Goal: Task Accomplishment & Management: Manage account settings

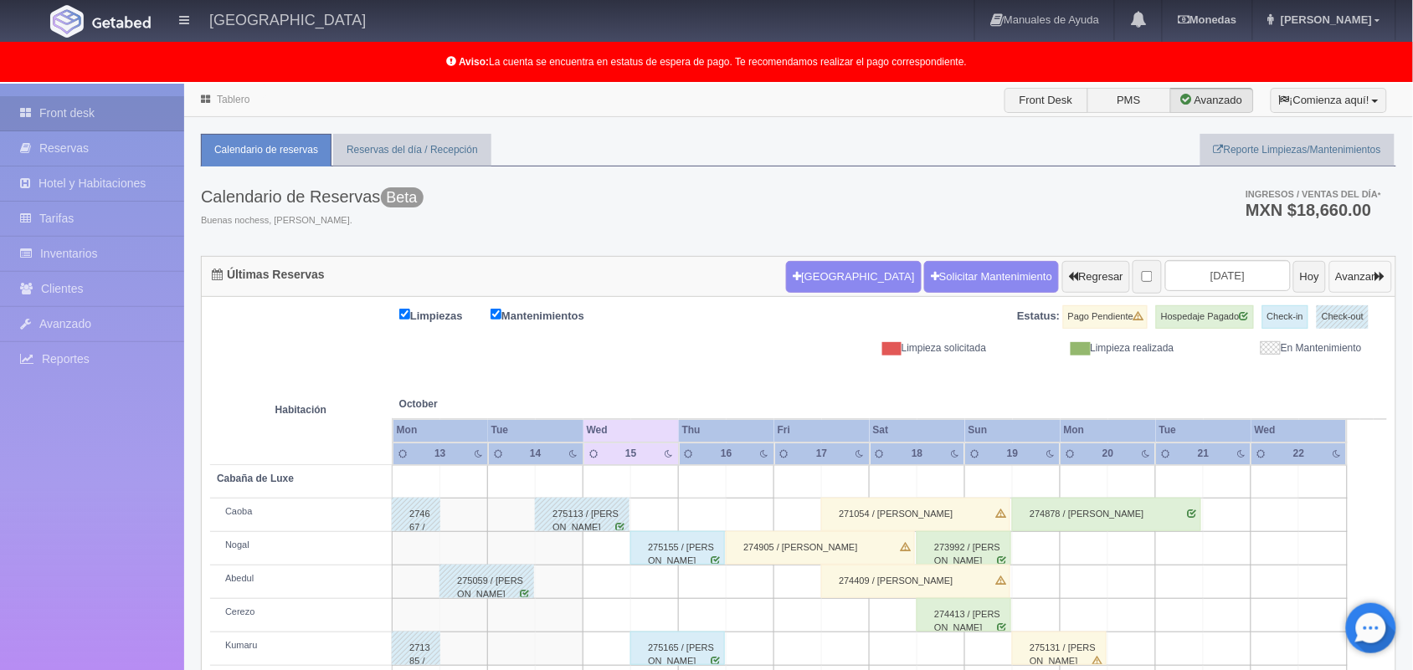
click at [1366, 280] on button "Avanzar" at bounding box center [1360, 277] width 63 height 32
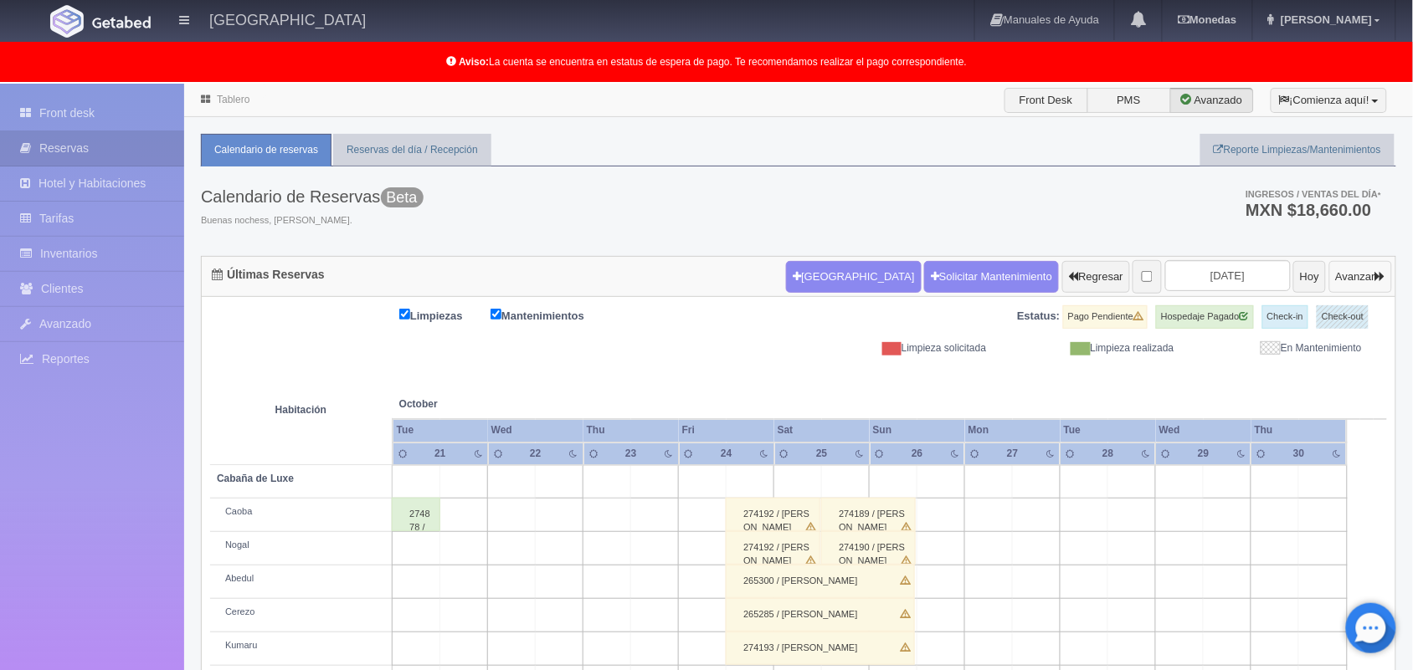
click at [1366, 280] on button "Avanzar" at bounding box center [1360, 277] width 63 height 32
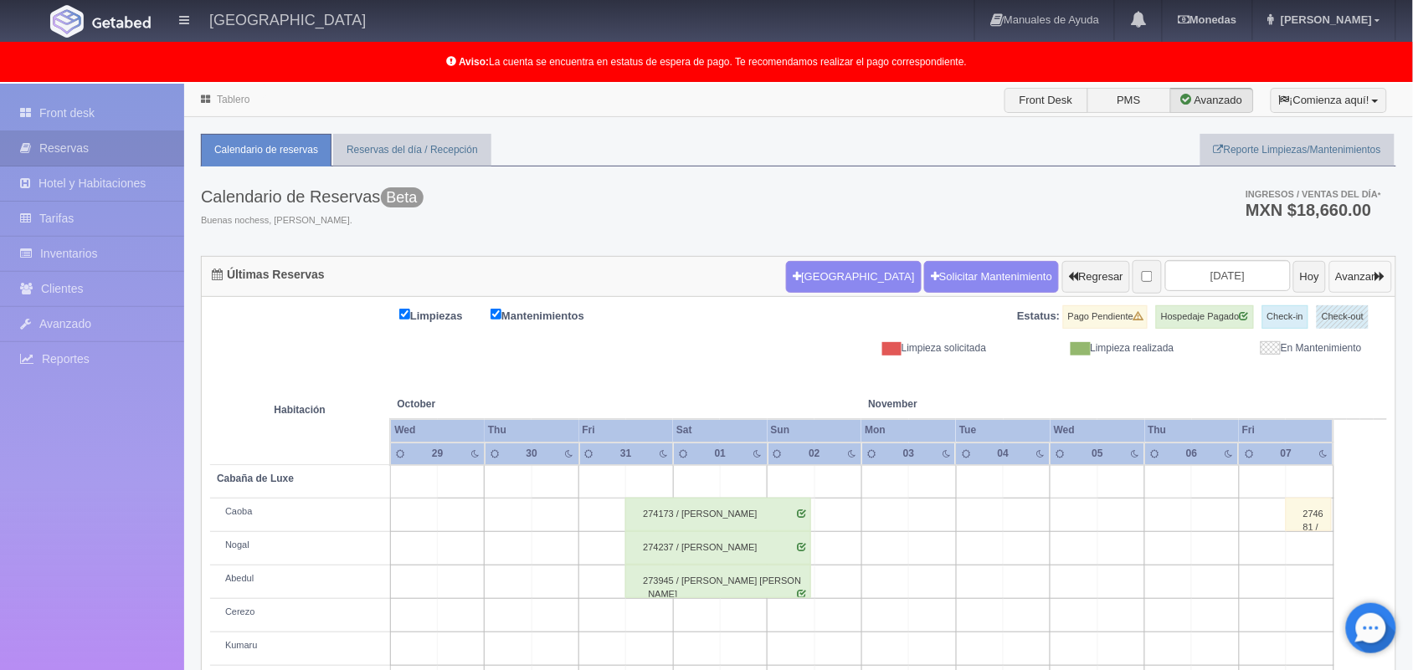
click at [1386, 280] on button "Avanzar" at bounding box center [1360, 277] width 63 height 32
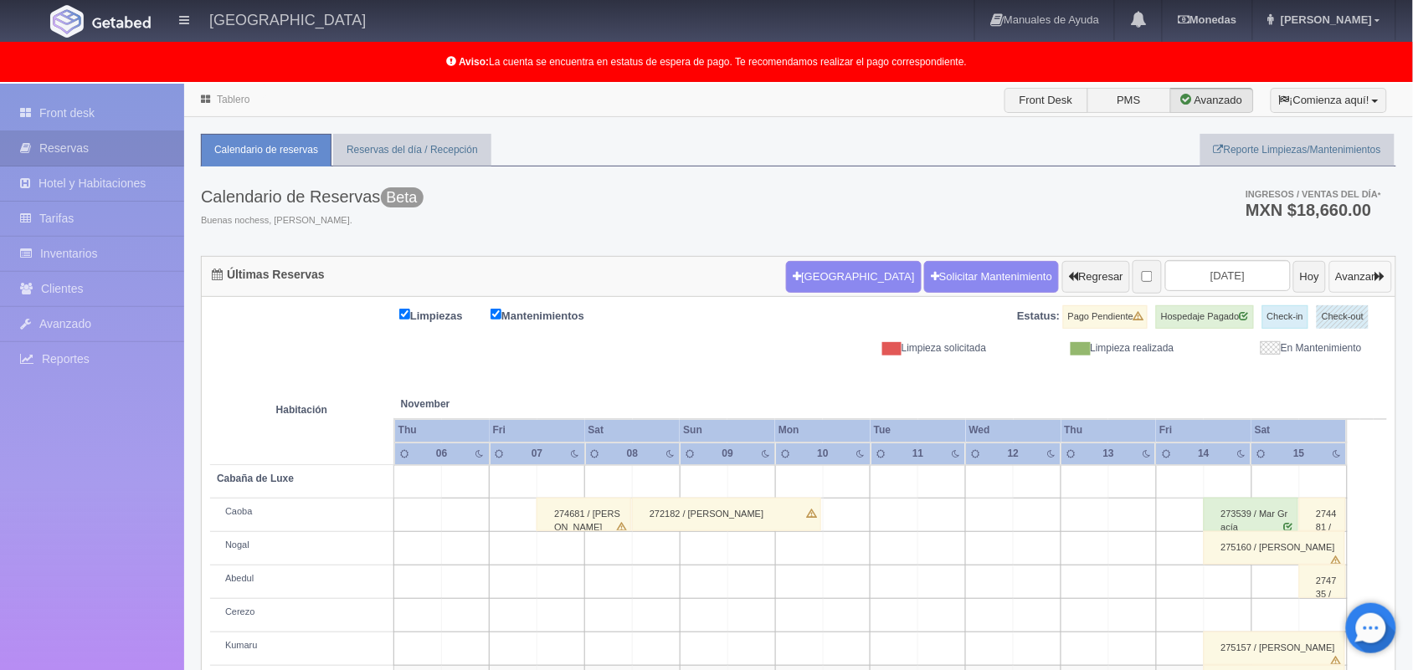
click at [1366, 286] on button "Avanzar" at bounding box center [1360, 277] width 63 height 32
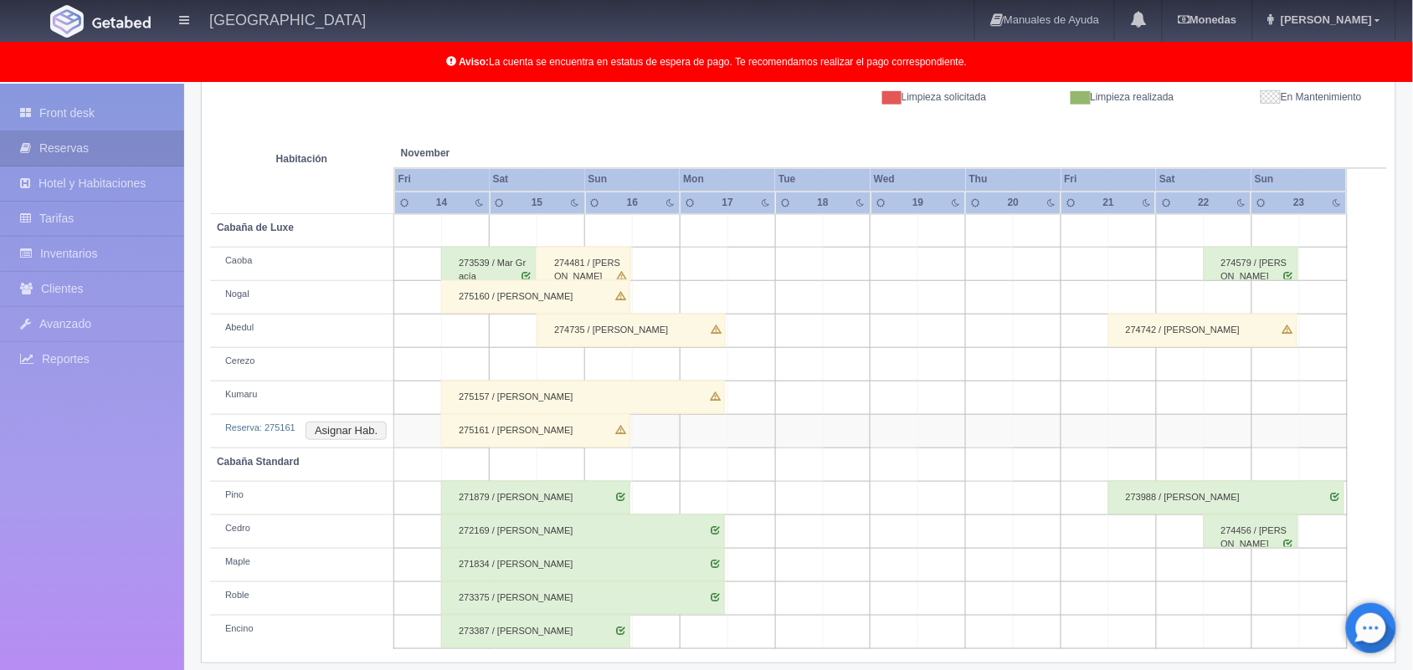
scroll to position [266, 0]
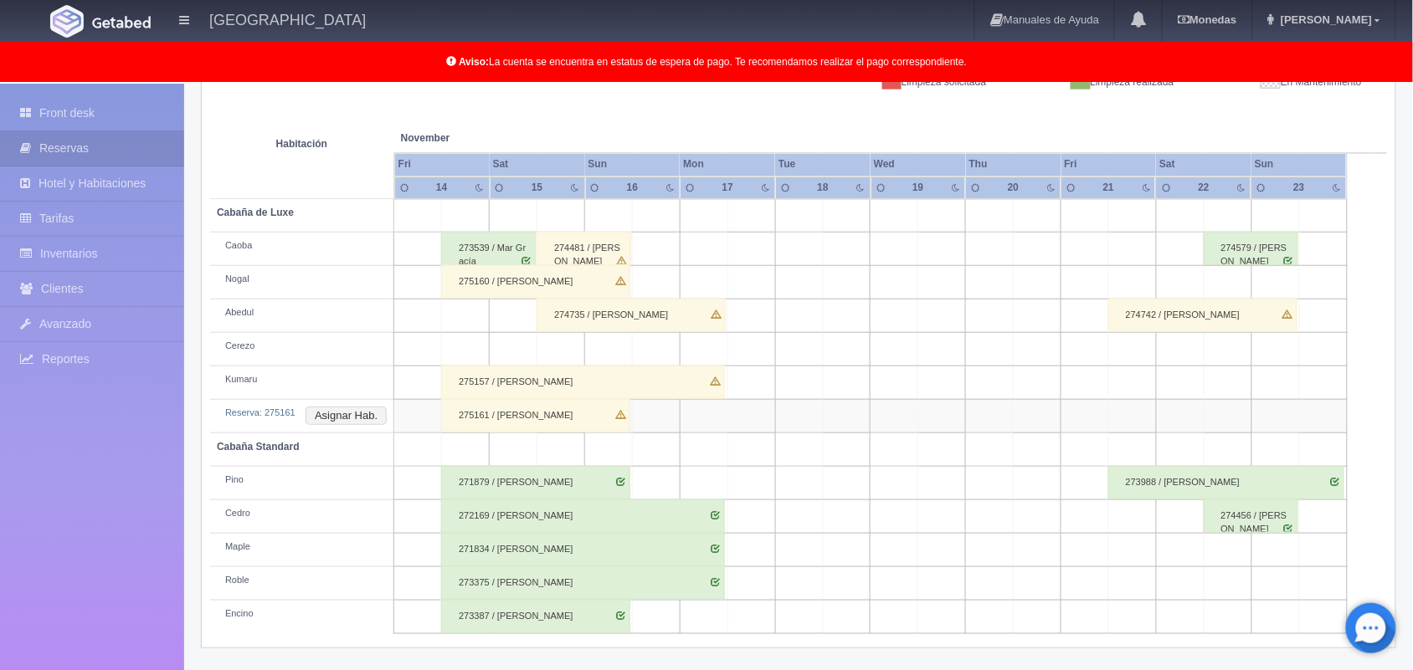
click at [665, 425] on td at bounding box center [657, 416] width 48 height 33
drag, startPoint x: 1202, startPoint y: 237, endPoint x: 1203, endPoint y: 286, distance: 49.4
click at [1203, 286] on tbody "Cabaña de Luxe Caoba 273539 / Mar Gracía 274481 / Azalia Irais arredondo Castro…" at bounding box center [798, 416] width 1177 height 435
click at [1204, 286] on td at bounding box center [1228, 282] width 48 height 33
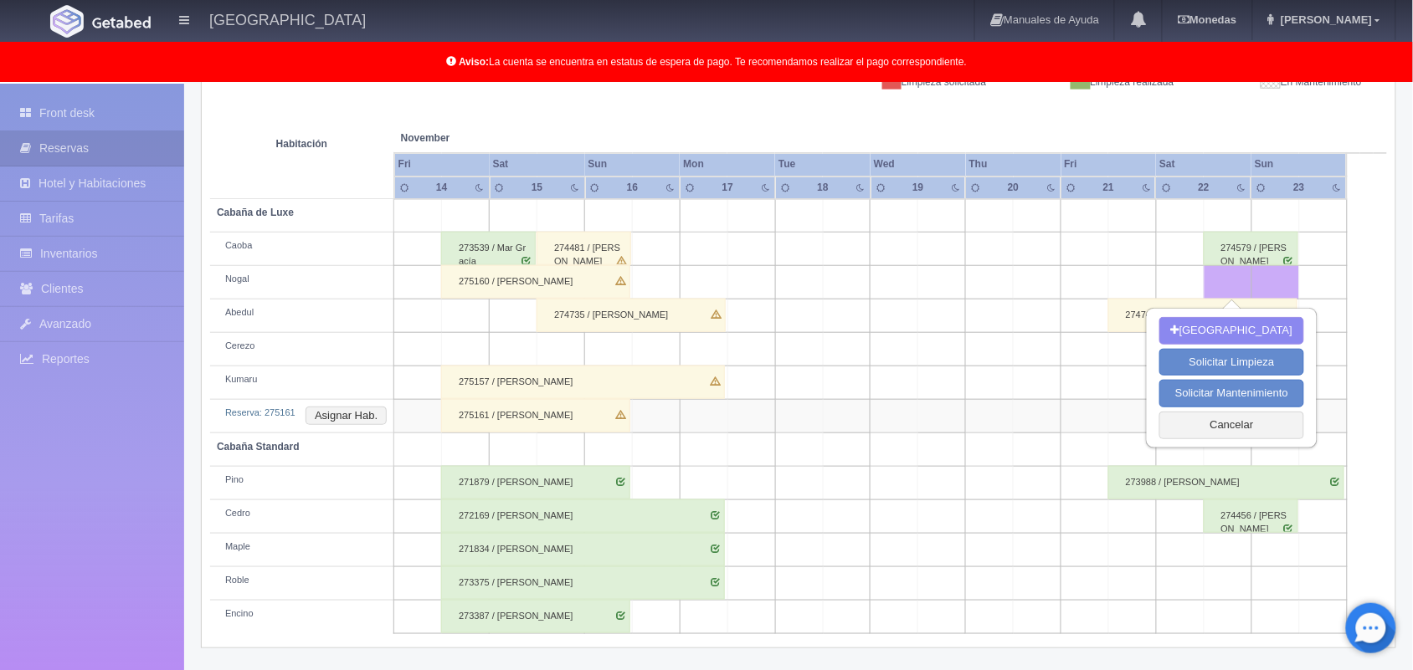
click at [986, 428] on td at bounding box center [990, 416] width 48 height 33
click at [1256, 419] on button "Cancelar" at bounding box center [1231, 426] width 145 height 28
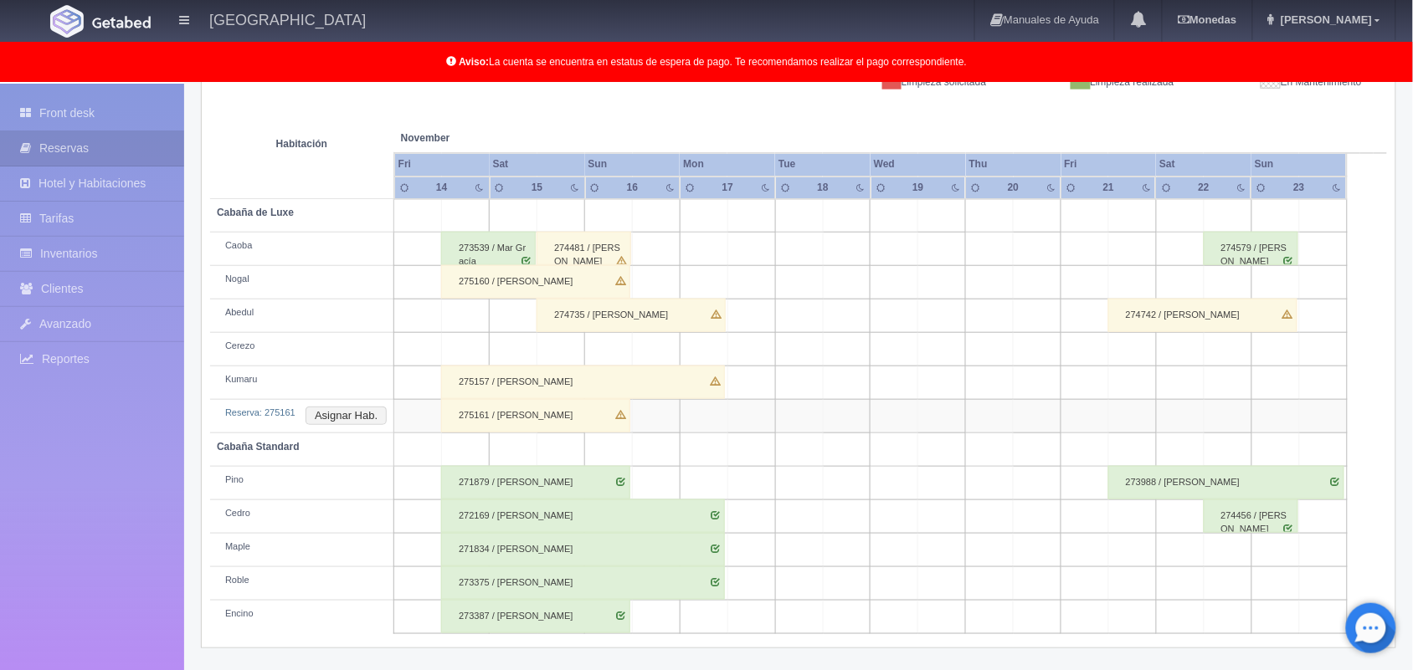
click at [554, 415] on div "275161 / Alma Edith Maldonado Vega" at bounding box center [535, 415] width 189 height 33
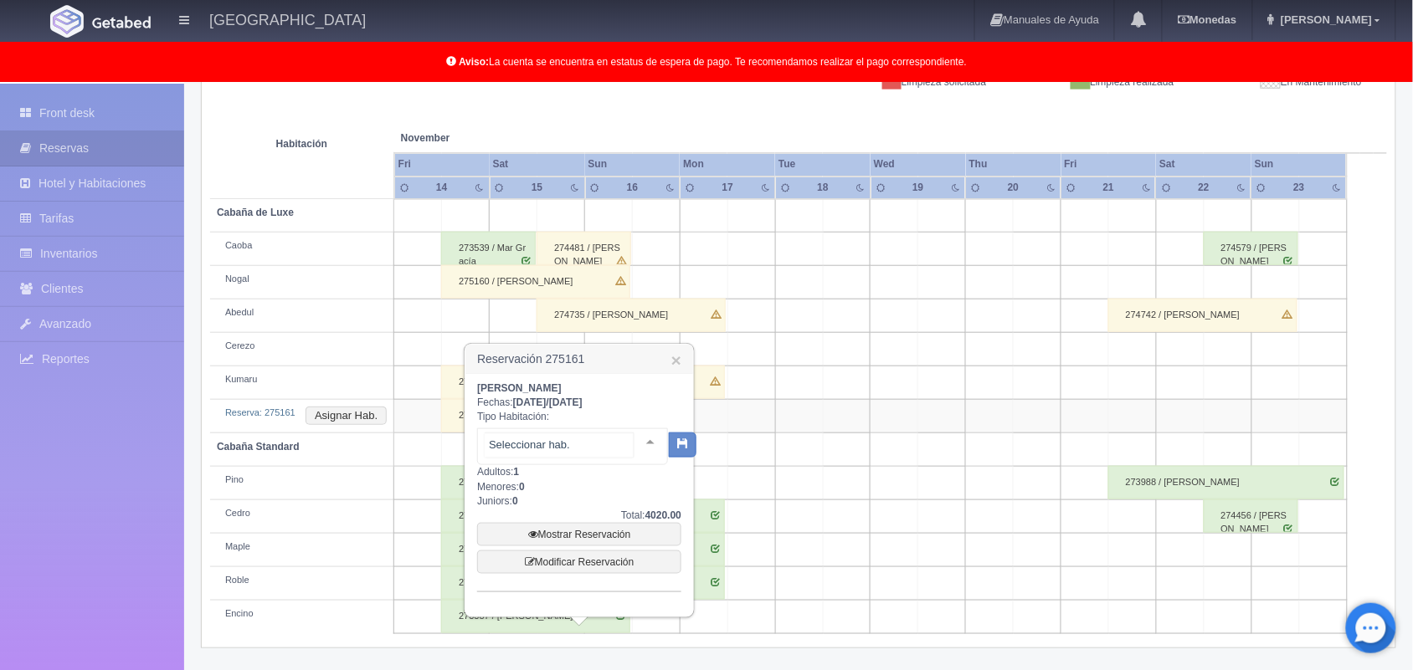
click at [634, 438] on div at bounding box center [650, 441] width 33 height 25
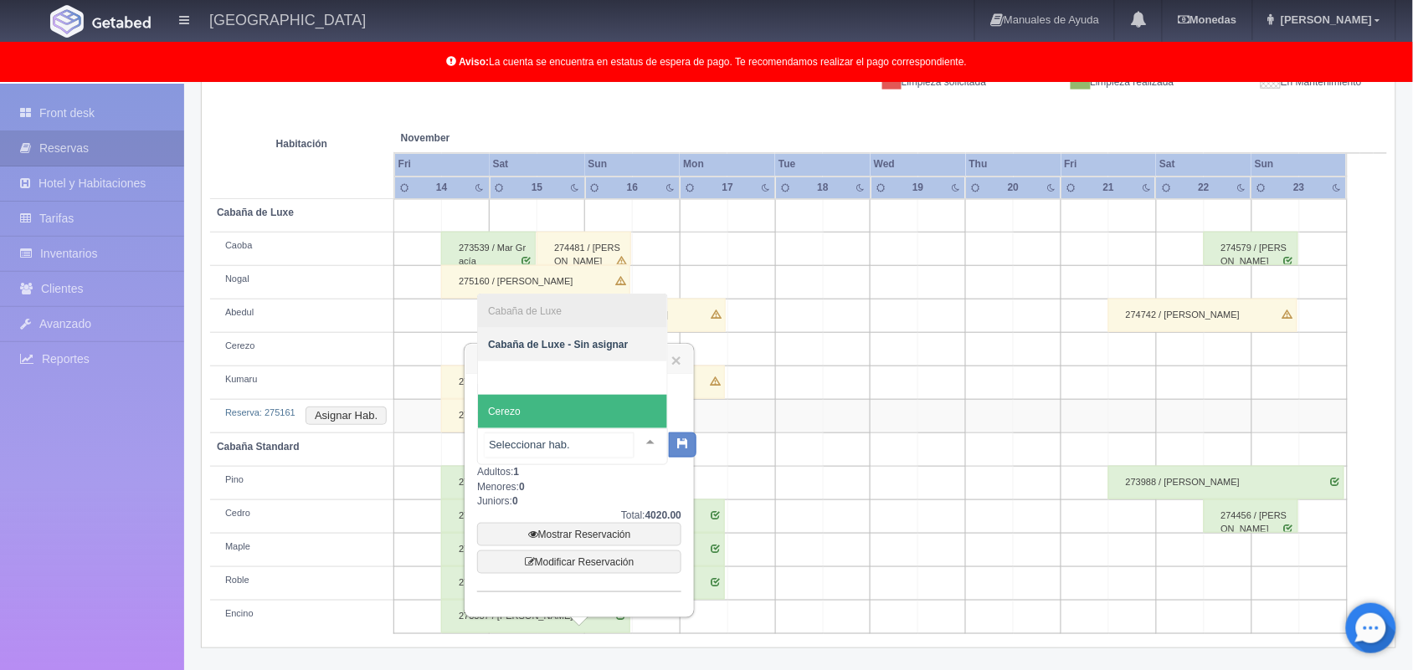
click at [615, 416] on span "Cerezo" at bounding box center [572, 411] width 189 height 33
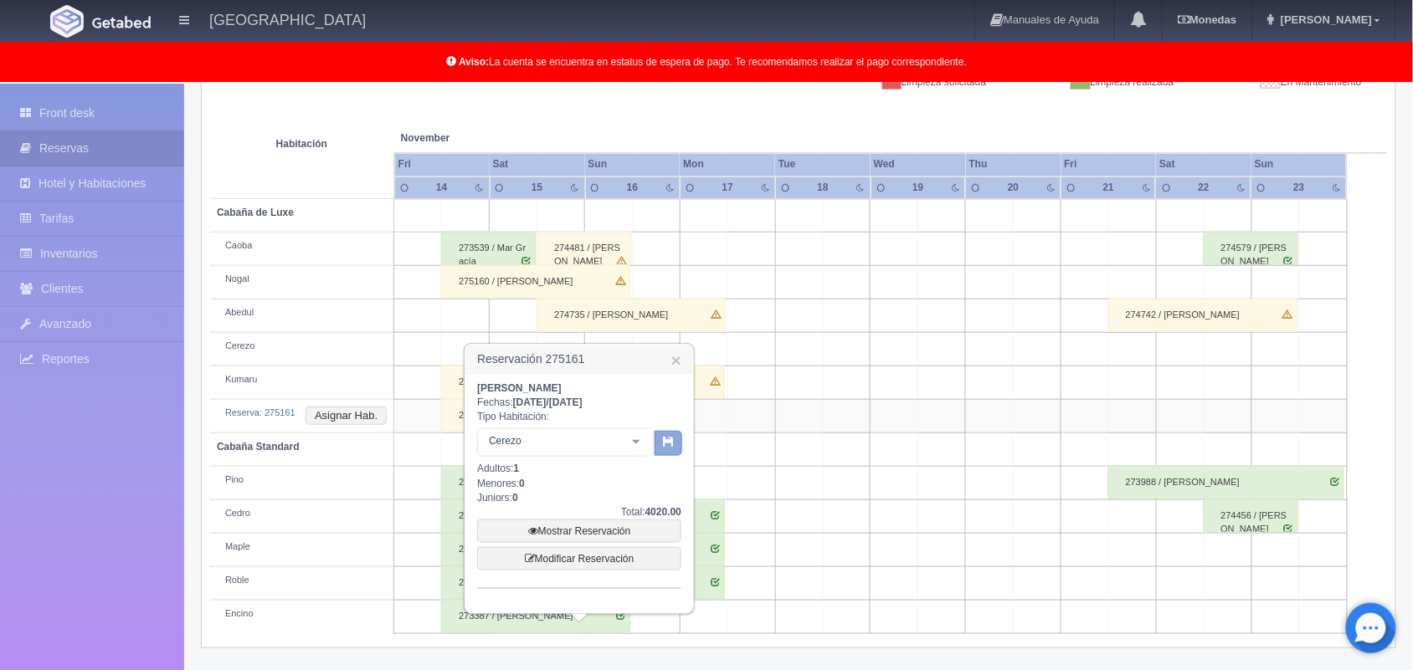
click at [670, 436] on icon "button" at bounding box center [668, 441] width 11 height 11
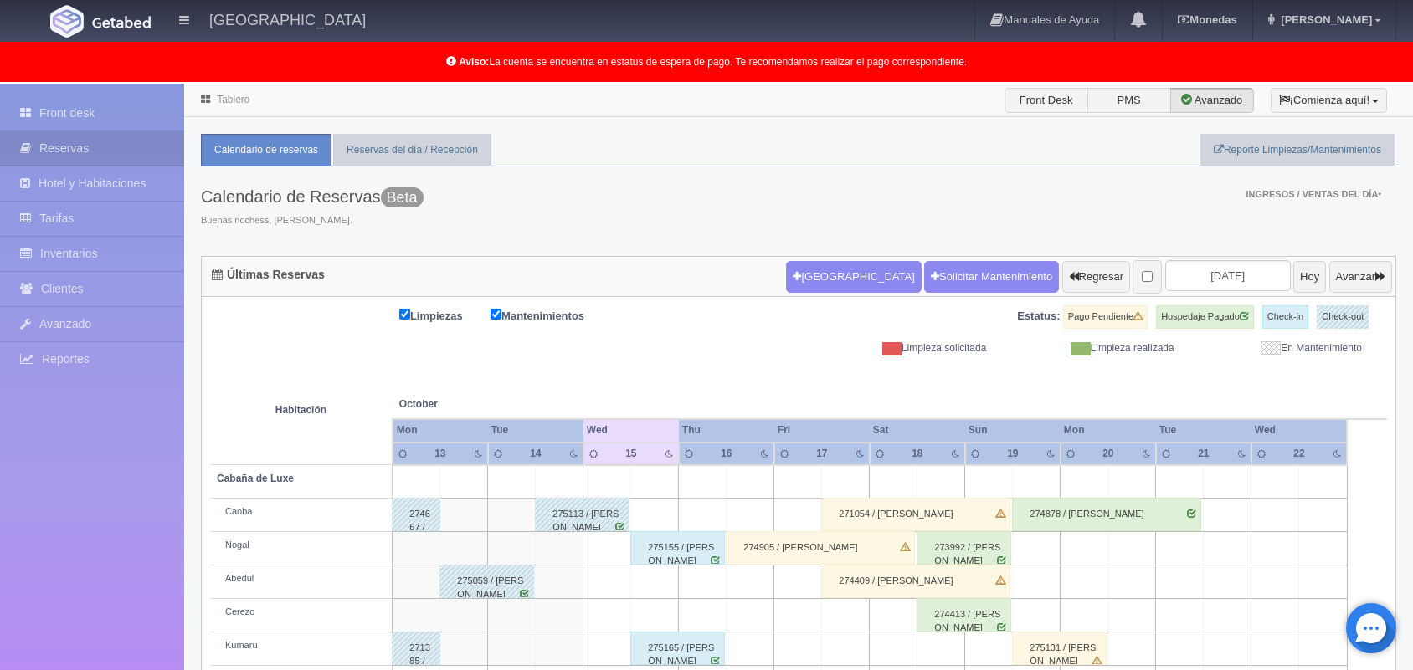
scroll to position [167, 0]
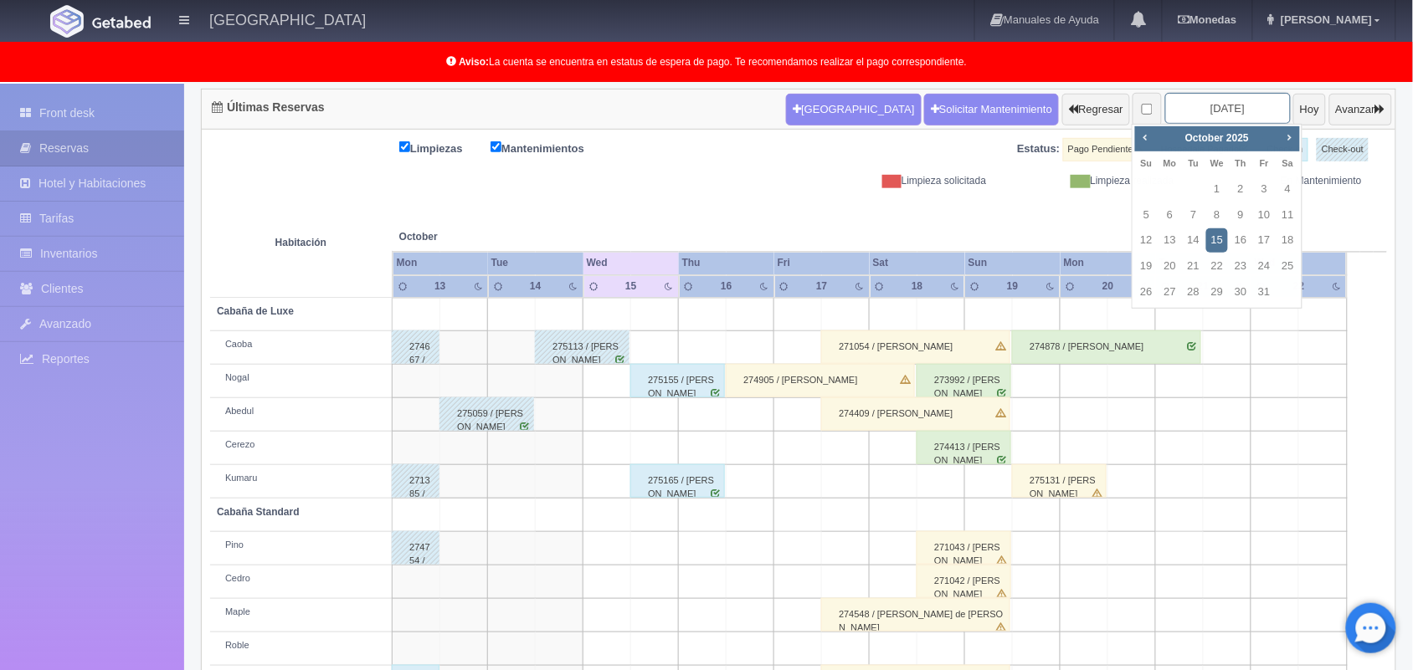
click at [1216, 107] on input "[DATE]" at bounding box center [1228, 108] width 126 height 31
click at [1287, 136] on span "Next" at bounding box center [1288, 137] width 13 height 13
click at [1289, 234] on link "15" at bounding box center [1288, 241] width 22 height 24
type input "[DATE]"
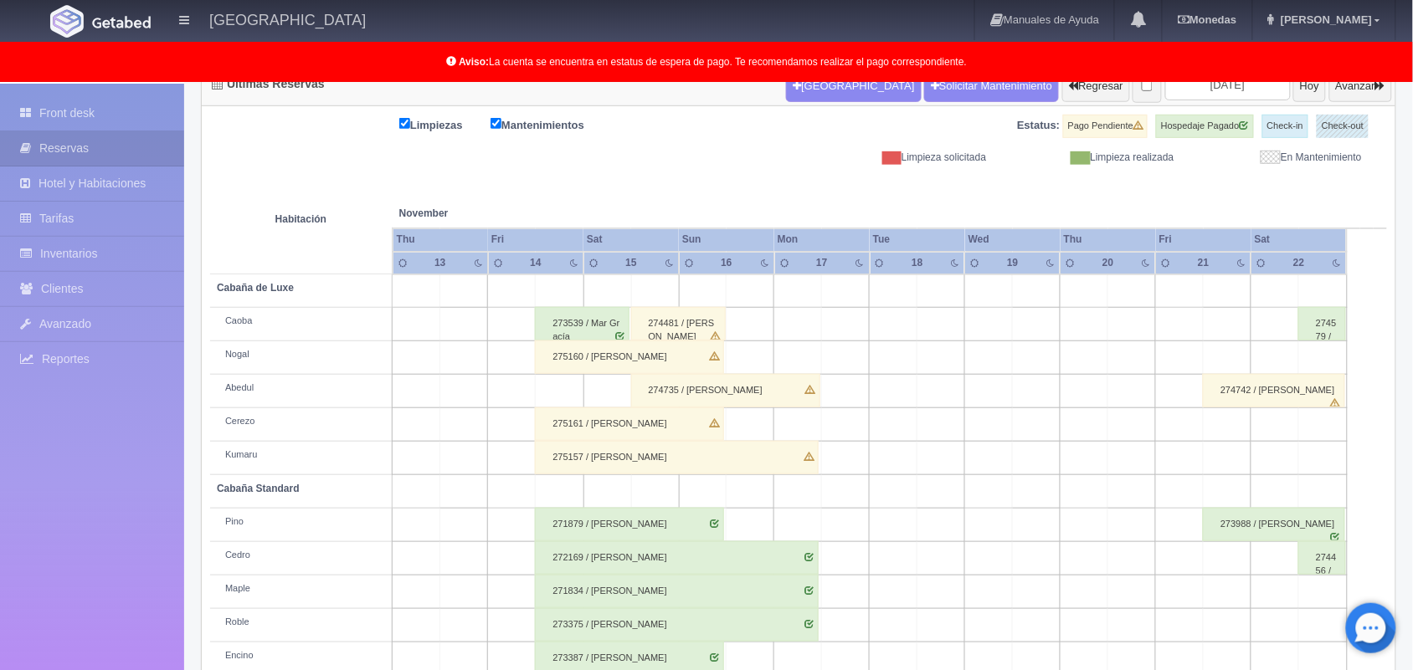
scroll to position [149, 0]
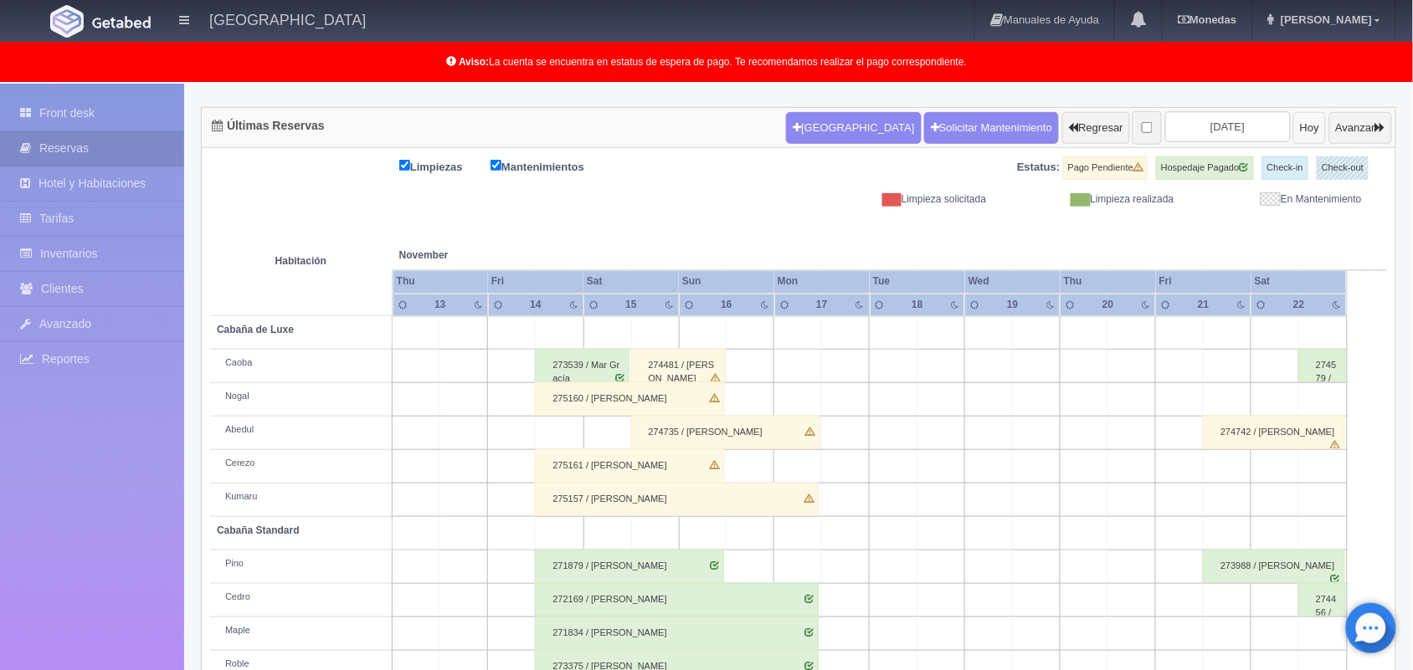
click at [1293, 121] on button "Hoy" at bounding box center [1309, 128] width 33 height 32
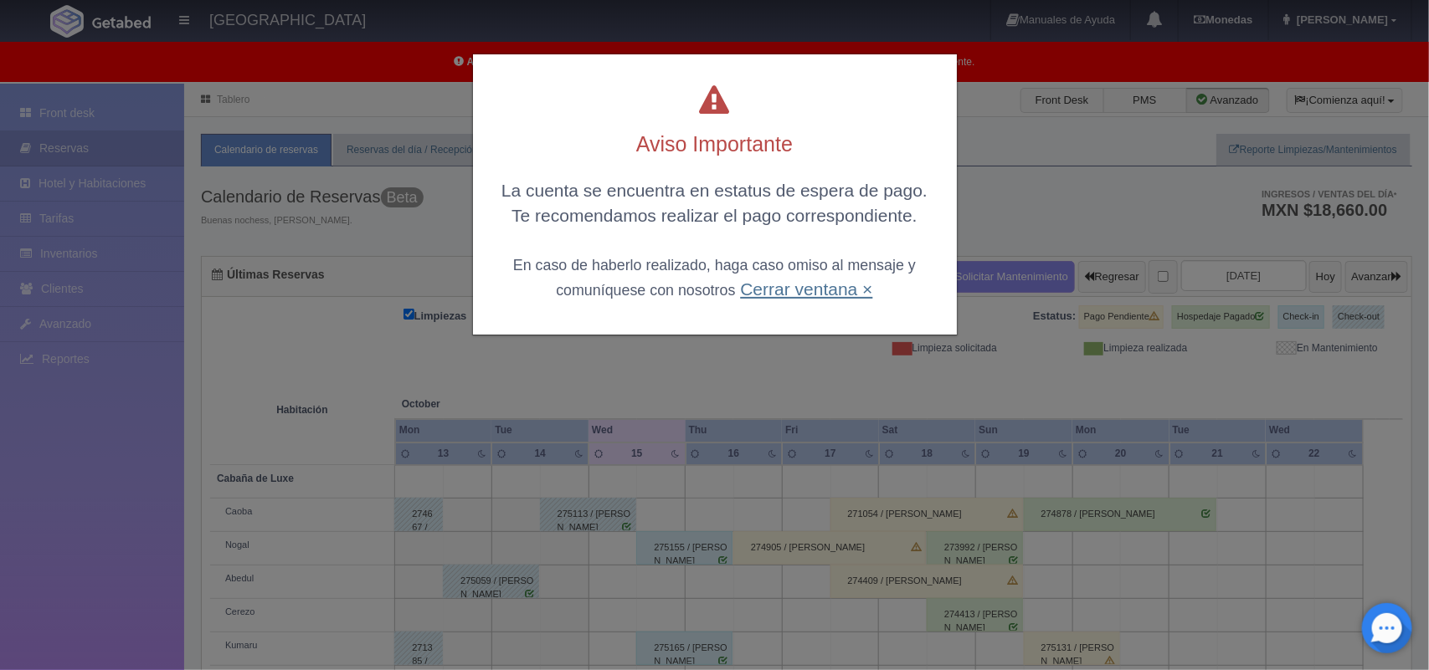
click at [854, 290] on link "Cerrar ventana ×" at bounding box center [806, 289] width 132 height 19
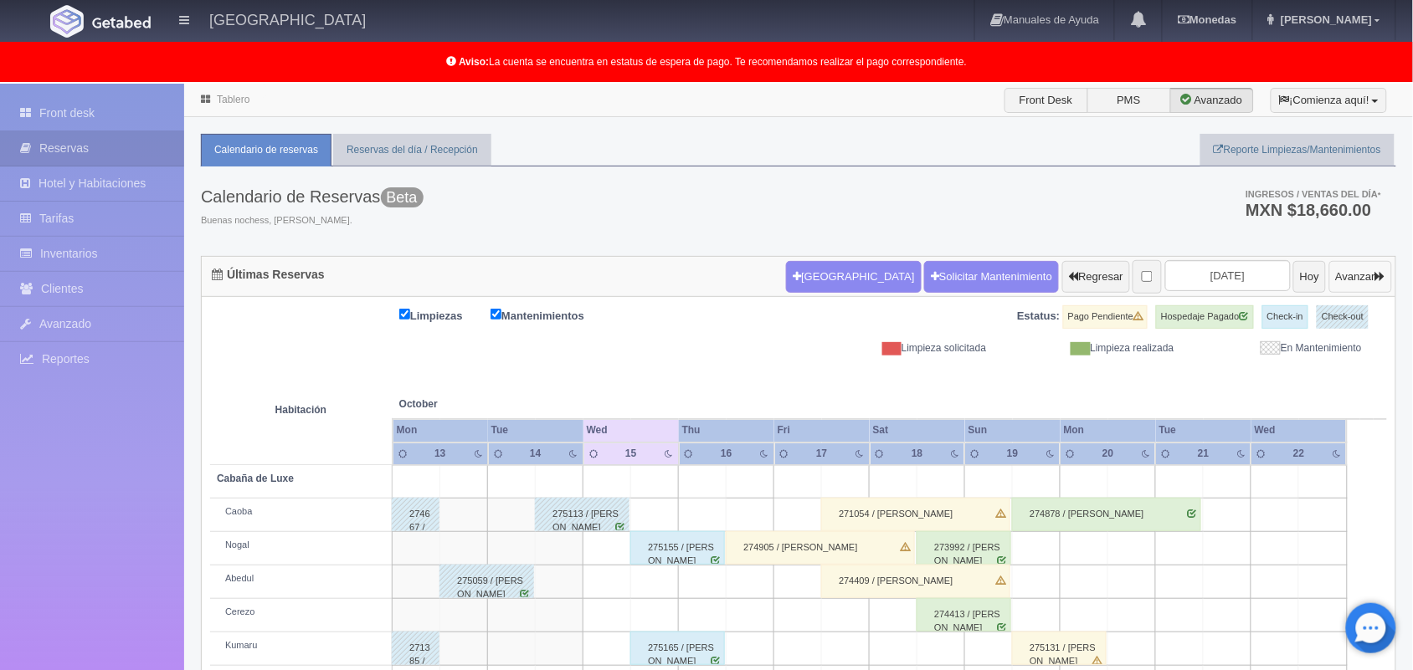
click at [1360, 280] on button "Avanzar" at bounding box center [1360, 277] width 63 height 32
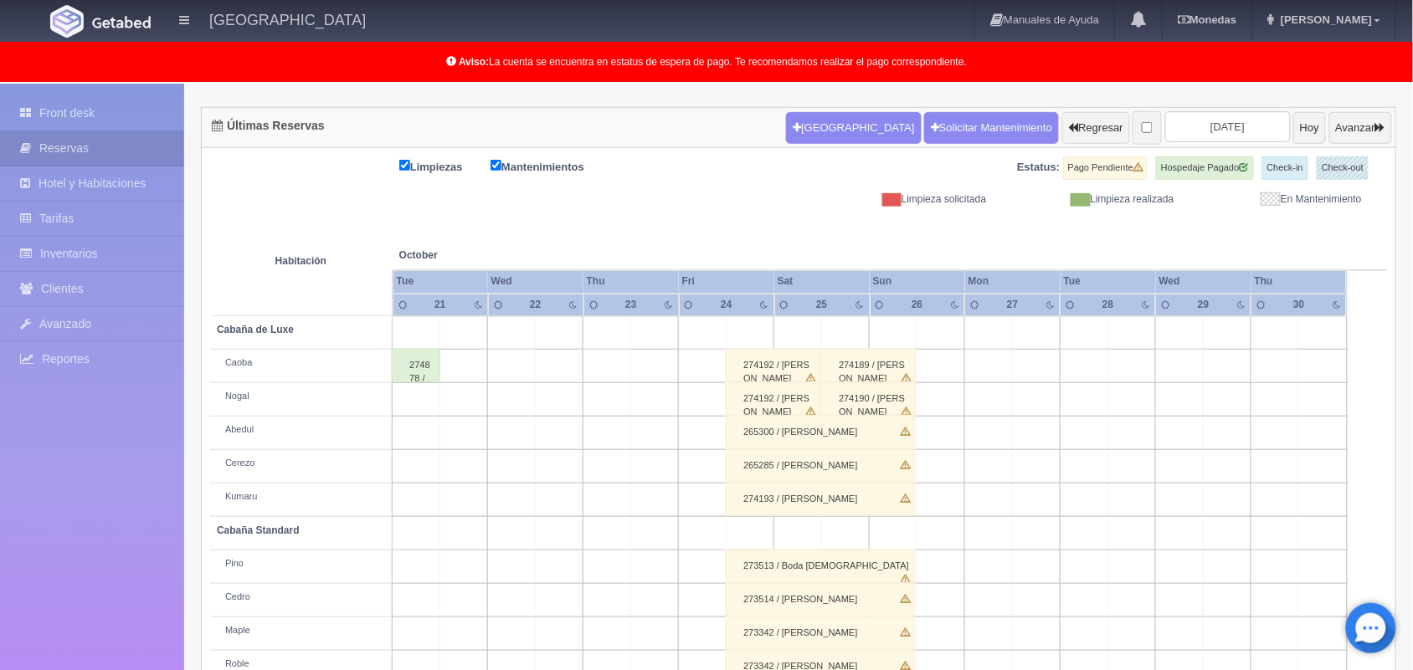
scroll to position [107, 0]
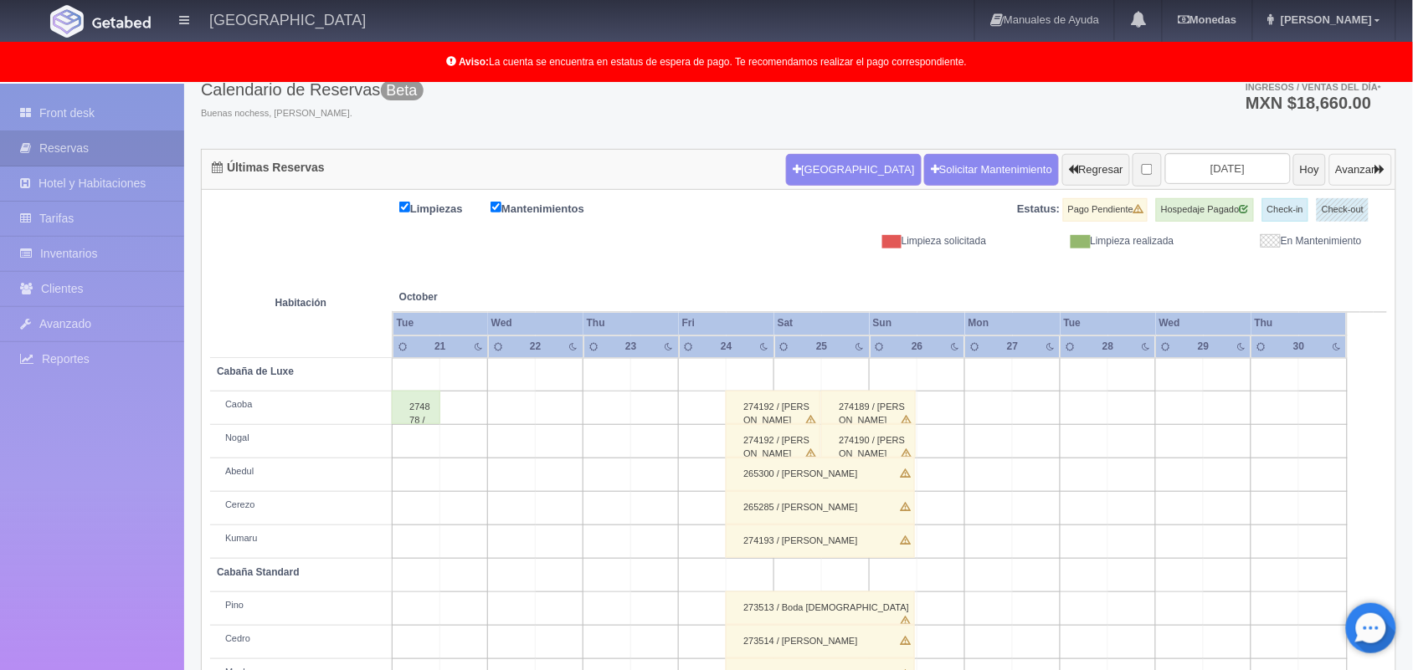
click at [1366, 174] on button "Avanzar" at bounding box center [1360, 170] width 63 height 32
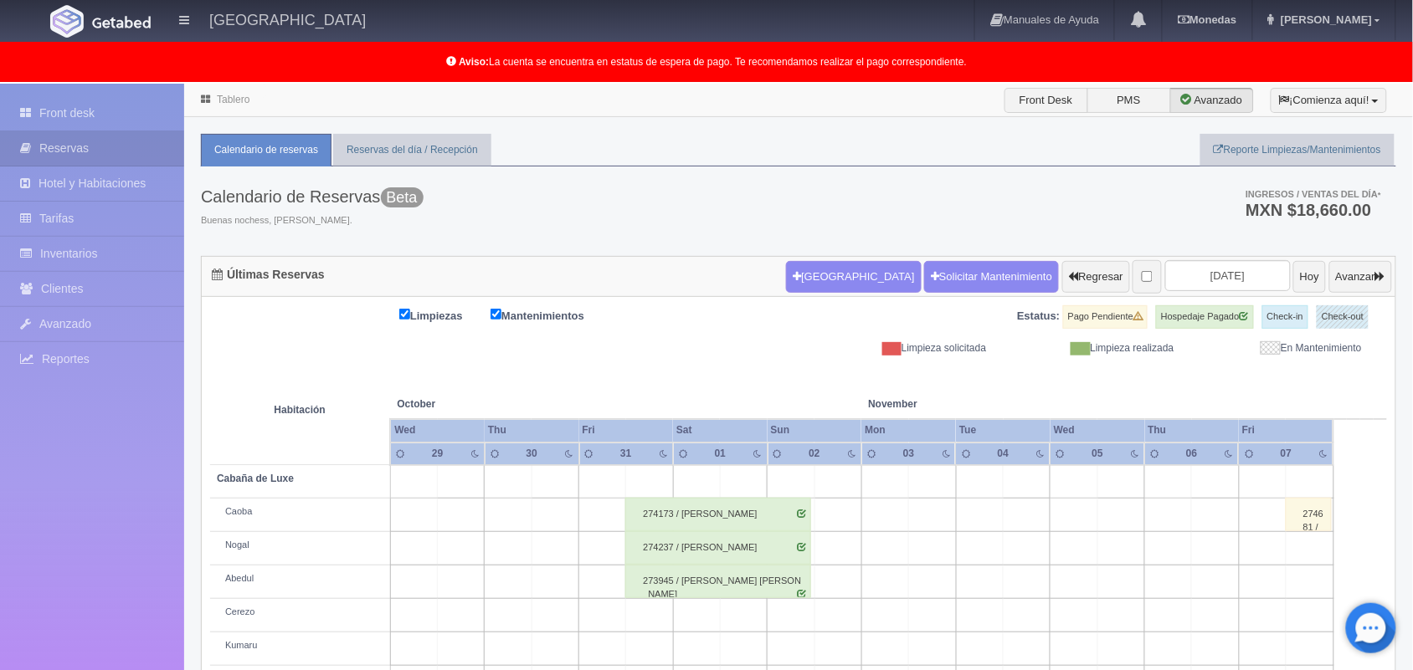
click at [1366, 174] on ul "Ingresos / Ventas del día * MXN $18,660.00" at bounding box center [1304, 203] width 184 height 73
click at [1350, 279] on button "Avanzar" at bounding box center [1360, 277] width 63 height 32
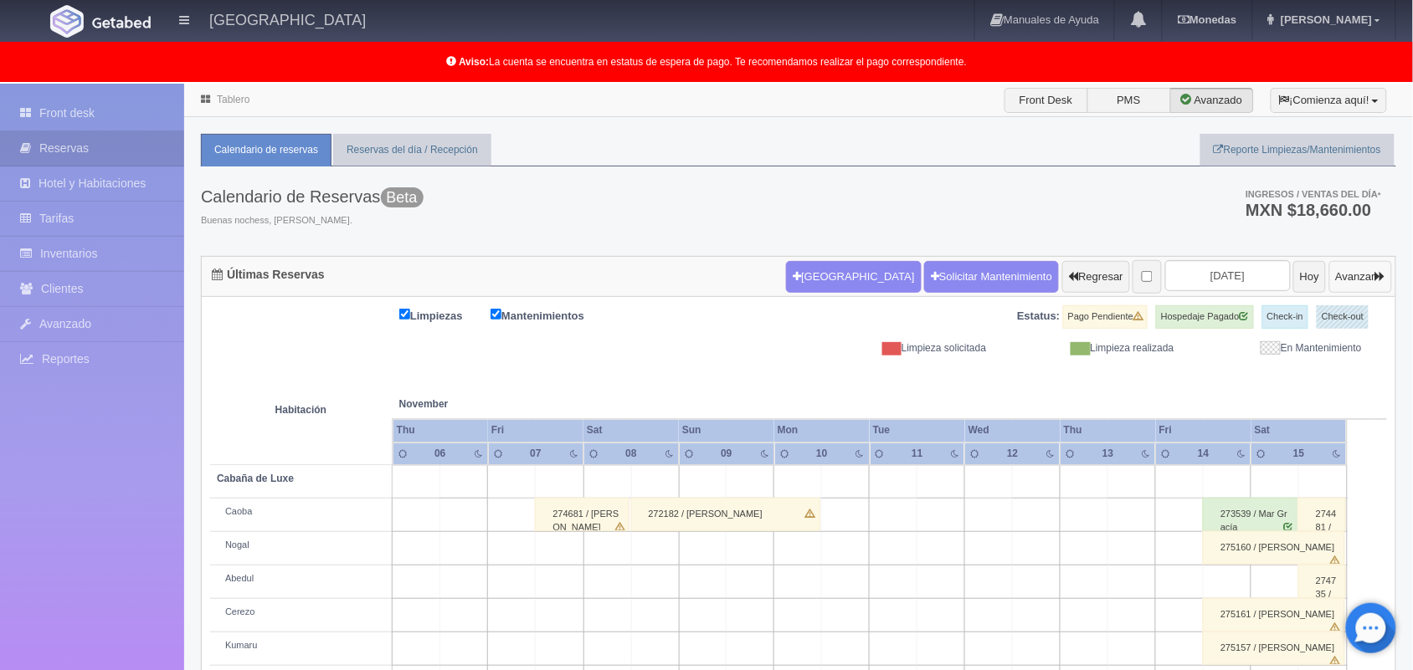
click at [1350, 279] on button "Avanzar" at bounding box center [1360, 277] width 63 height 32
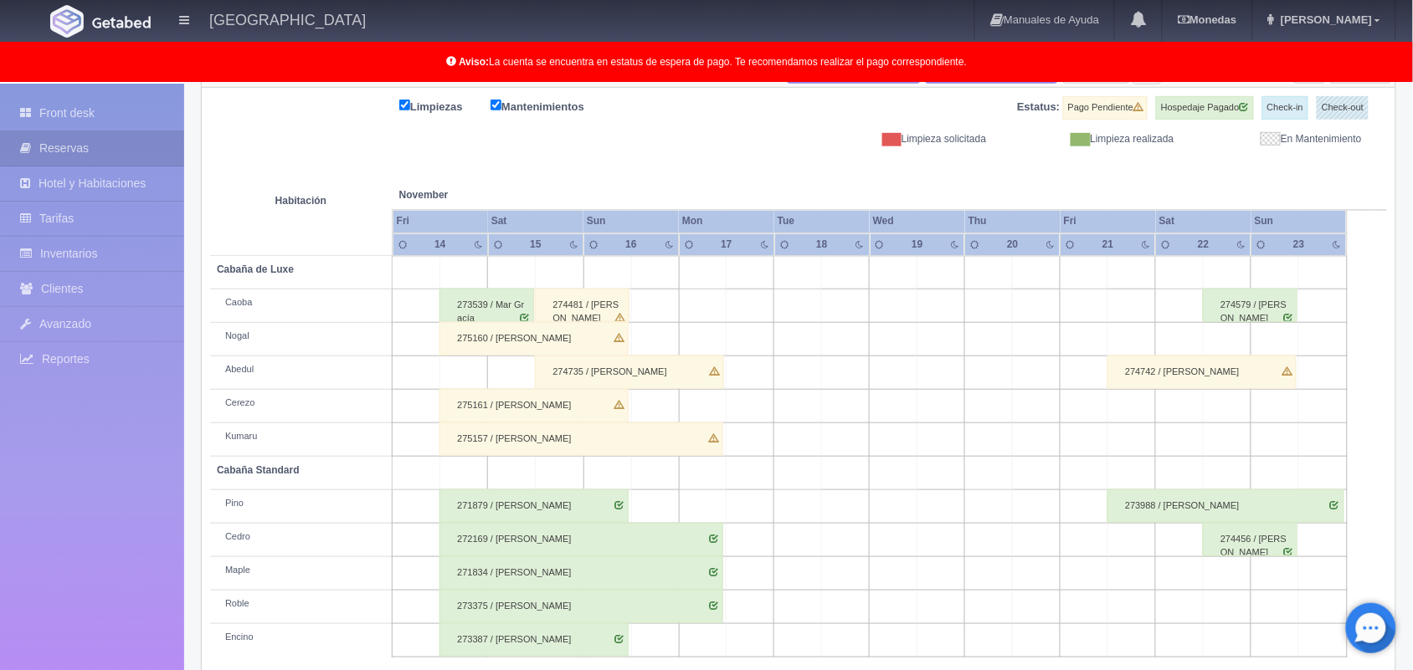
scroll to position [233, 0]
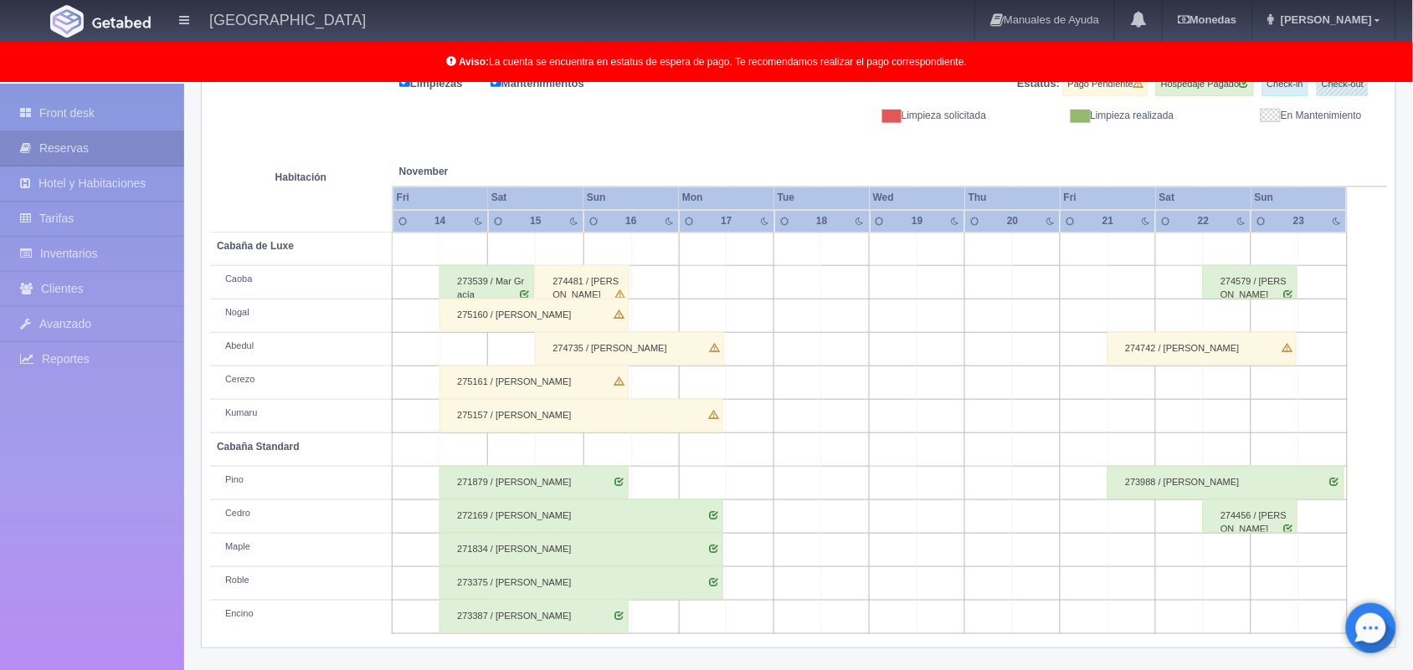
click at [538, 381] on div "275161 / Alma Edith Maldonado Vega" at bounding box center [533, 382] width 189 height 33
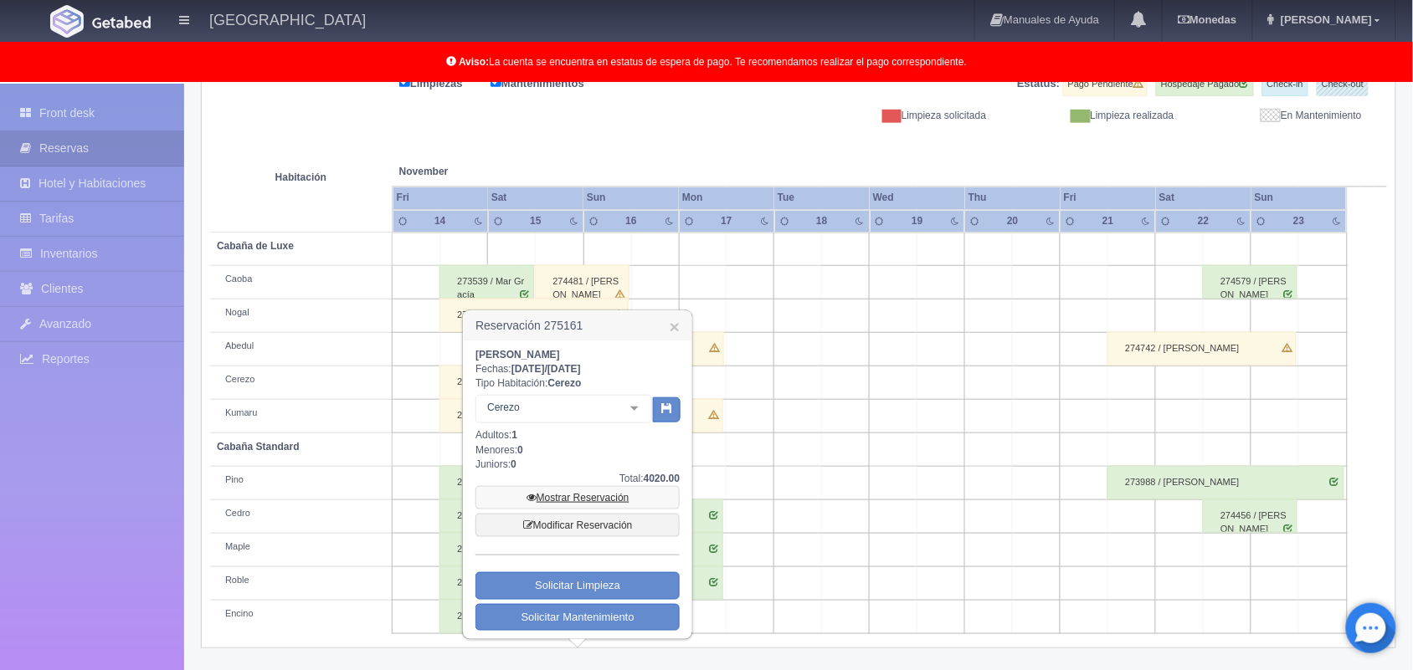
click at [615, 494] on link "Mostrar Reservación" at bounding box center [577, 497] width 204 height 23
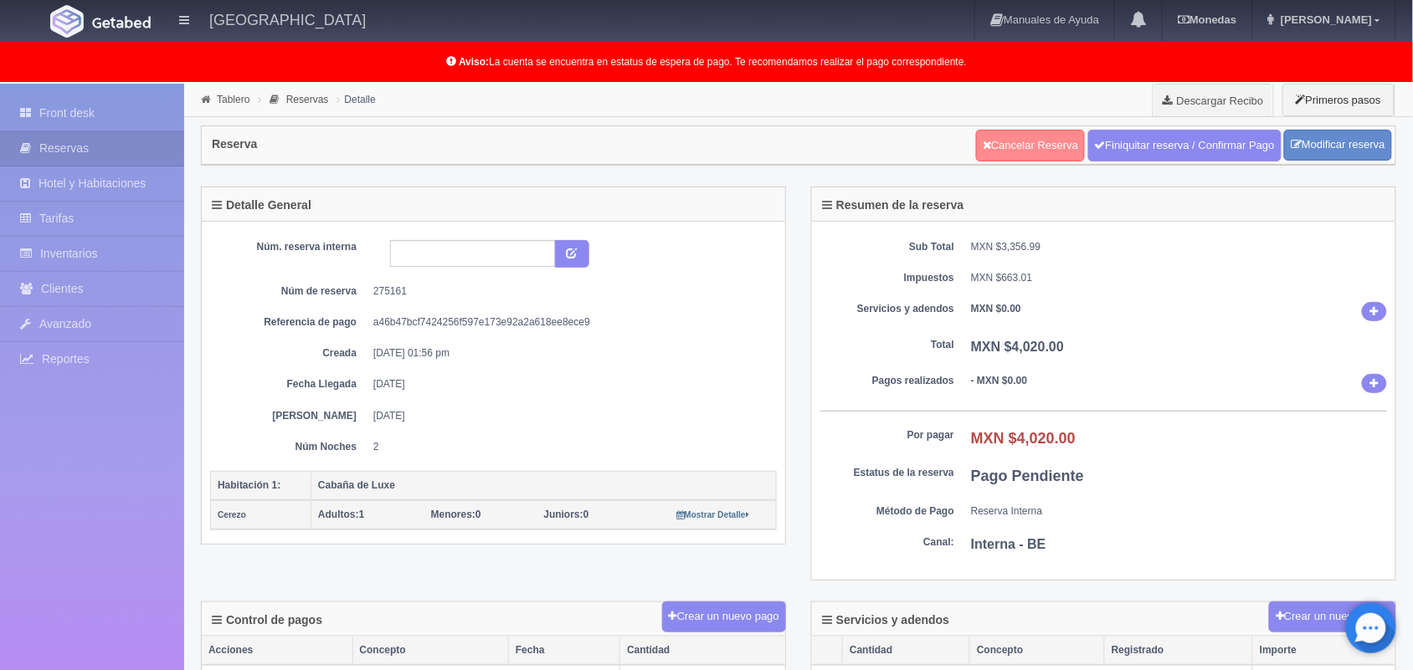
click at [994, 151] on link "Cancelar Reserva" at bounding box center [1030, 146] width 109 height 32
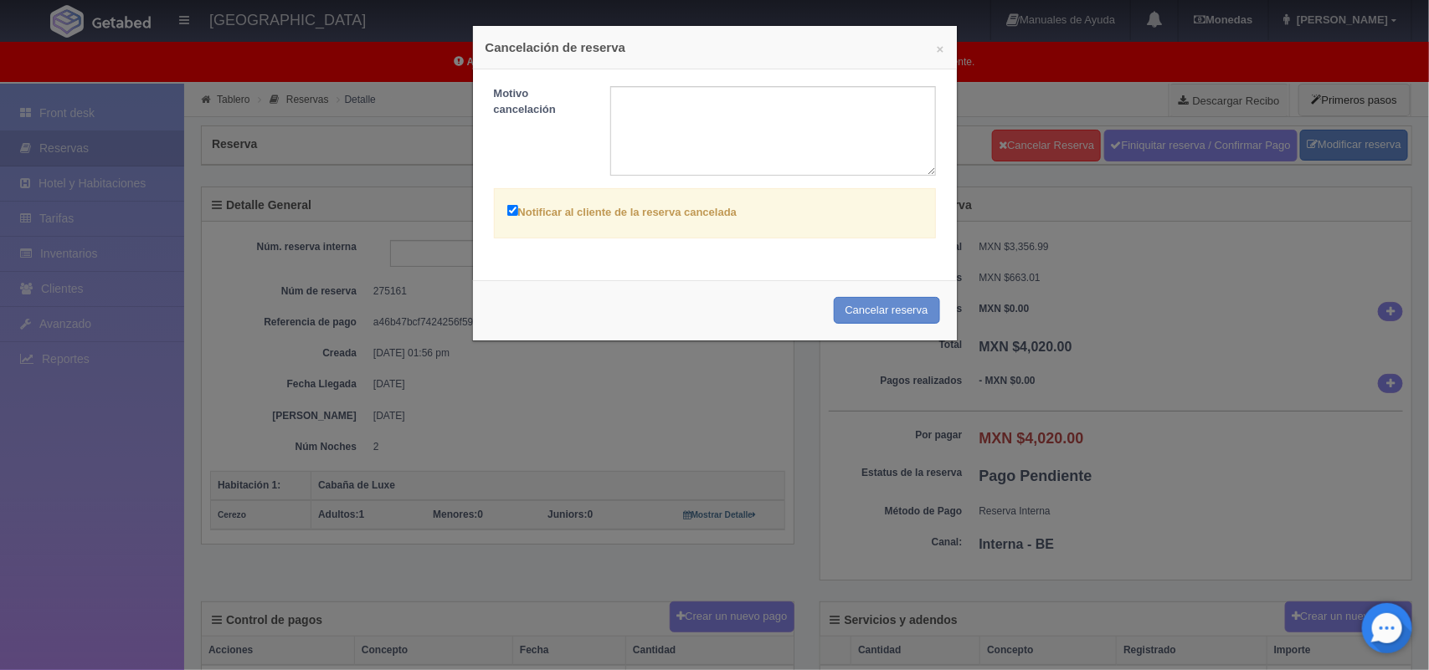
click at [507, 215] on input "Notificar al cliente de la reserva cancelada" at bounding box center [512, 210] width 11 height 11
checkbox input "false"
click at [657, 107] on textarea at bounding box center [773, 131] width 326 height 90
type textarea "reserva nueva"
click at [889, 303] on button "Cancelar reserva" at bounding box center [887, 311] width 106 height 28
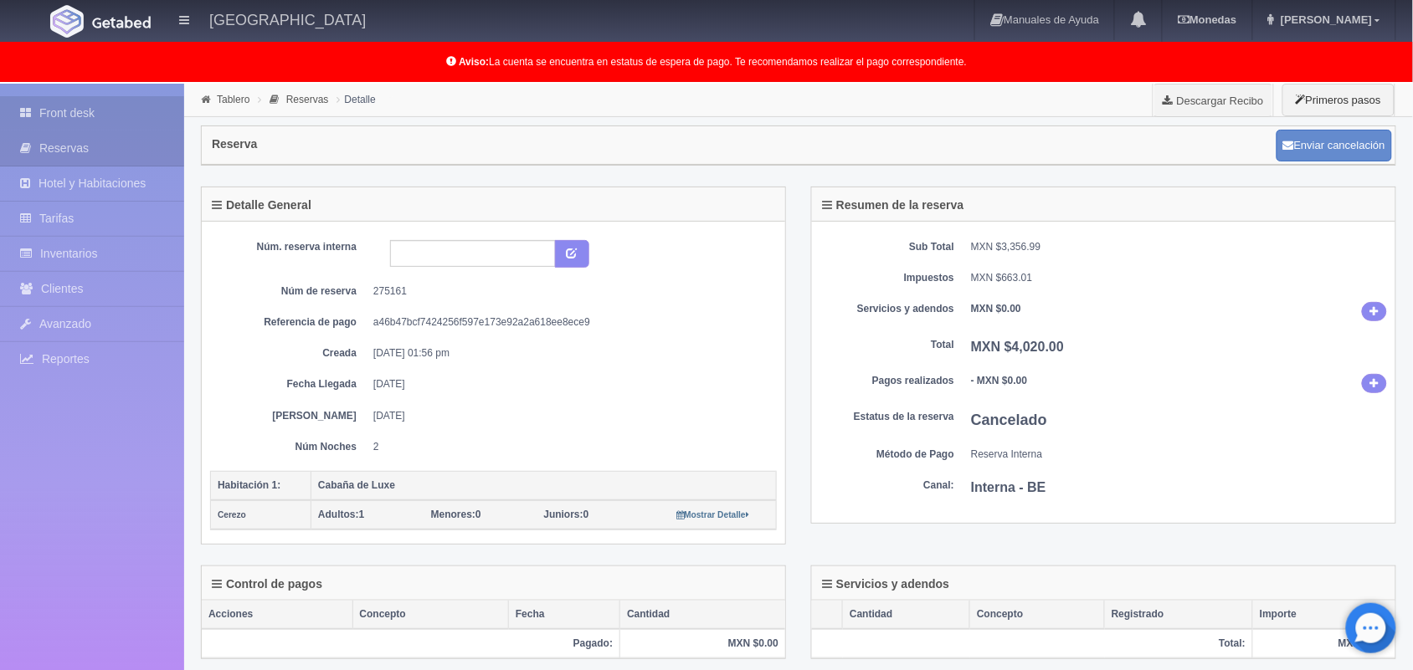
click at [64, 110] on link "Front desk" at bounding box center [92, 113] width 184 height 34
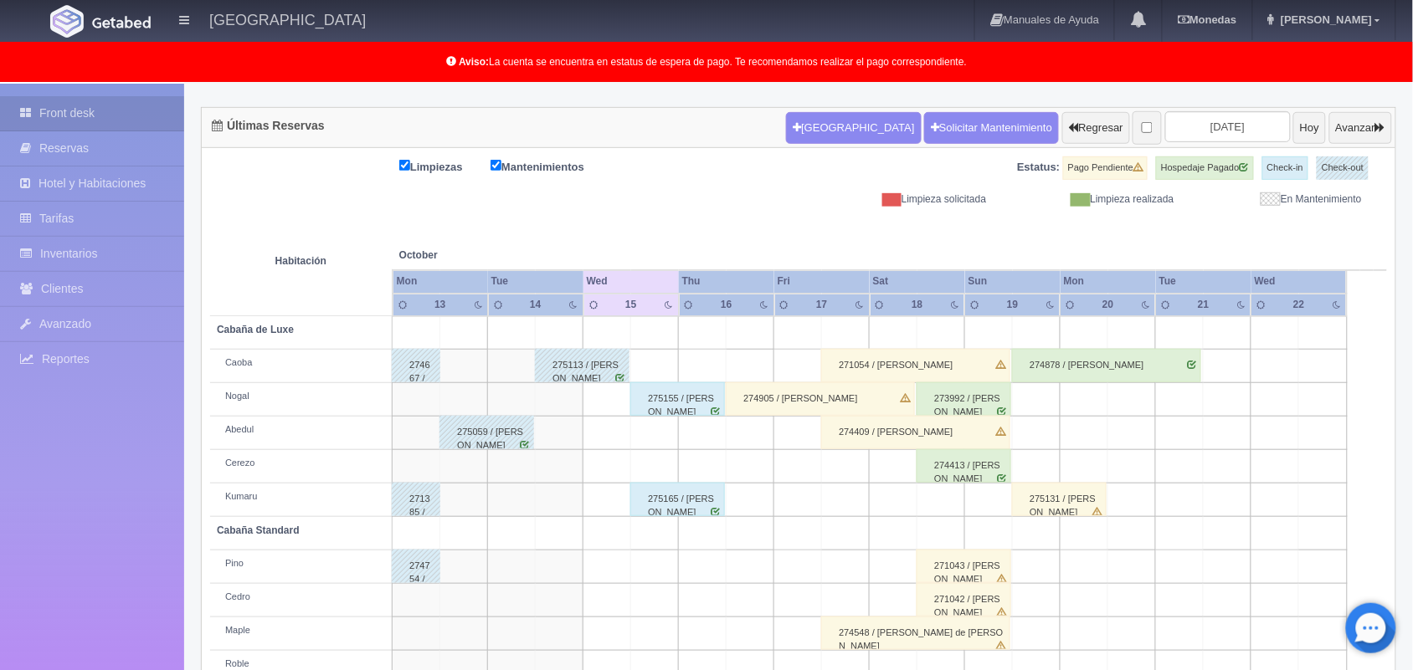
scroll to position [68, 0]
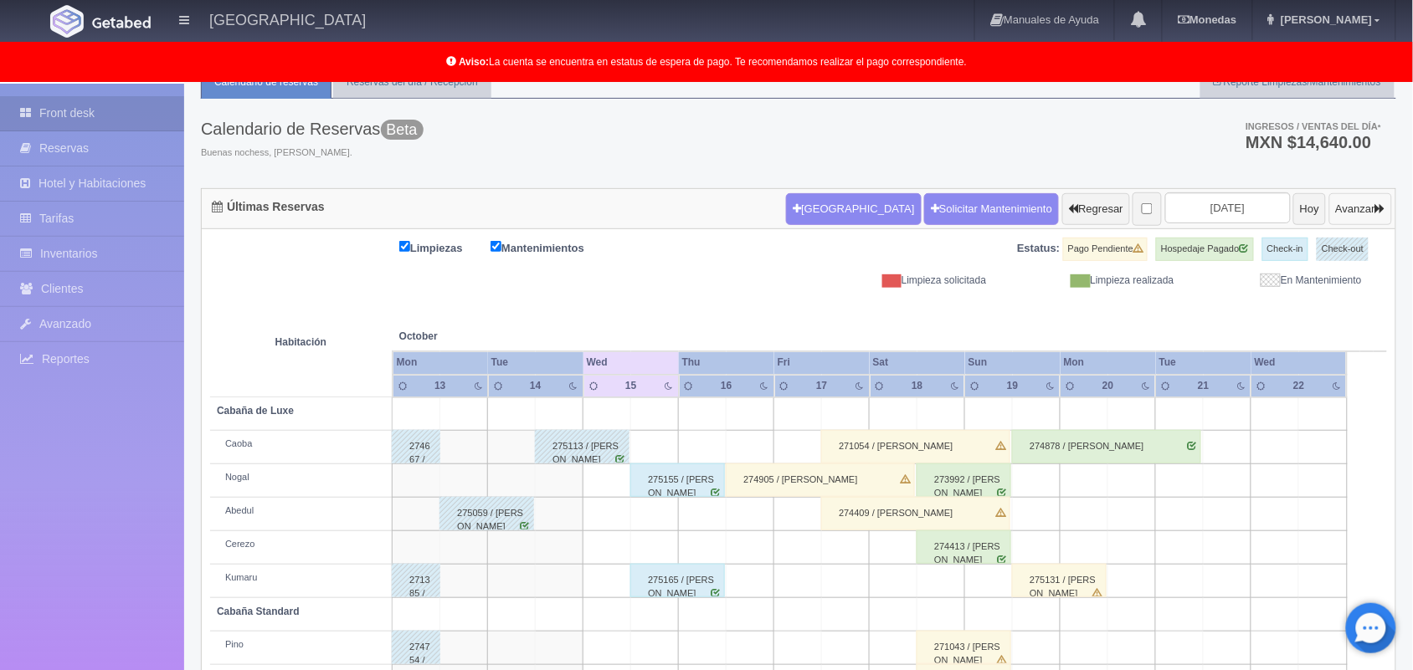
click at [1346, 202] on button "Avanzar" at bounding box center [1360, 209] width 63 height 32
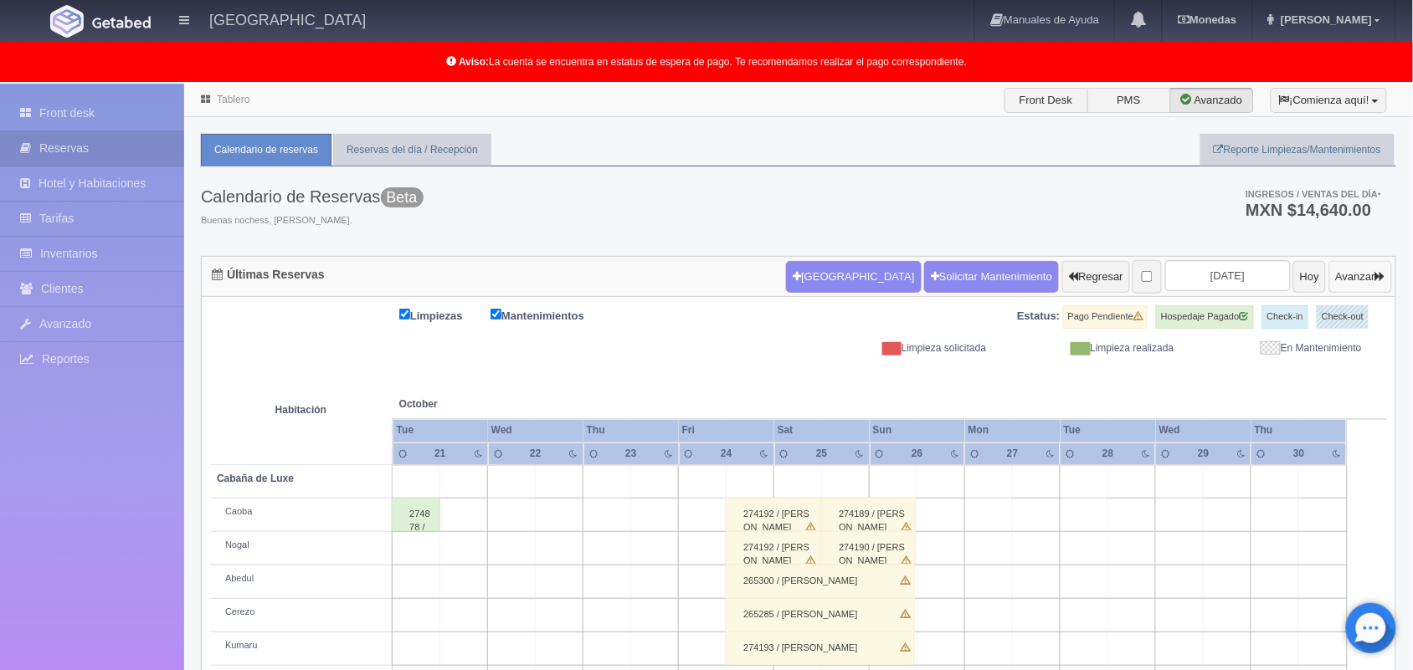
click at [1358, 283] on button "Avanzar" at bounding box center [1360, 277] width 63 height 32
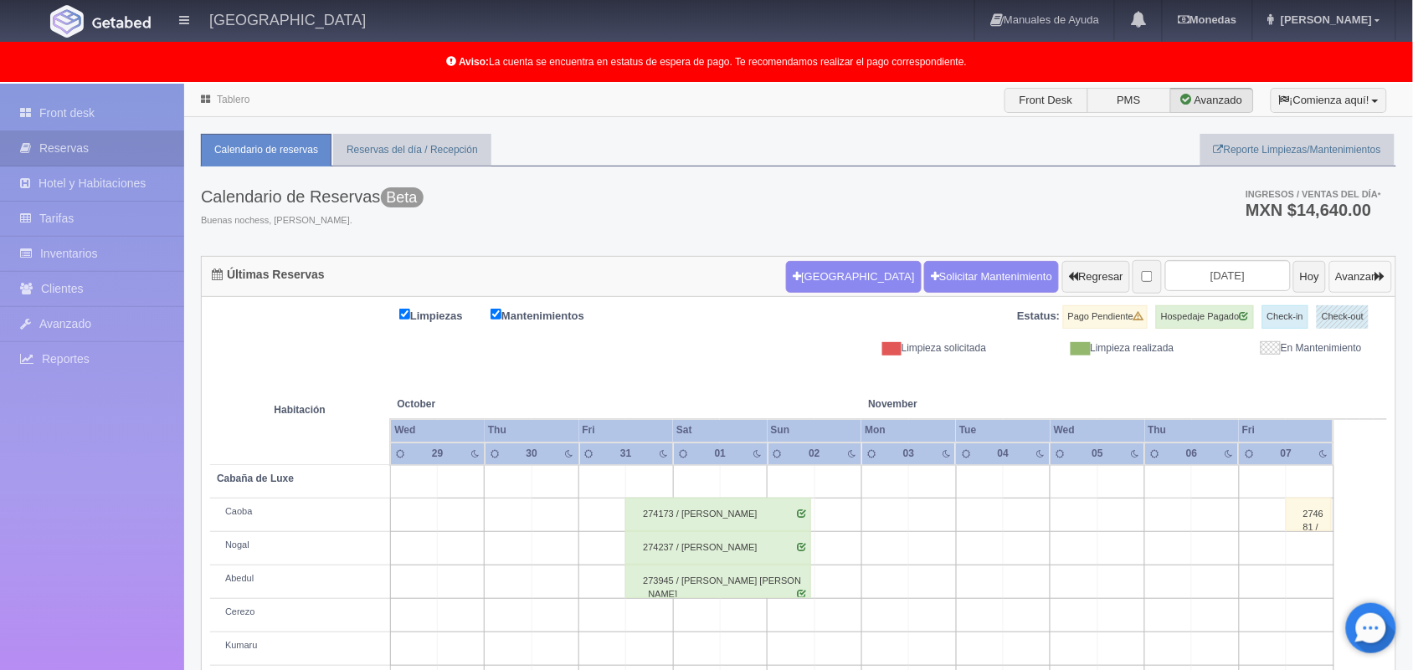
click at [1358, 283] on button "Avanzar" at bounding box center [1360, 277] width 63 height 32
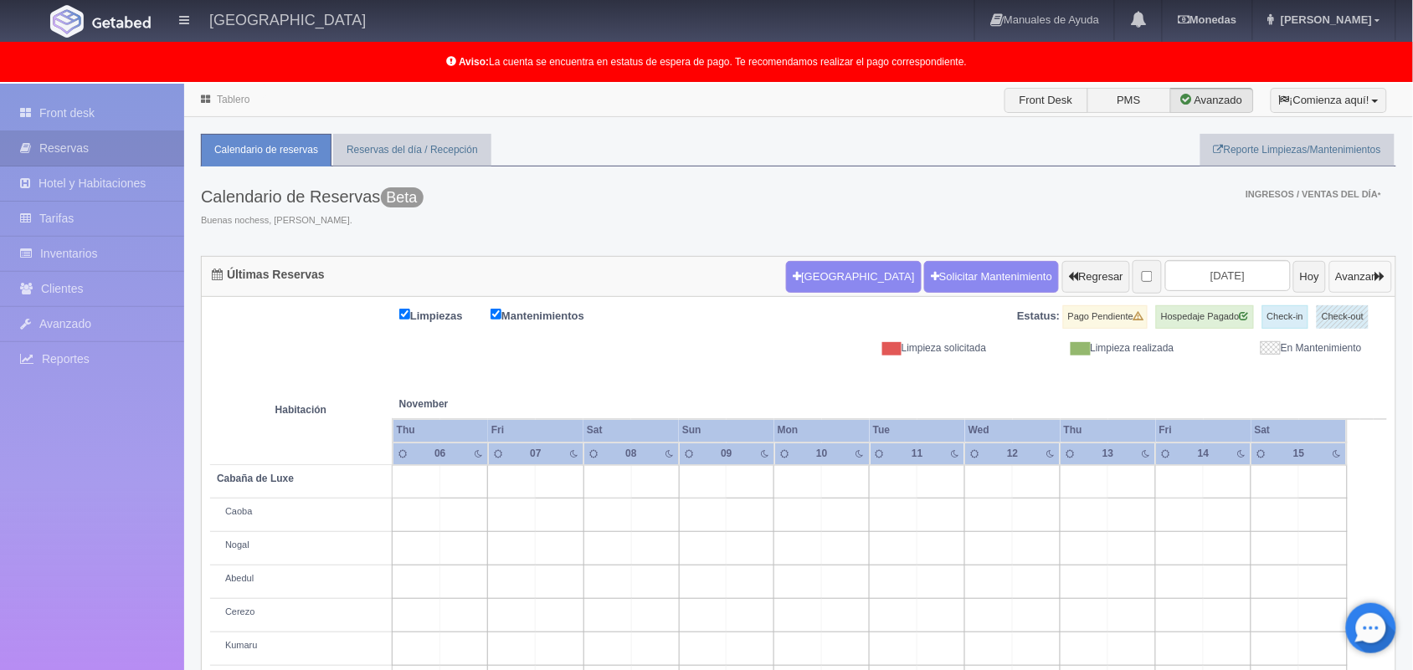
click at [1358, 283] on button "Avanzar" at bounding box center [1360, 277] width 63 height 32
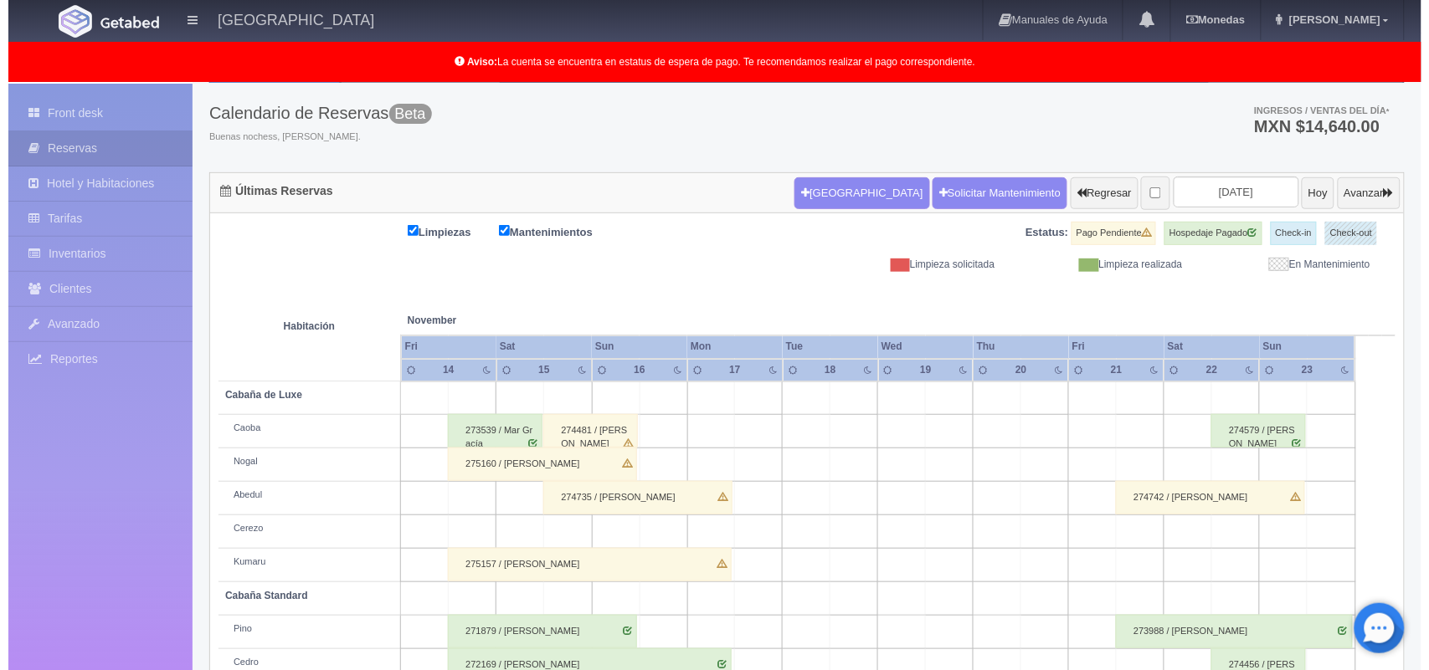
scroll to position [126, 0]
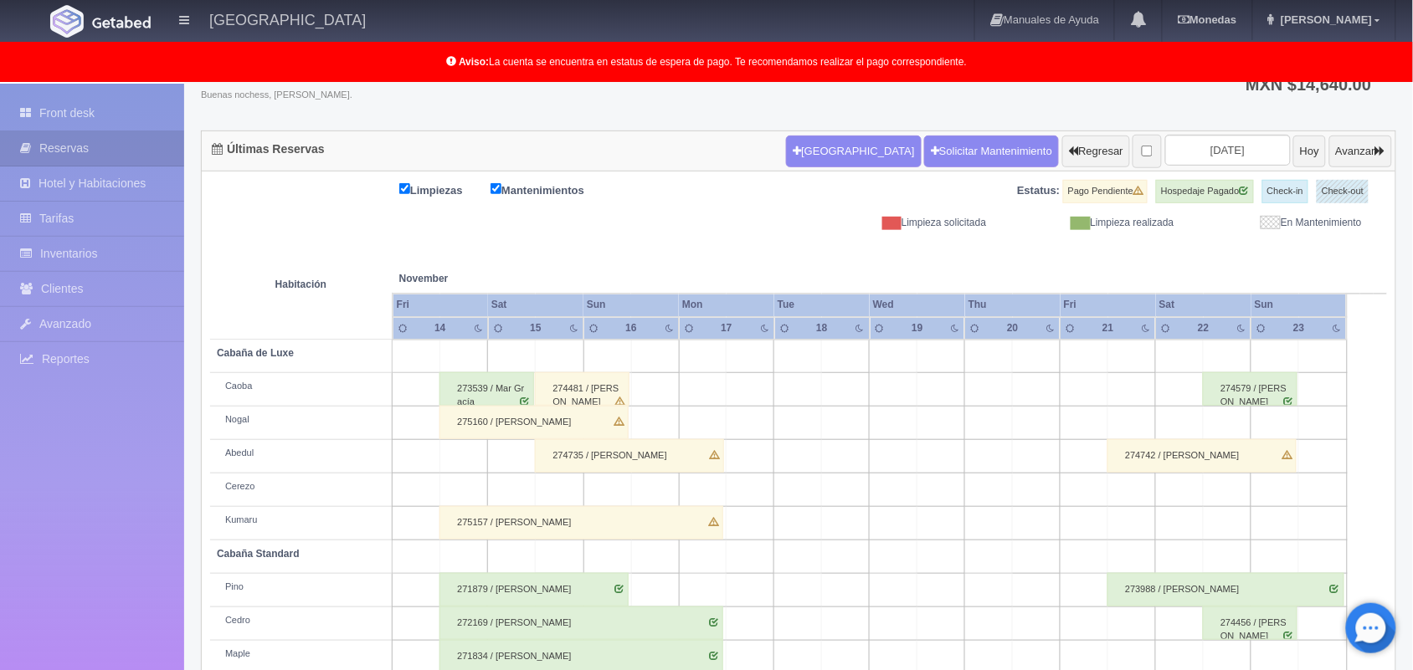
click at [546, 491] on td at bounding box center [560, 490] width 48 height 33
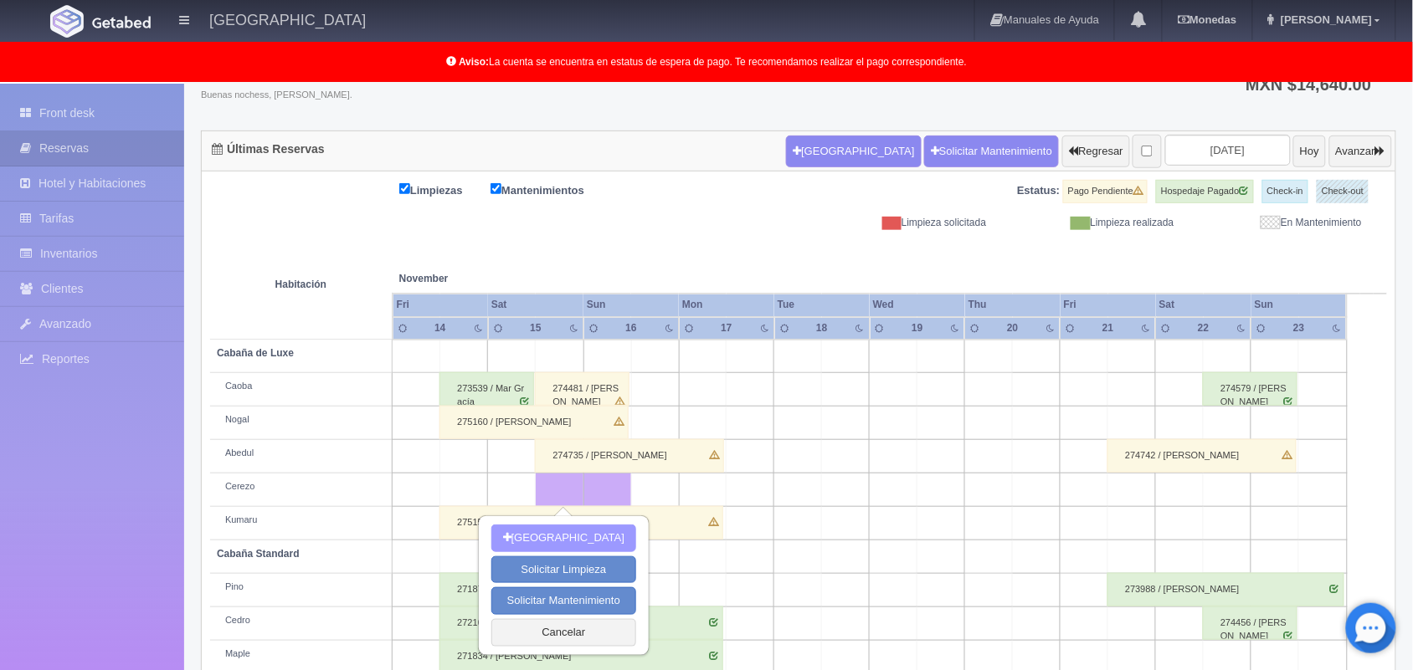
click at [542, 533] on button "Nueva Reserva" at bounding box center [563, 539] width 145 height 28
type input "[DATE]"
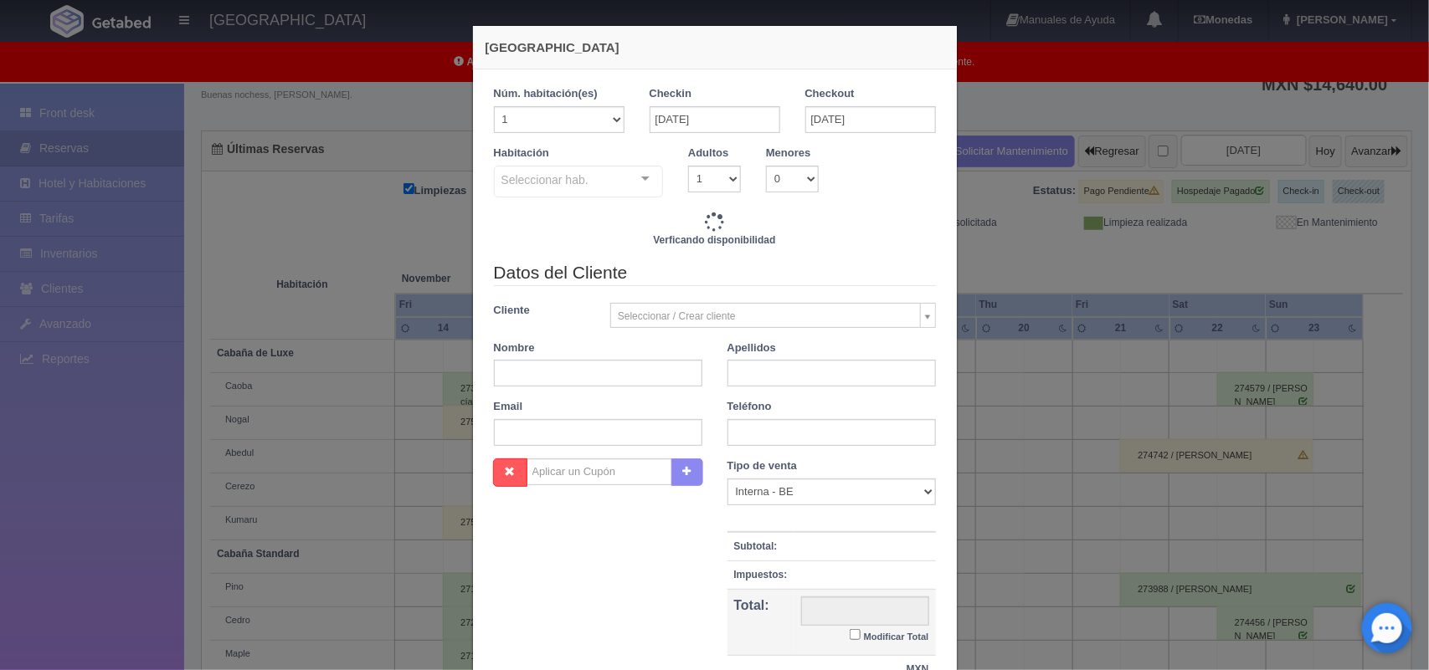
checkbox input "false"
type input "2220.00"
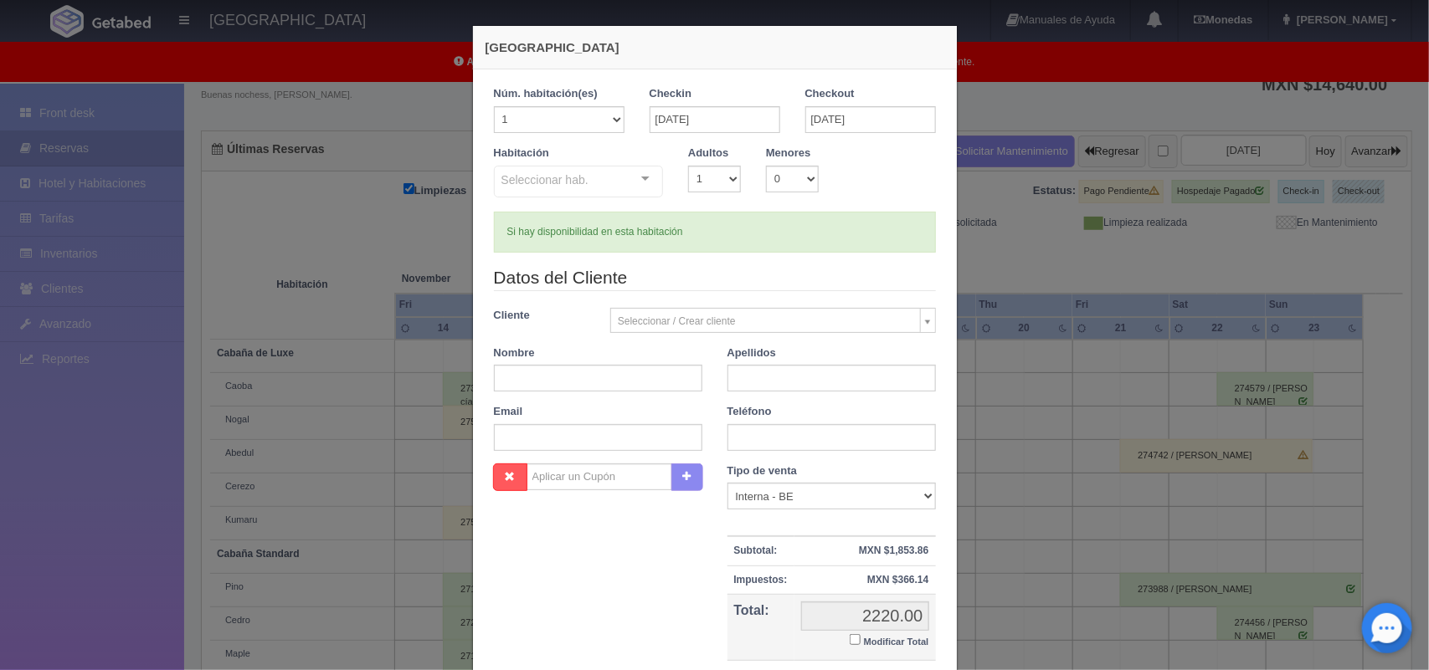
checkbox input "false"
click at [616, 268] on legend "Datos del Cliente" at bounding box center [715, 278] width 442 height 26
click at [703, 177] on select "1 2 3 4 5 6 7 8 9 10" at bounding box center [714, 179] width 53 height 27
select select "2"
click at [688, 166] on select "1 2 3 4 5 6 7 8 9 10" at bounding box center [714, 179] width 53 height 27
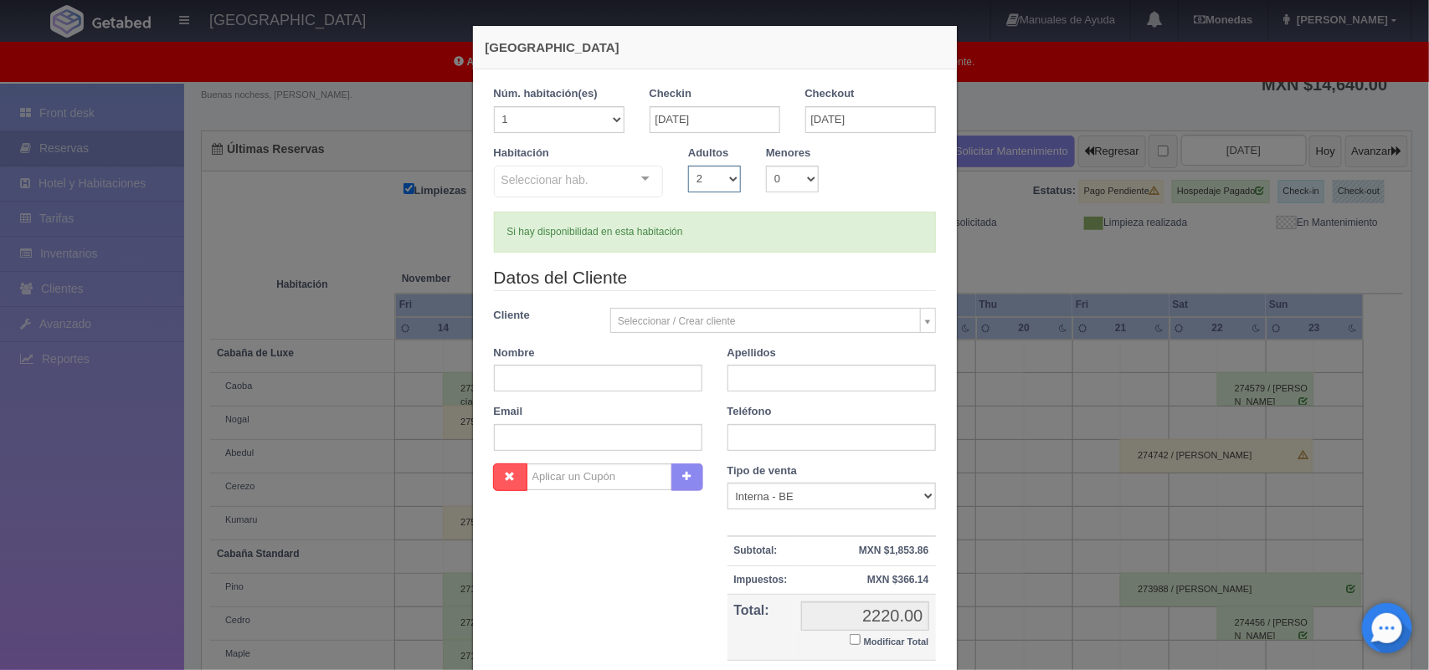
checkbox input "false"
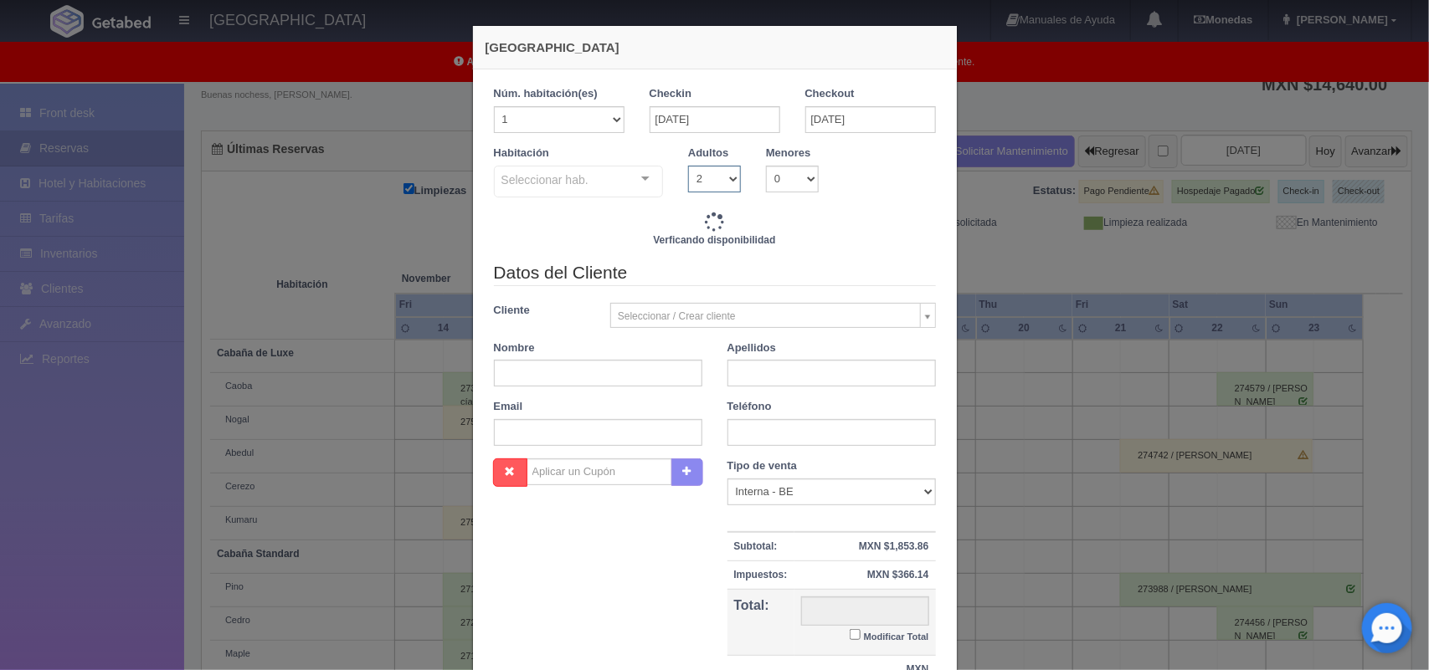
type input "2220.00"
checkbox input "false"
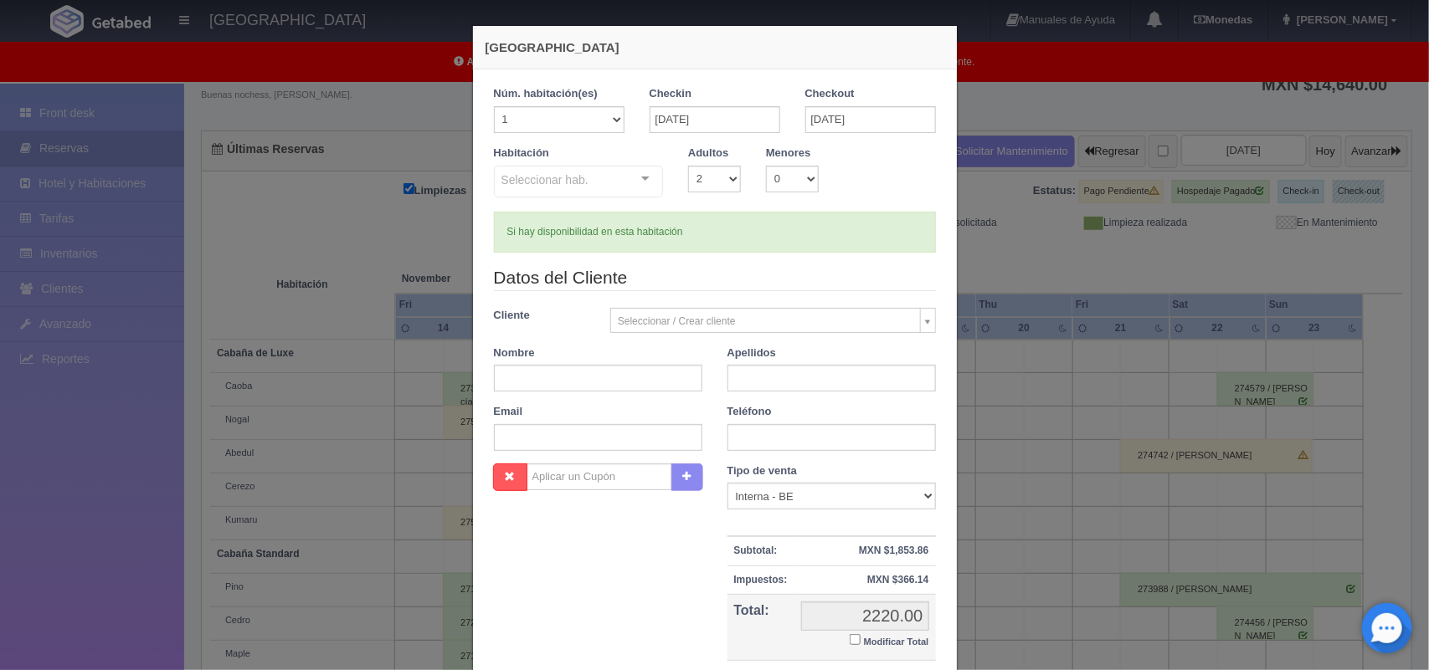
click at [725, 322] on body "Hotel Xacallan Manuales de Ayuda Actualizaciones recientes Monedas Tipo de camb…" at bounding box center [714, 368] width 1429 height 820
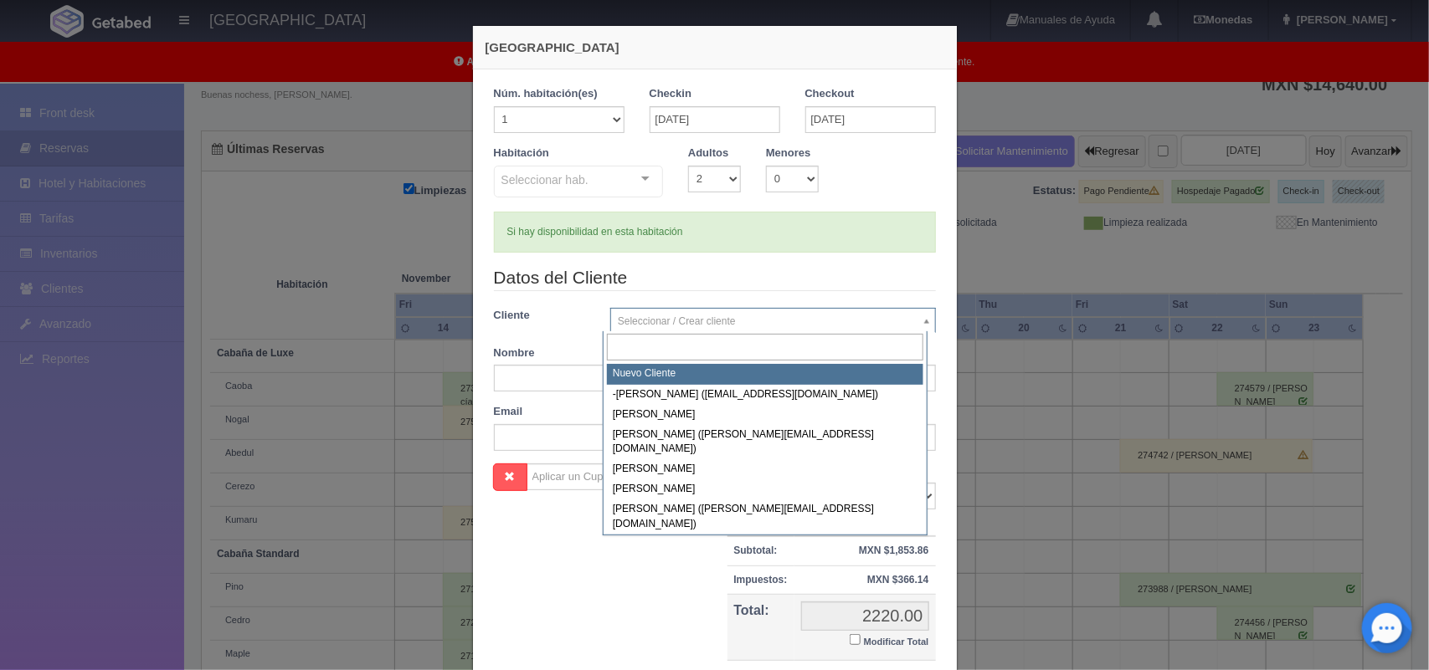
select select "-1"
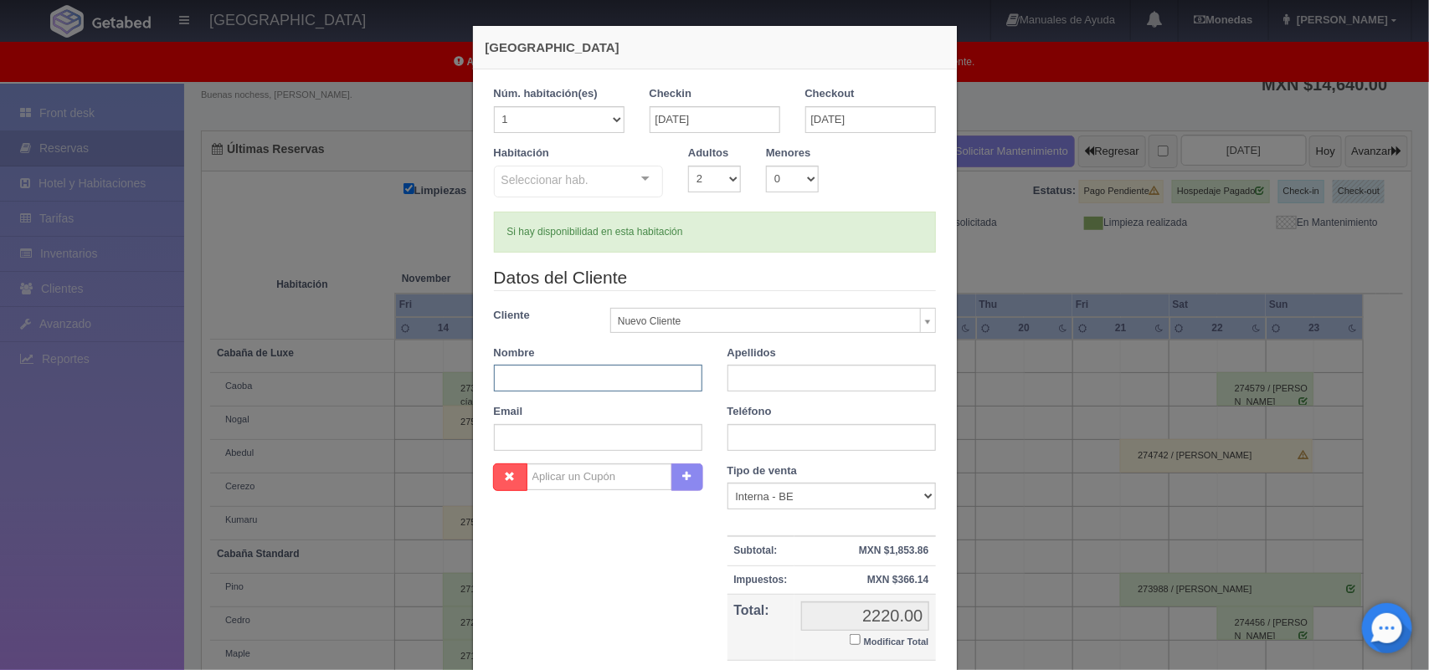
click at [634, 383] on input "text" at bounding box center [598, 378] width 208 height 27
type input "[PERSON_NAME]"
click at [499, 604] on div "Nombre Cupón : Descuentos : Tipo de venta Correo Electronico Interna - BE Llama…" at bounding box center [714, 586] width 467 height 244
click at [795, 386] on input "text" at bounding box center [831, 378] width 208 height 27
type input "Salgado"
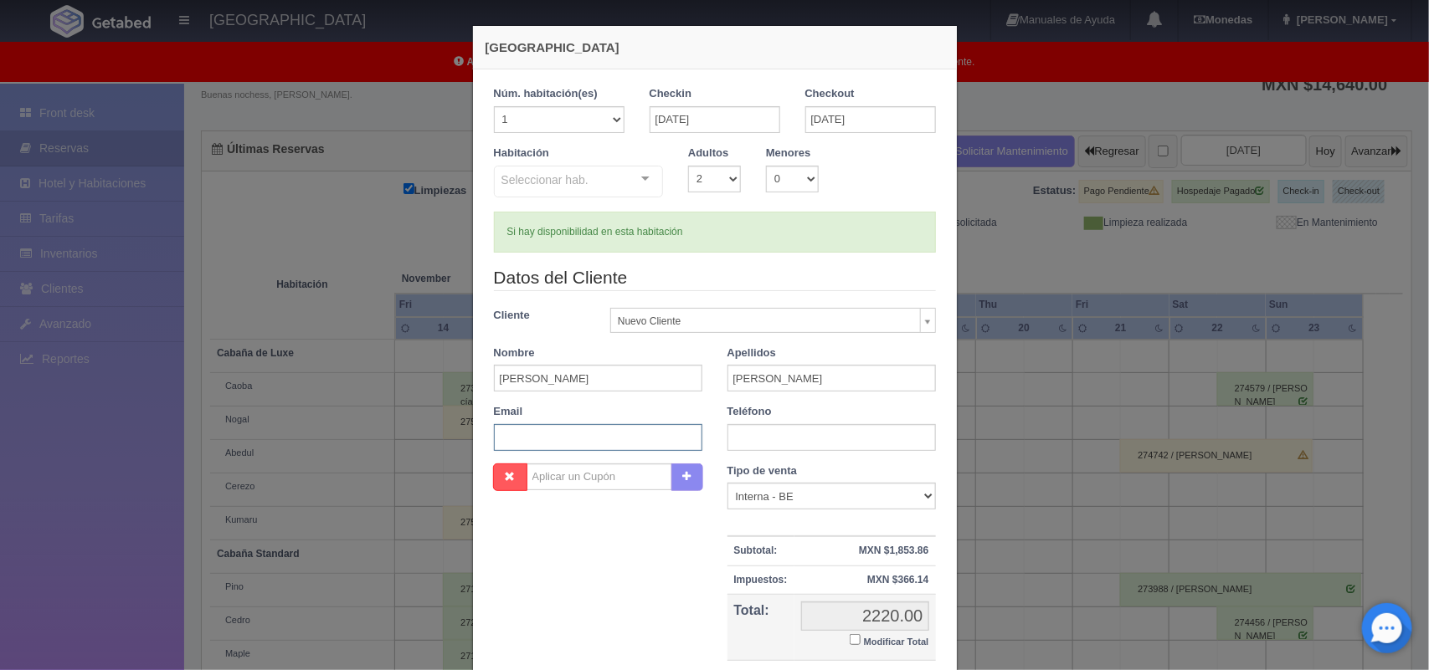
click at [562, 433] on input "text" at bounding box center [598, 437] width 208 height 27
type input "c"
type input "_"
click at [617, 434] on input "text" at bounding box center [598, 437] width 208 height 27
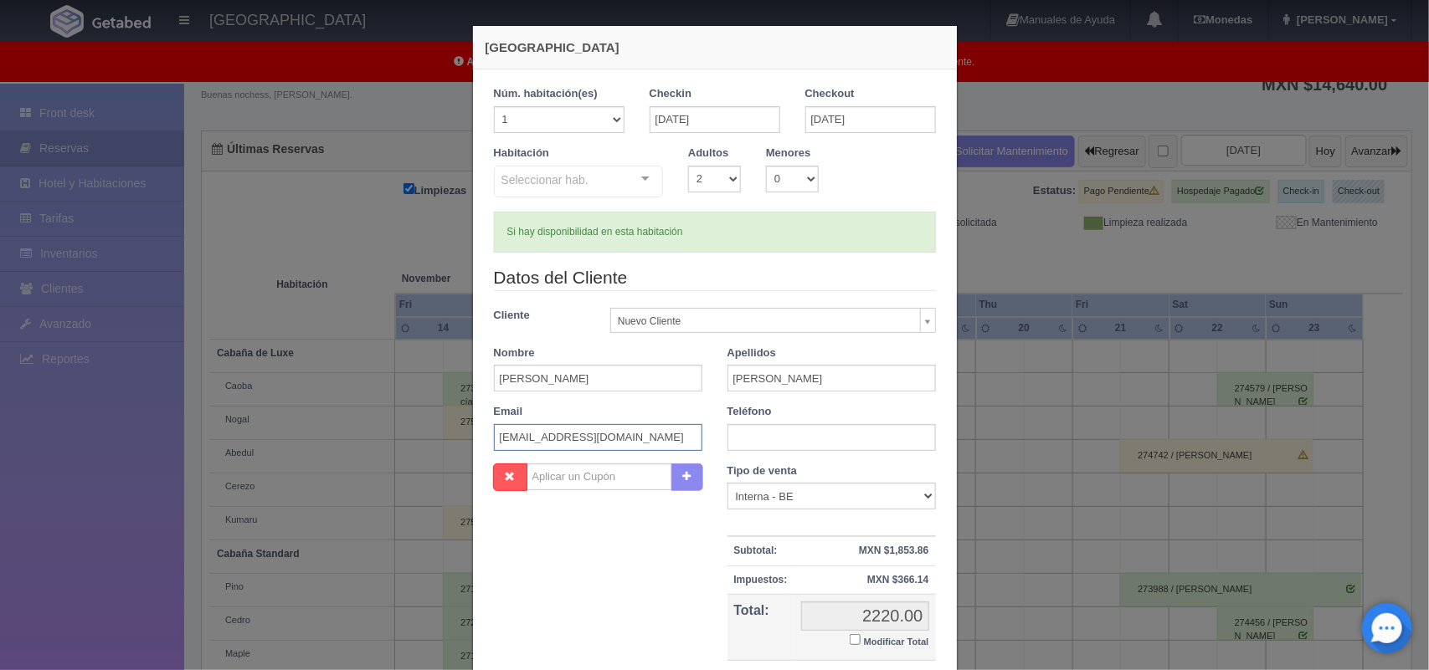
click at [557, 439] on input "sayil9@gmail.com" at bounding box center [598, 437] width 208 height 27
click at [521, 441] on input "sayil9@.com" at bounding box center [598, 437] width 208 height 27
click at [562, 437] on input "kevin_sp_123@.com" at bounding box center [598, 437] width 208 height 27
click at [567, 439] on input "kevin_sp_123@.com" at bounding box center [598, 437] width 208 height 27
type input "[EMAIL_ADDRESS][DOMAIN_NAME]"
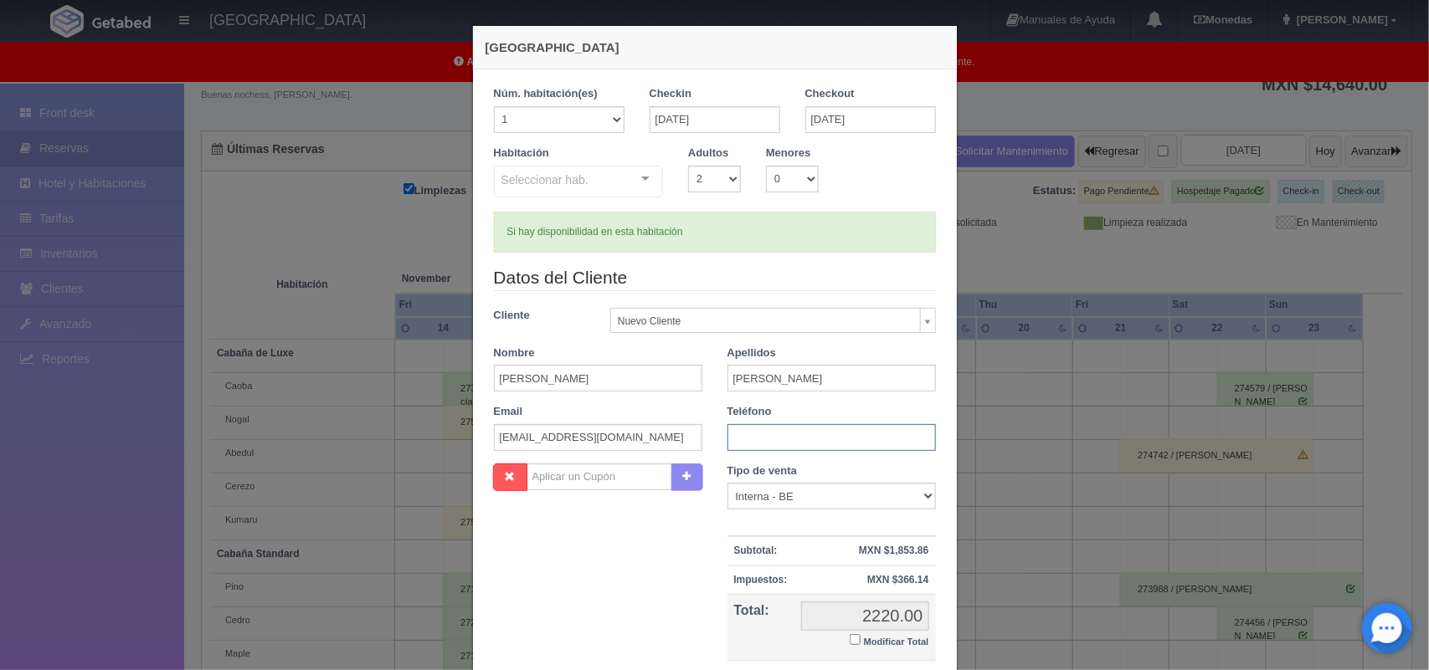
click at [808, 450] on input "text" at bounding box center [831, 437] width 208 height 27
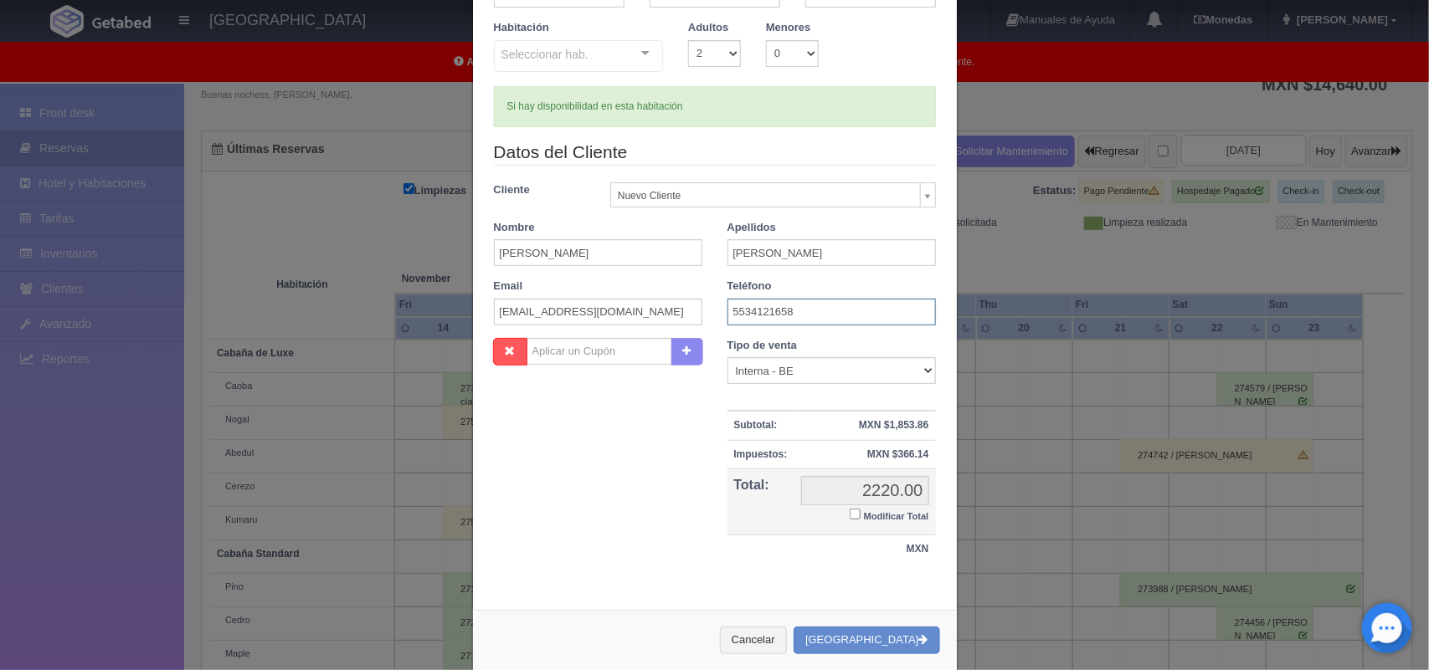
scroll to position [153, 0]
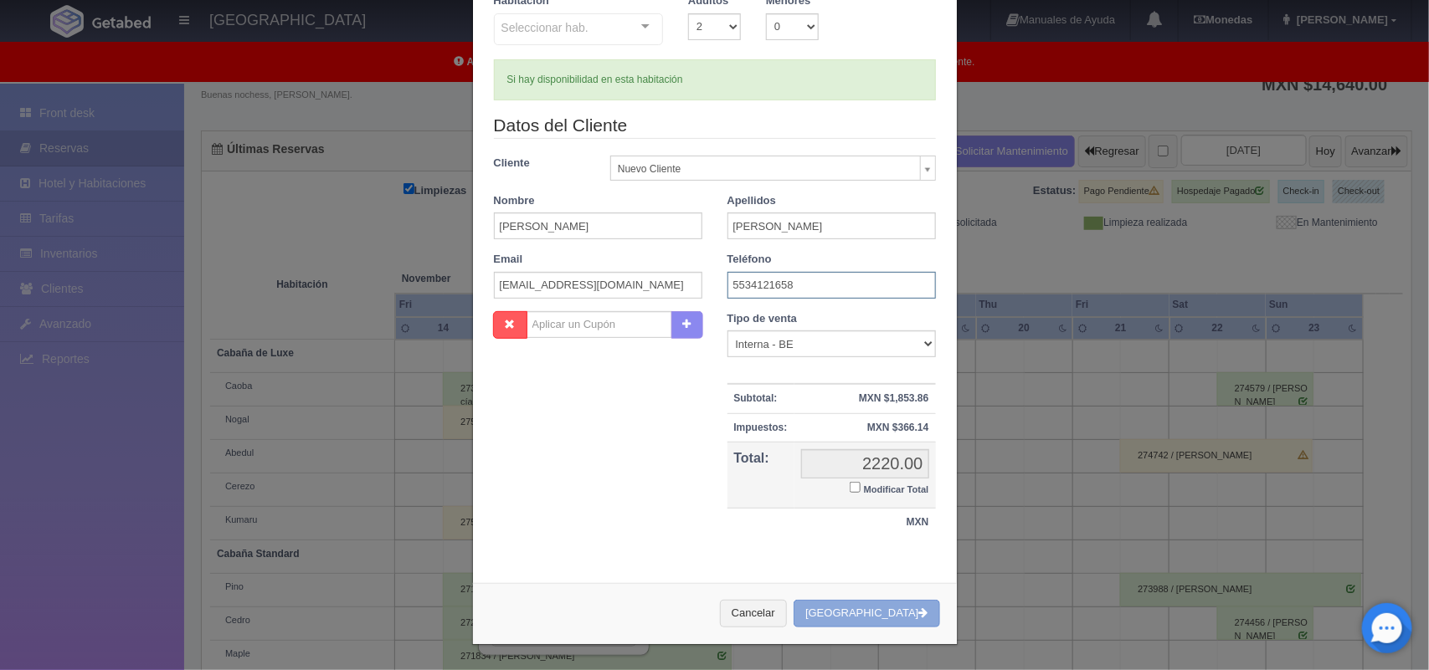
type input "5534121658"
click at [864, 616] on button "Crear Reserva" at bounding box center [867, 614] width 146 height 28
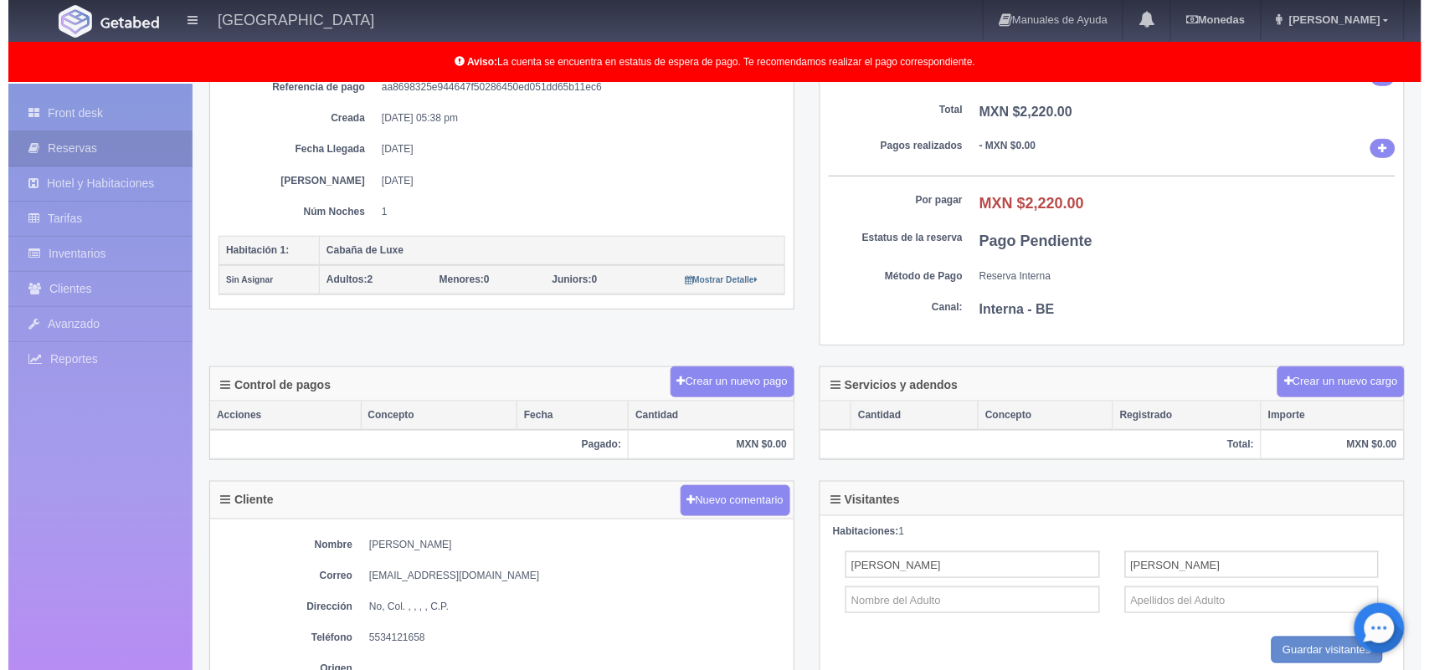
scroll to position [277, 0]
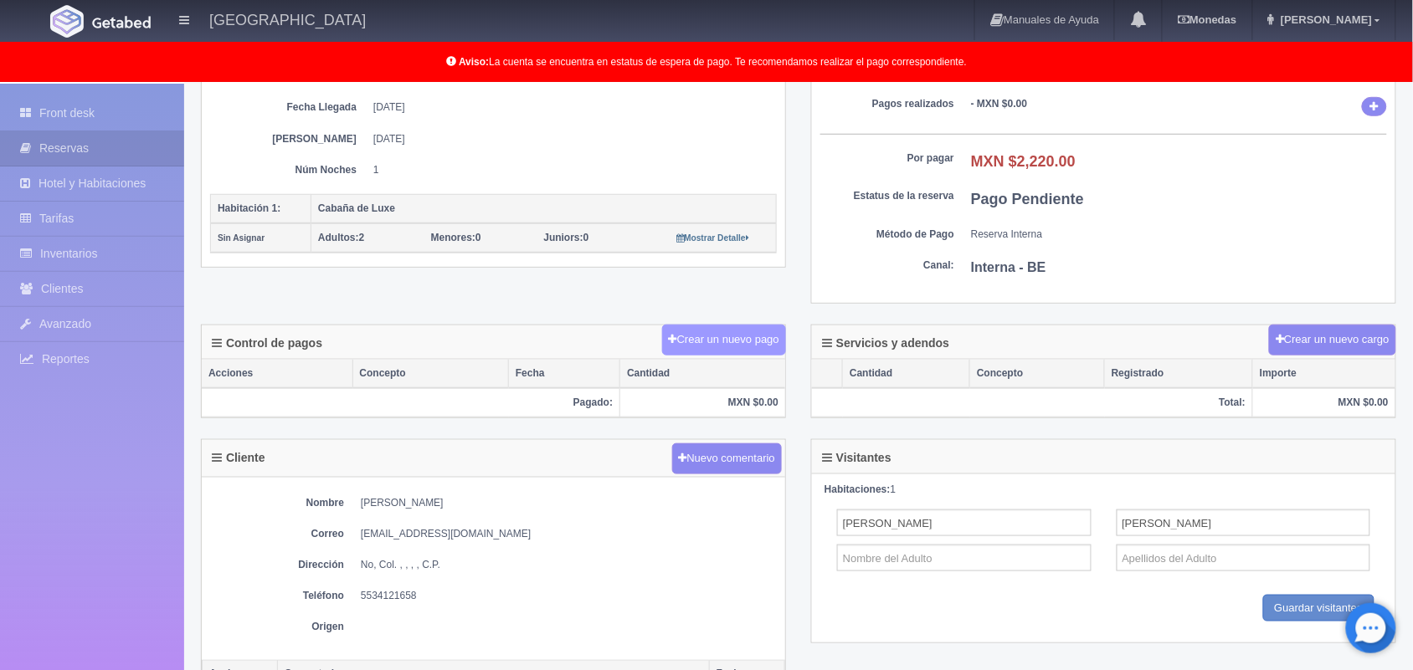
click at [701, 336] on button "Crear un nuevo pago" at bounding box center [724, 340] width 124 height 31
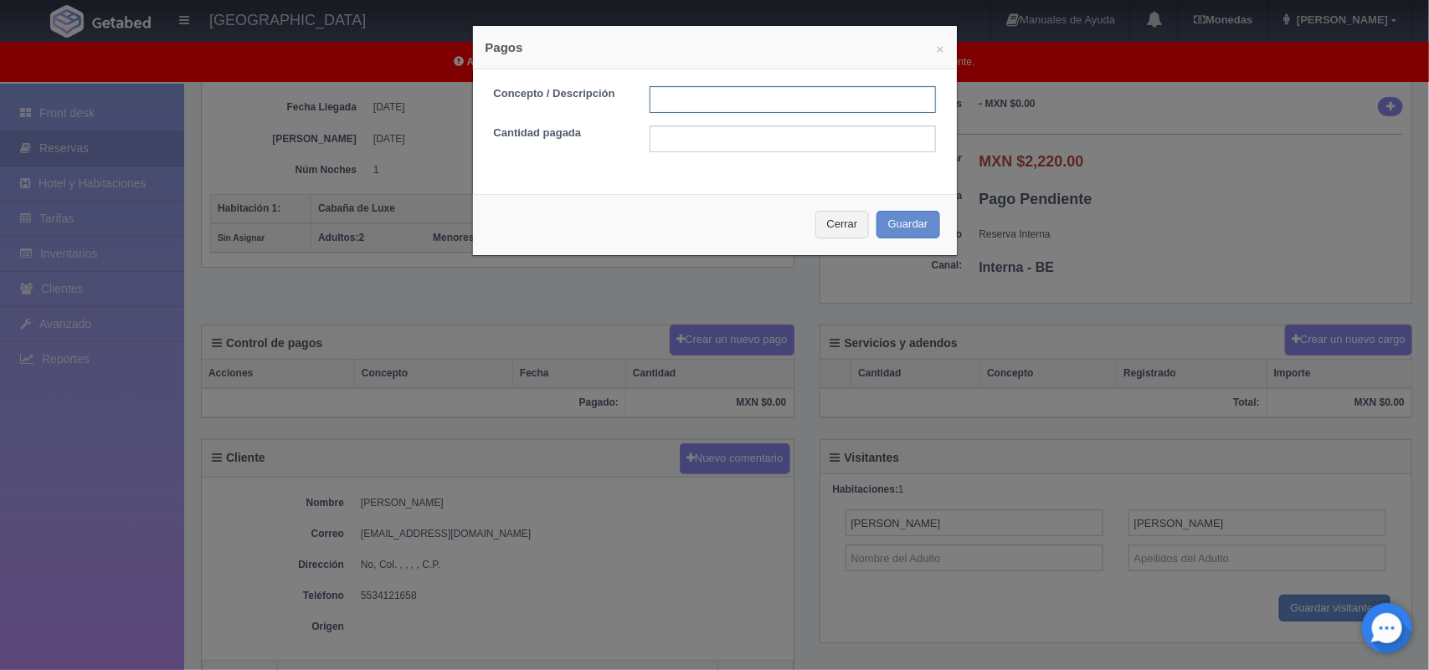
click at [687, 90] on input "text" at bounding box center [793, 99] width 286 height 27
type input "Pago transferencia"
click at [792, 143] on input "text" at bounding box center [793, 139] width 286 height 27
type input "1,450.00"
click at [900, 229] on button "Guardar" at bounding box center [908, 225] width 64 height 28
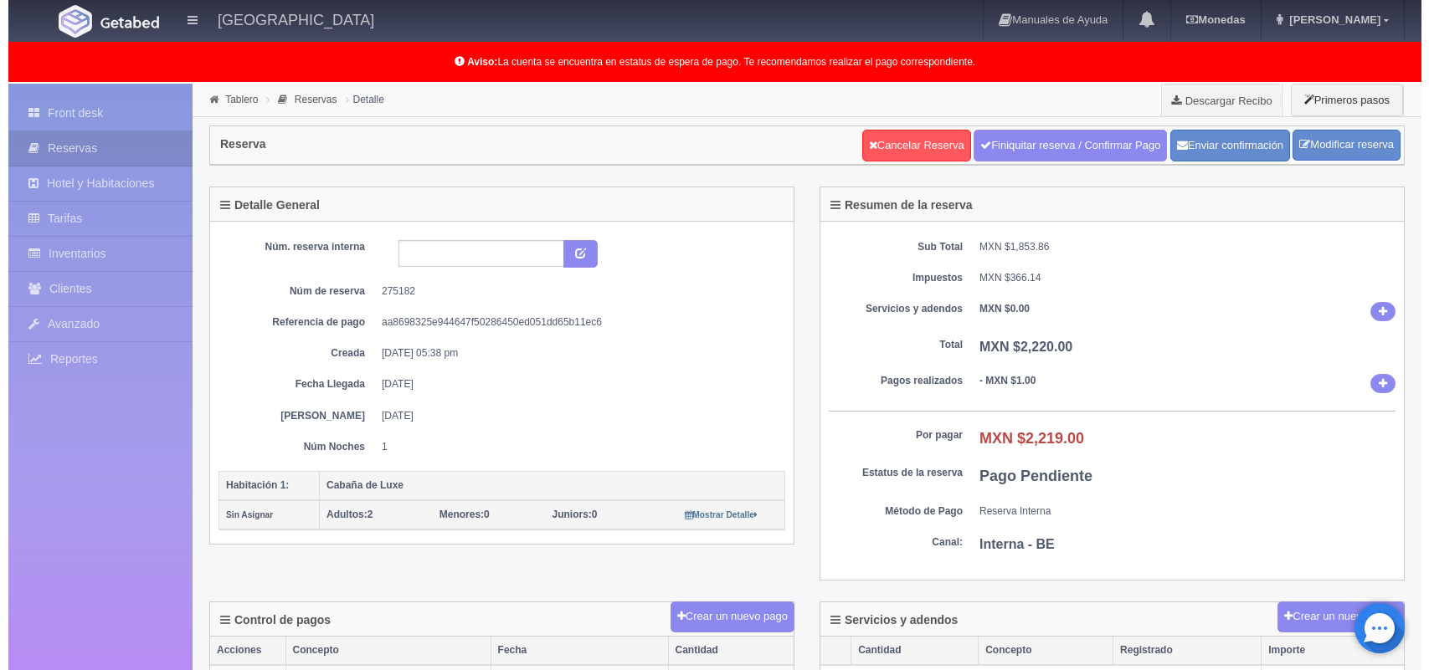
scroll to position [277, 0]
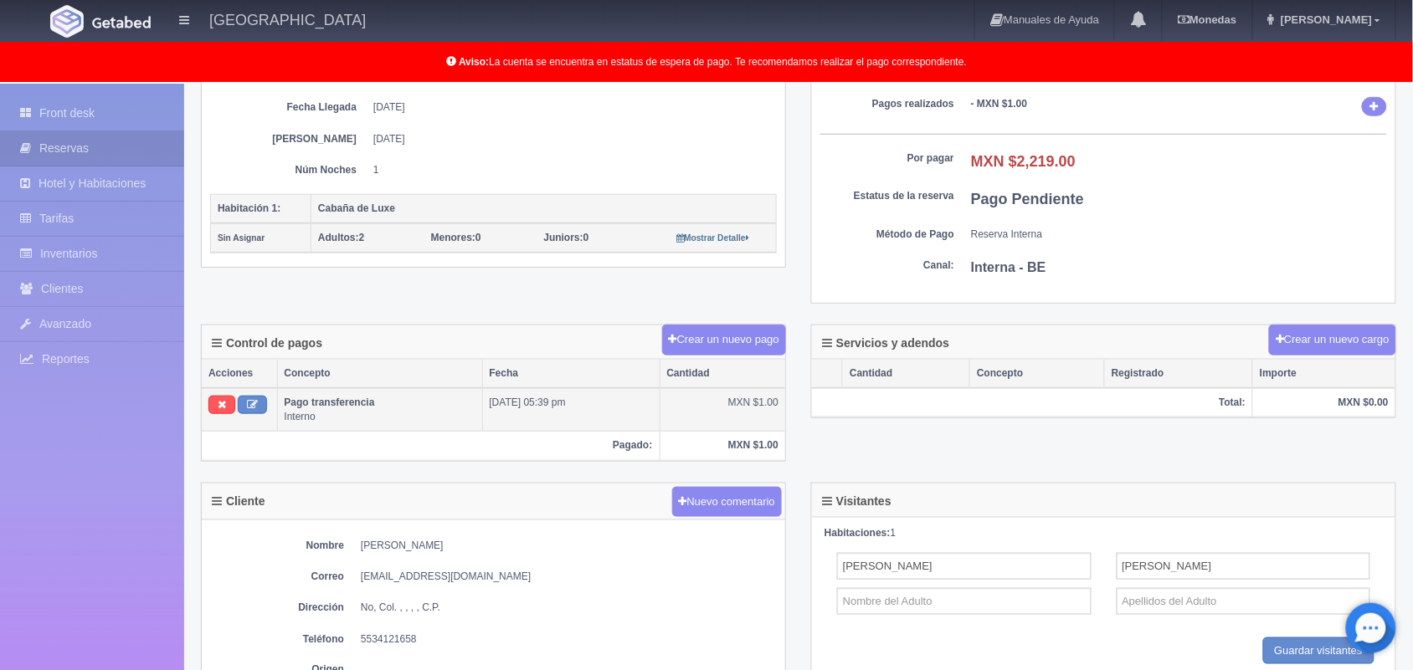
click at [762, 403] on td "MXN $1.00" at bounding box center [723, 410] width 126 height 44
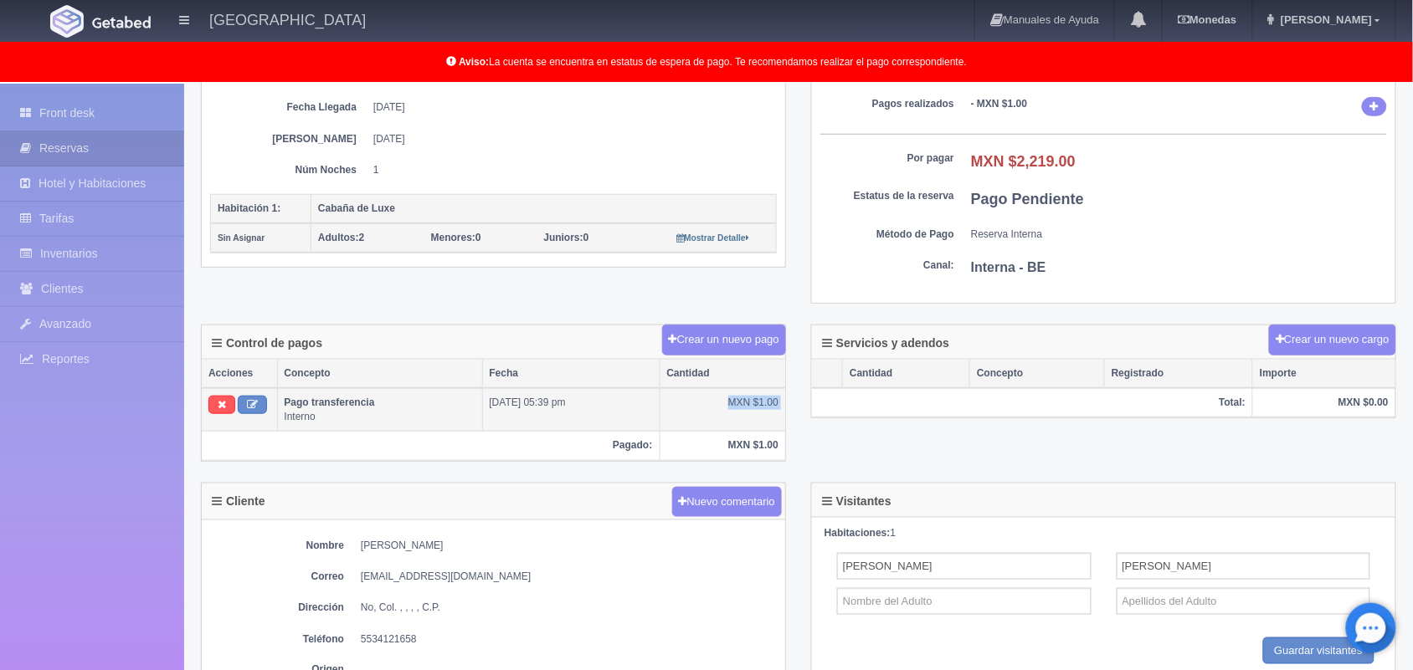
click at [762, 403] on td "MXN $1.00" at bounding box center [723, 410] width 126 height 44
click at [574, 481] on div "Control de pagos Crear un nuevo pago Acciones Concepto Fecha Cantidad Pago tran…" at bounding box center [493, 404] width 610 height 158
click at [257, 410] on icon at bounding box center [252, 404] width 11 height 11
type input "Pago transferencia"
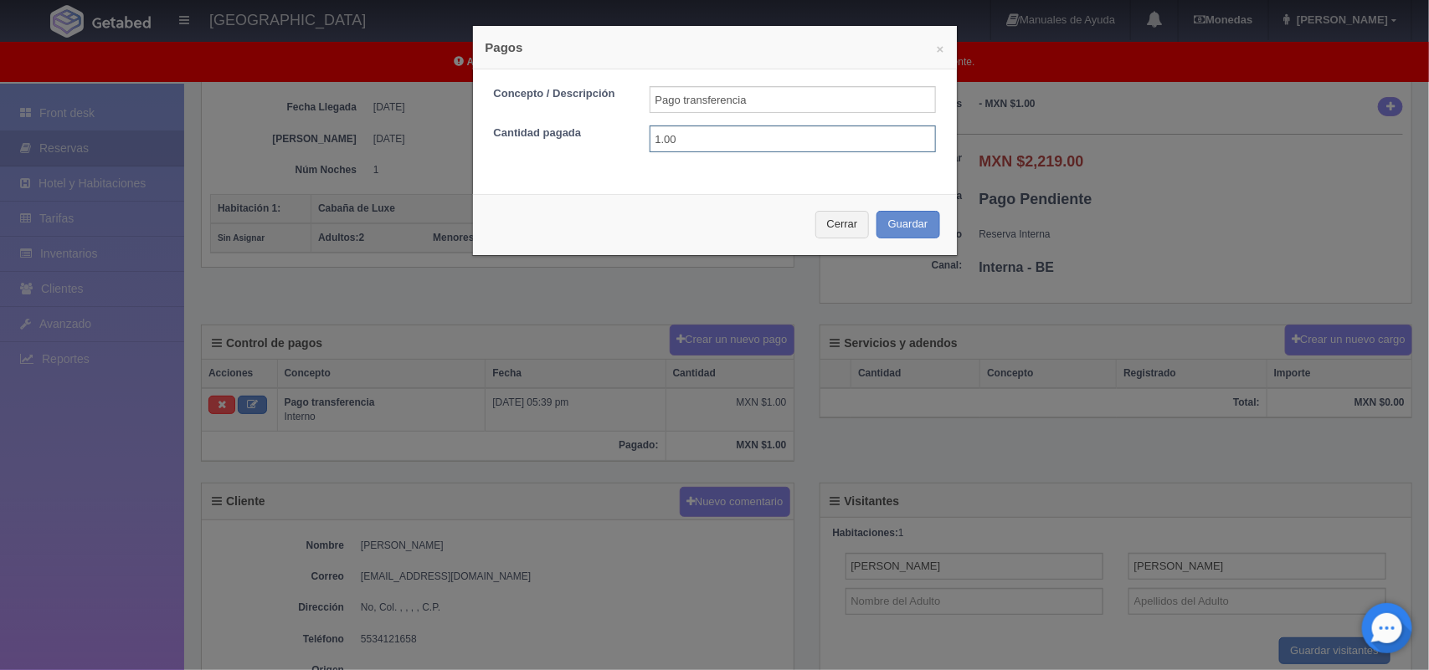
click at [701, 126] on input "1.00" at bounding box center [793, 139] width 286 height 27
type input "1.450.00"
click at [923, 231] on button "Guardar" at bounding box center [908, 225] width 64 height 28
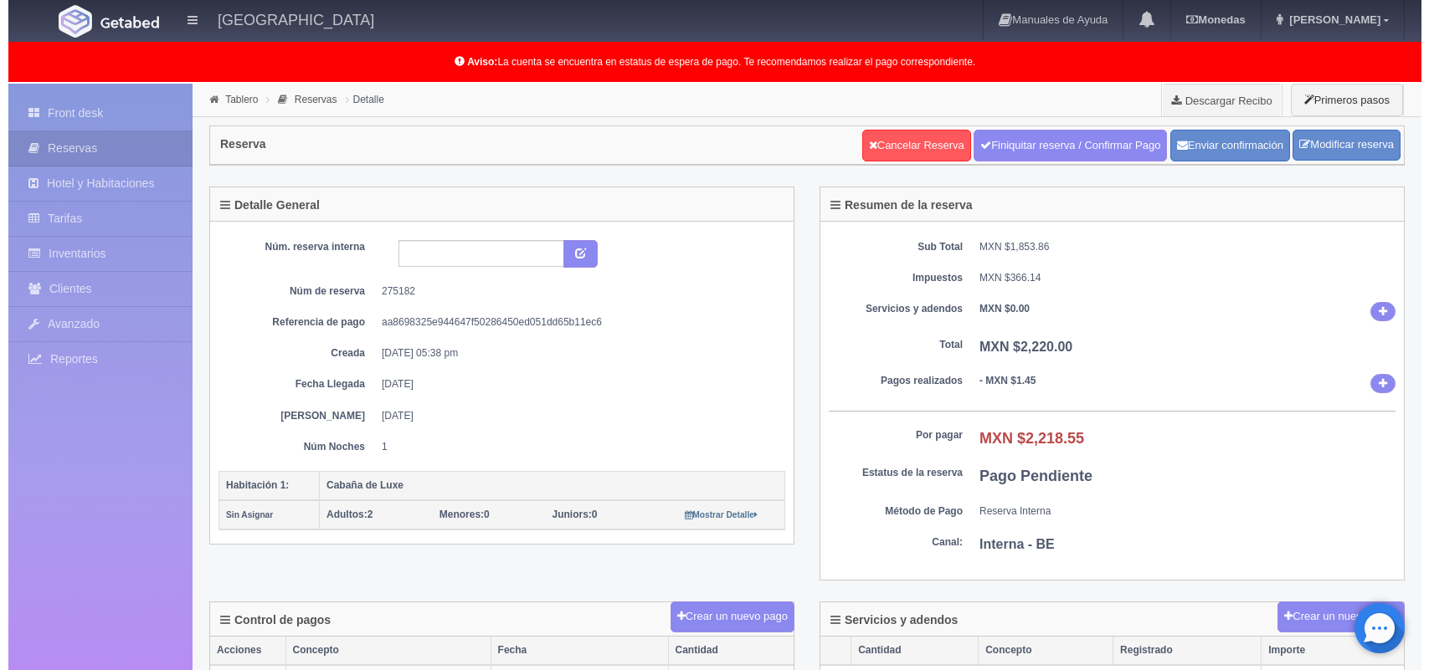
scroll to position [277, 0]
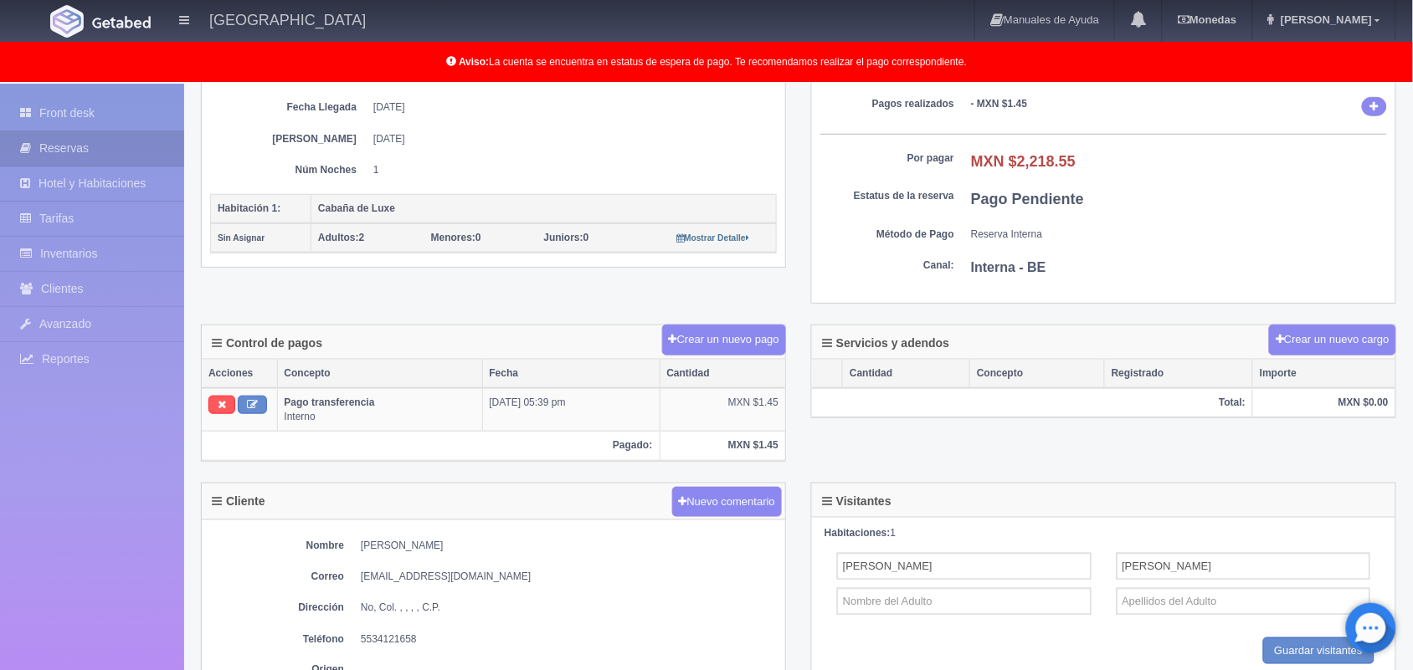
click at [923, 231] on dt "Método de Pago" at bounding box center [887, 235] width 134 height 14
click at [245, 414] on button at bounding box center [252, 405] width 29 height 18
type input "Pago transferencia"
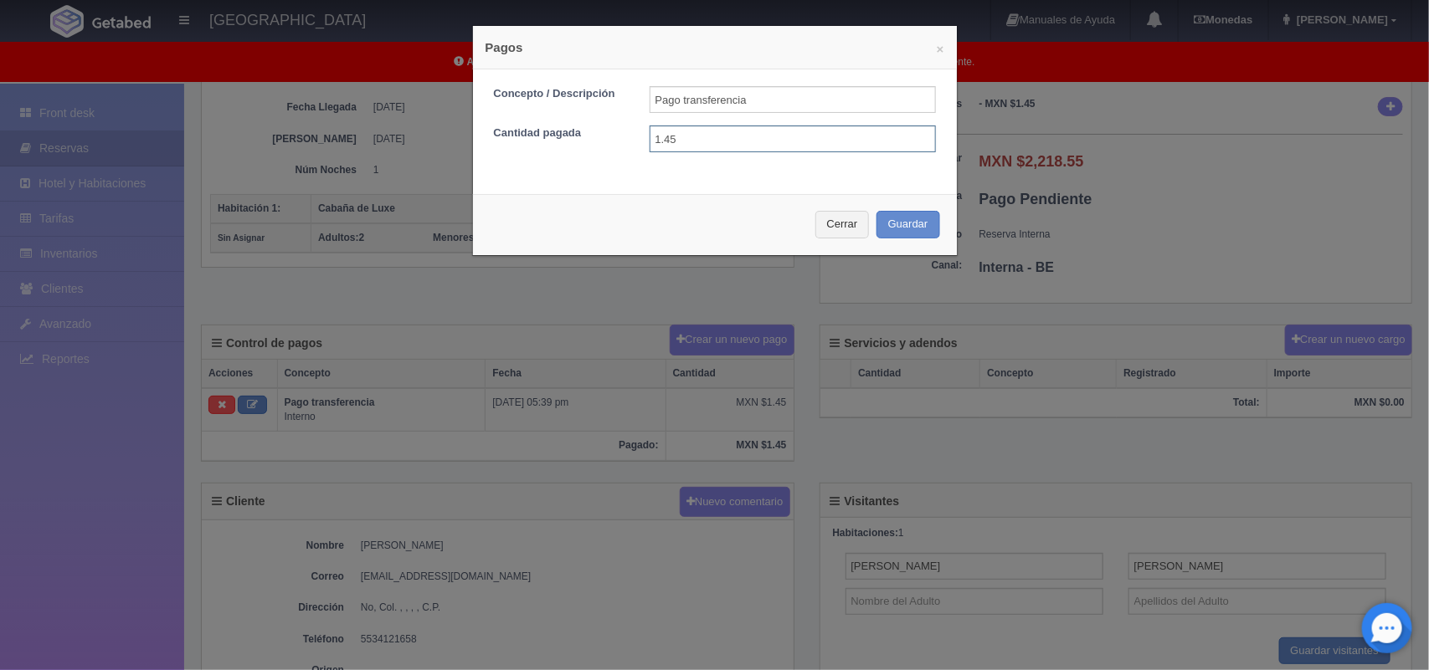
click at [722, 139] on input "1.45" at bounding box center [793, 139] width 286 height 27
type input "1.450.00"
click at [915, 230] on button "Guardar" at bounding box center [908, 225] width 64 height 28
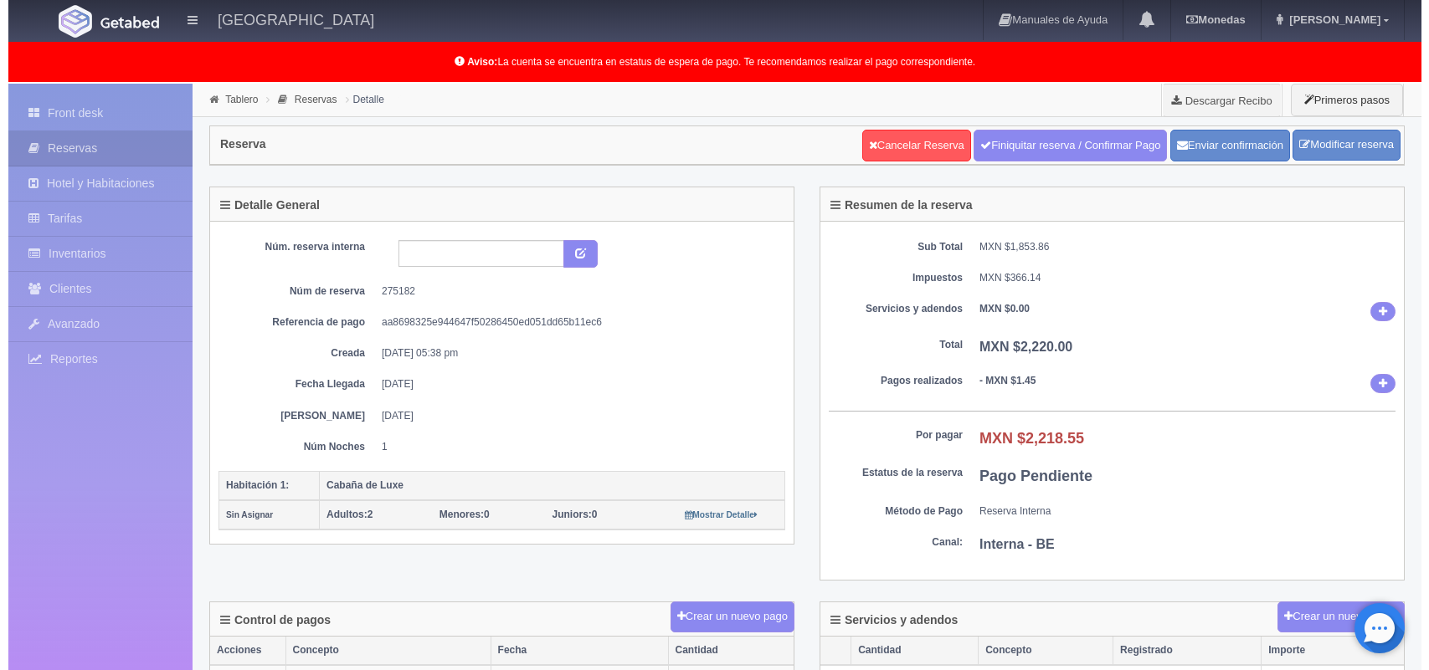
scroll to position [277, 0]
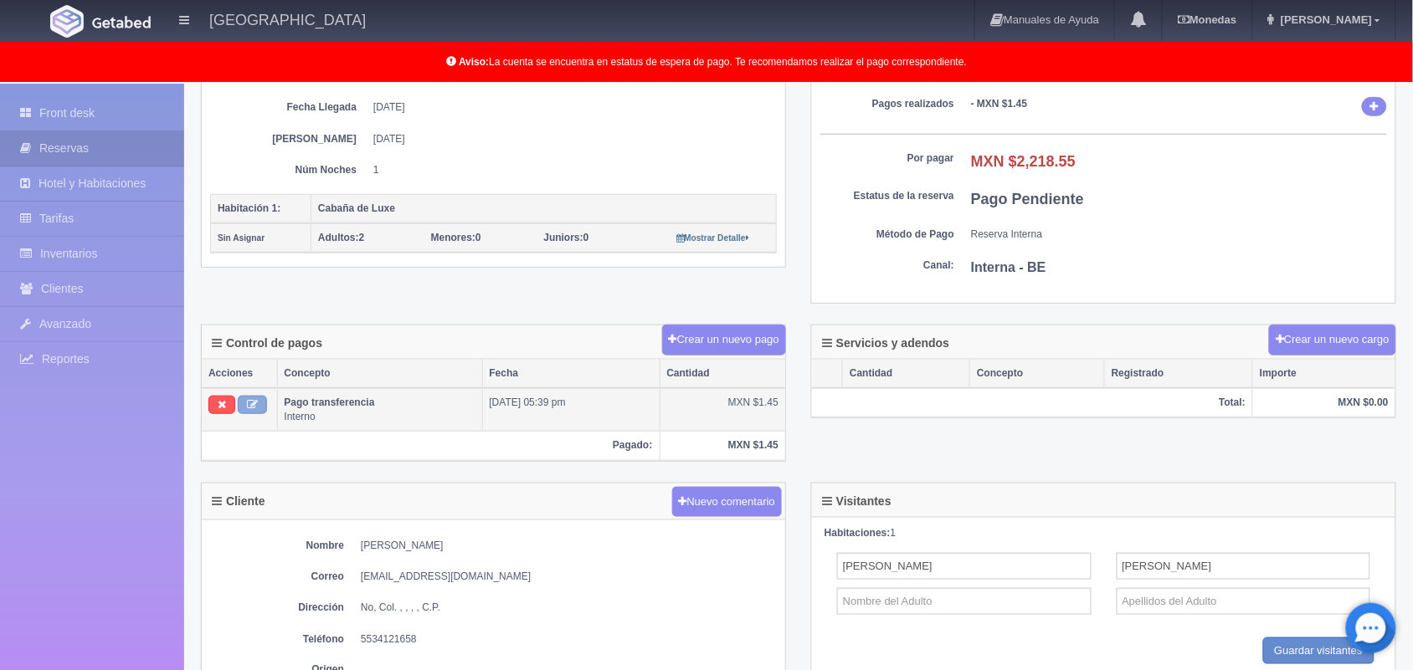
click at [249, 410] on icon at bounding box center [252, 404] width 11 height 11
type input "Pago transferencia"
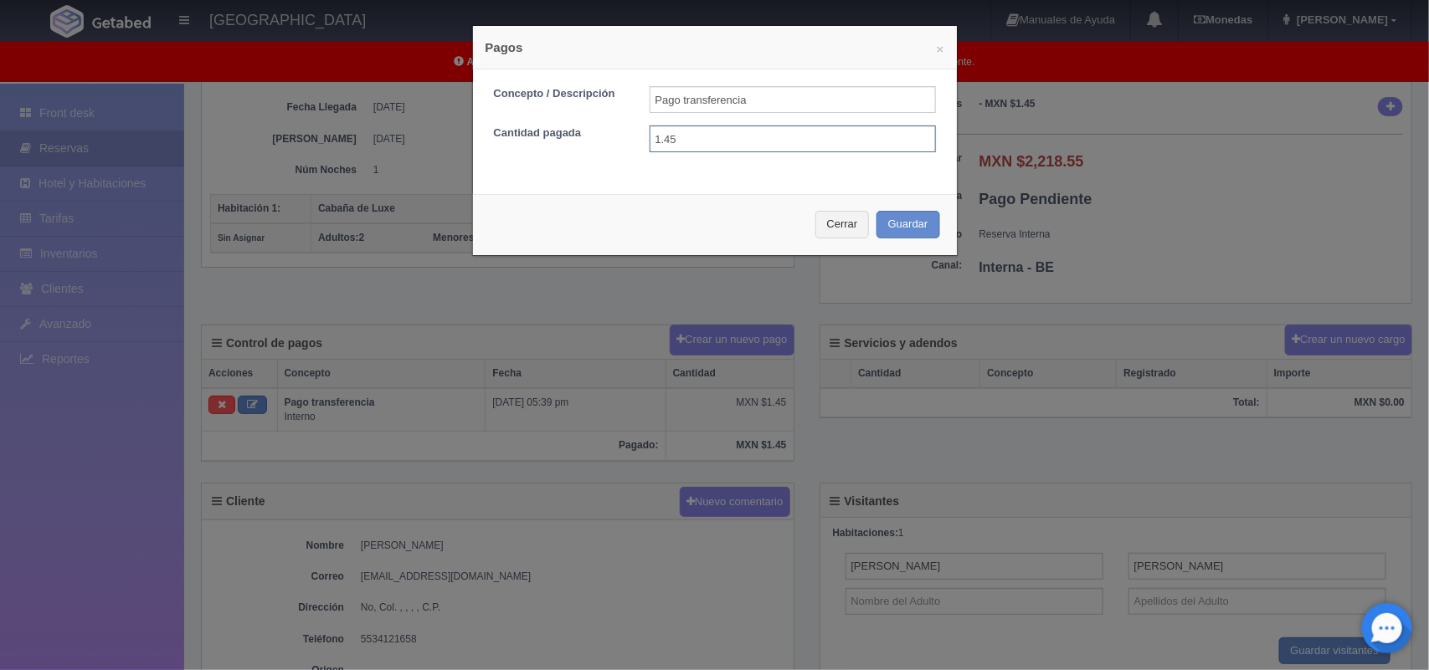
click at [742, 151] on input "1.45" at bounding box center [793, 139] width 286 height 27
click at [657, 142] on input "1.450.00" at bounding box center [793, 139] width 286 height 27
type input "1,450.00"
click at [892, 218] on button "Guardar" at bounding box center [908, 225] width 64 height 28
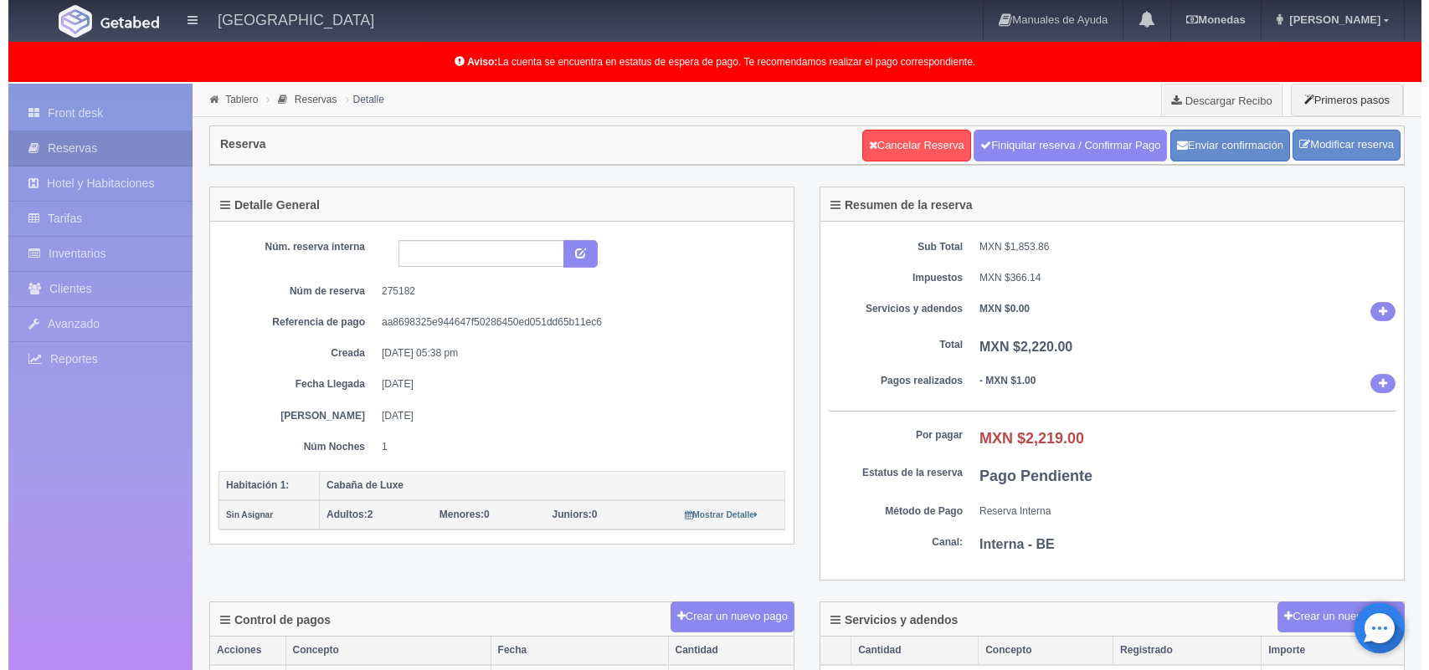
scroll to position [277, 0]
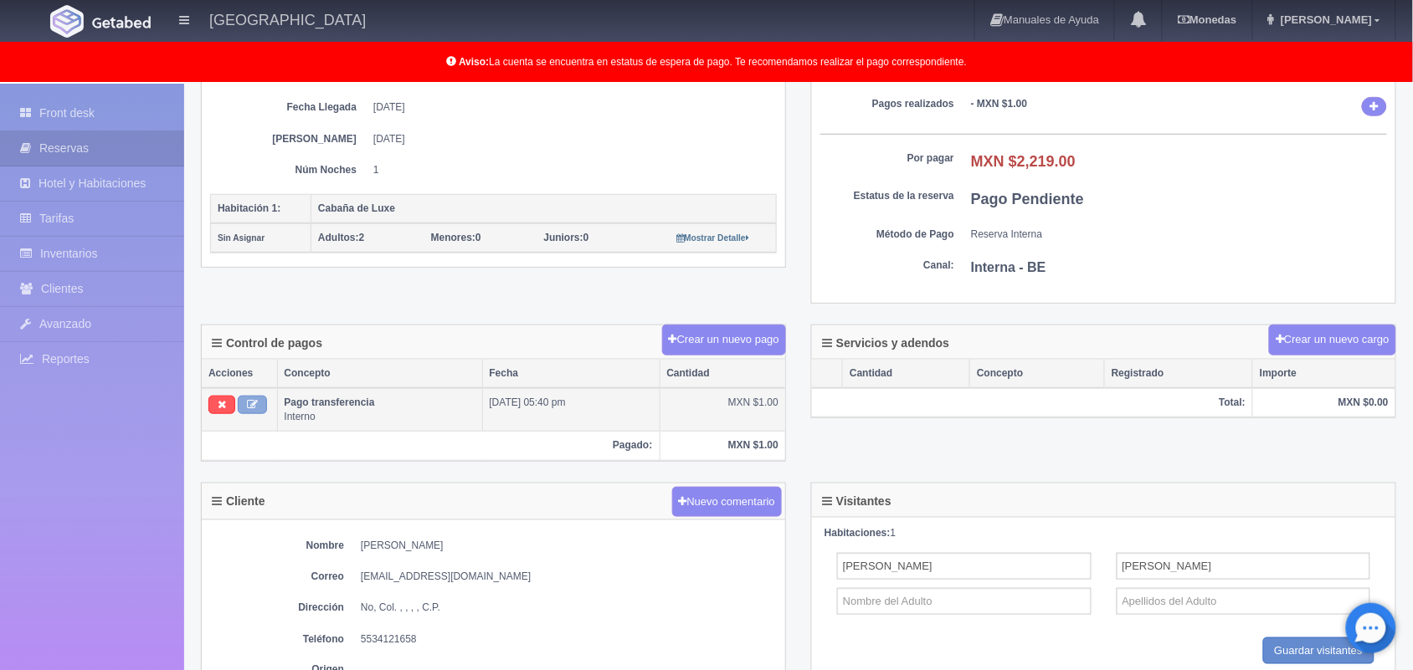
click at [255, 407] on icon at bounding box center [252, 404] width 11 height 11
type input "Pago transferencia"
type input "1.00"
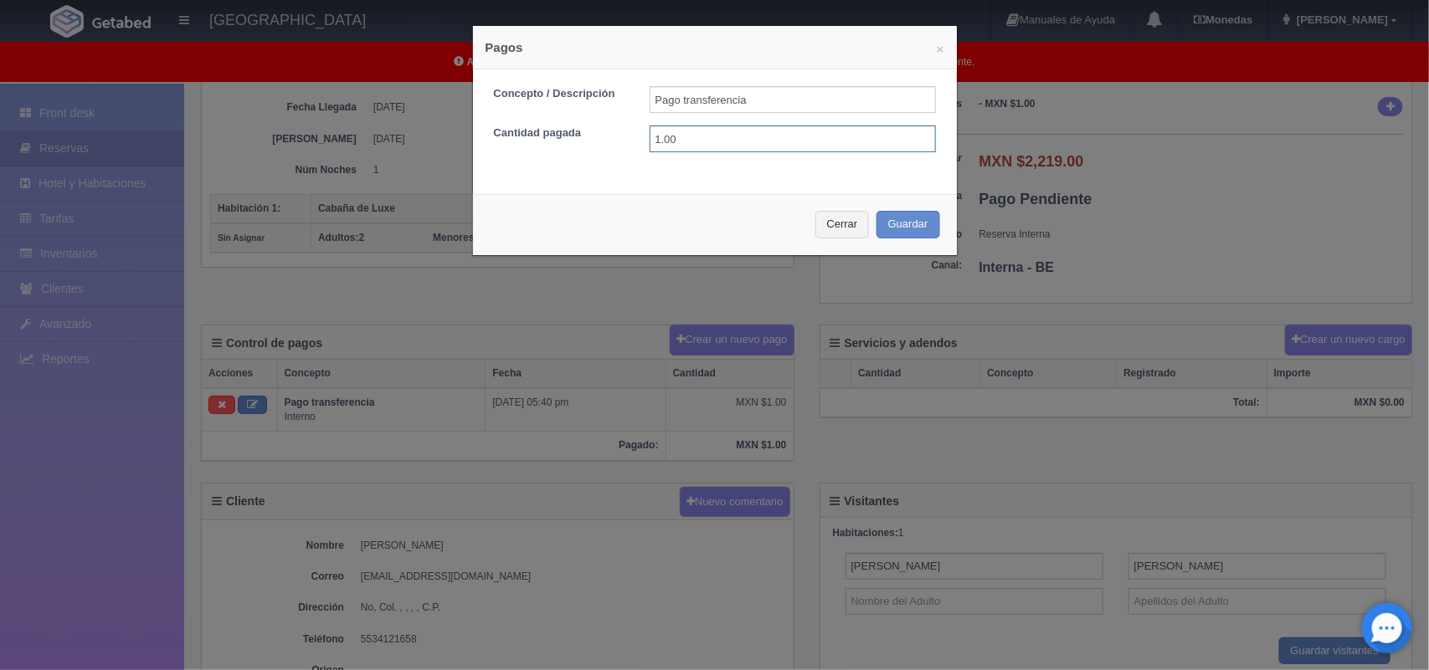
click at [762, 151] on input "1.00" at bounding box center [793, 139] width 286 height 27
type input "1,450.00"
click at [889, 223] on button "Guardar" at bounding box center [908, 225] width 64 height 28
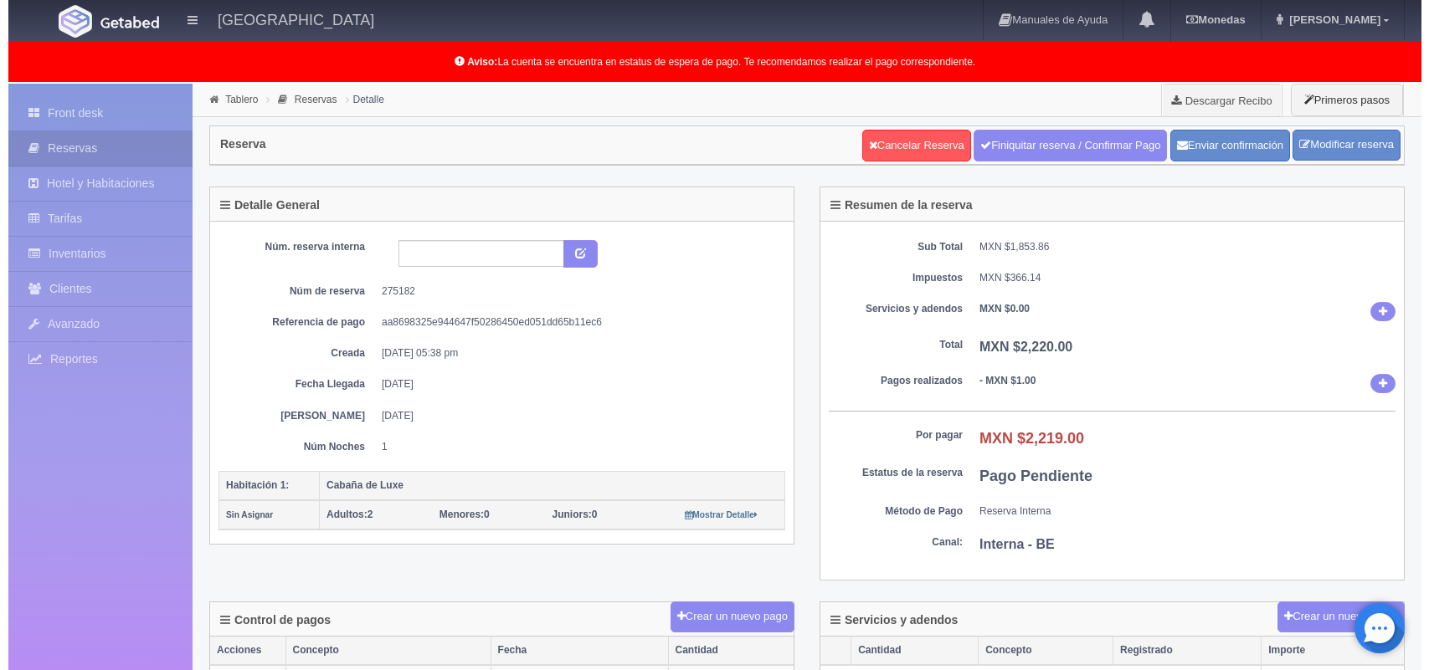
scroll to position [277, 0]
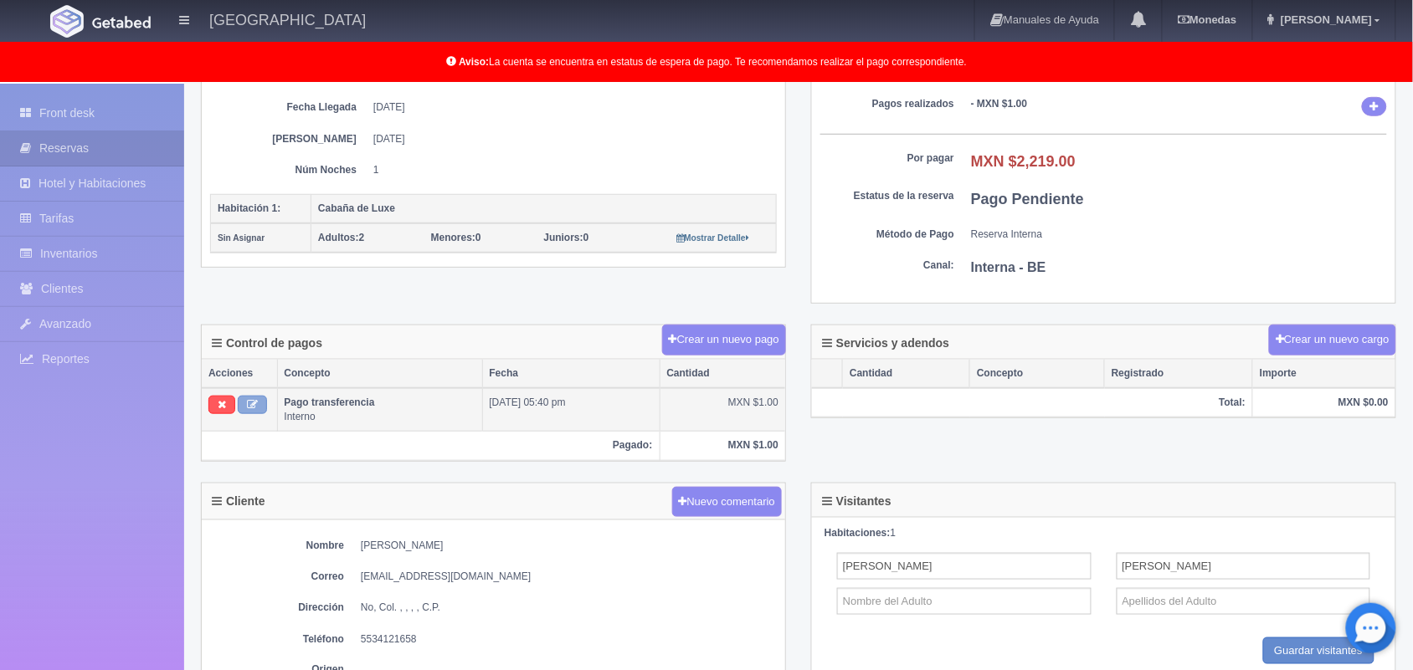
click at [258, 406] on icon at bounding box center [252, 404] width 11 height 11
type input "Pago transferencia"
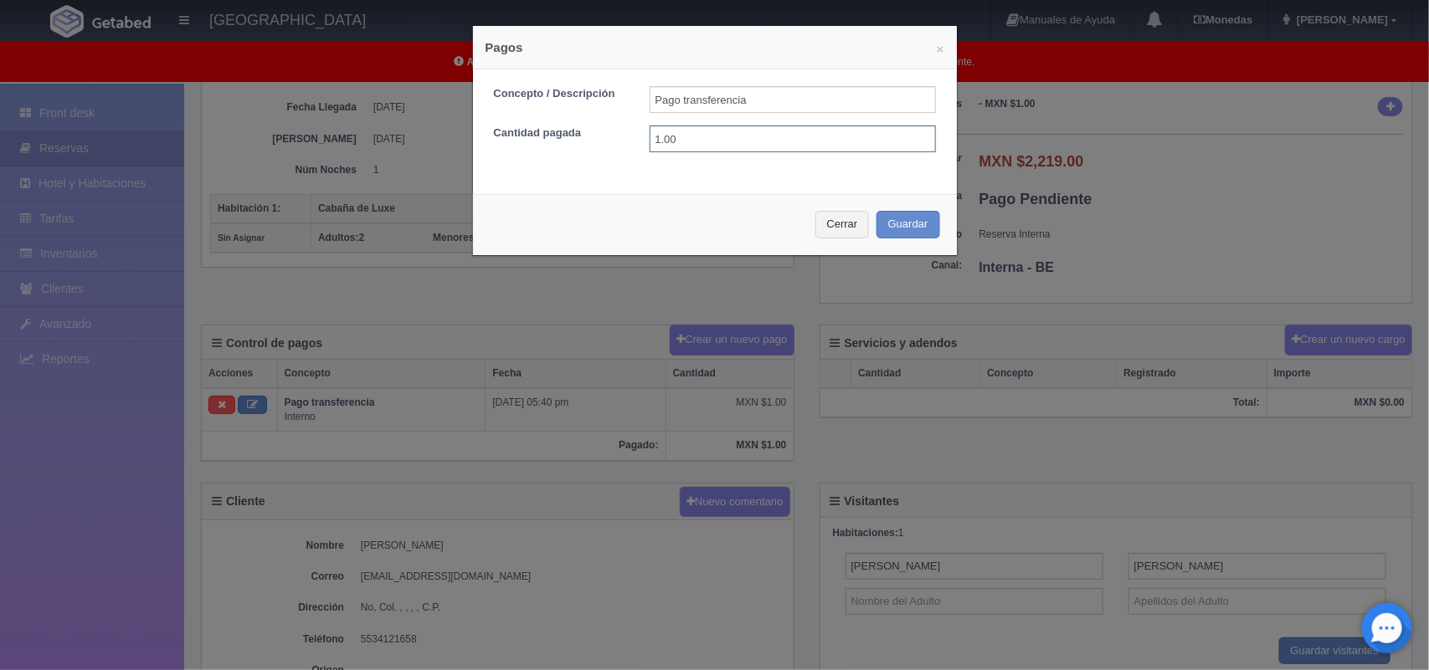
click at [688, 135] on input "1.00" at bounding box center [793, 139] width 286 height 27
type input "1.450.00"
click at [917, 232] on button "Guardar" at bounding box center [908, 225] width 64 height 28
click at [917, 232] on div "Cerrar Guardar" at bounding box center [715, 224] width 484 height 61
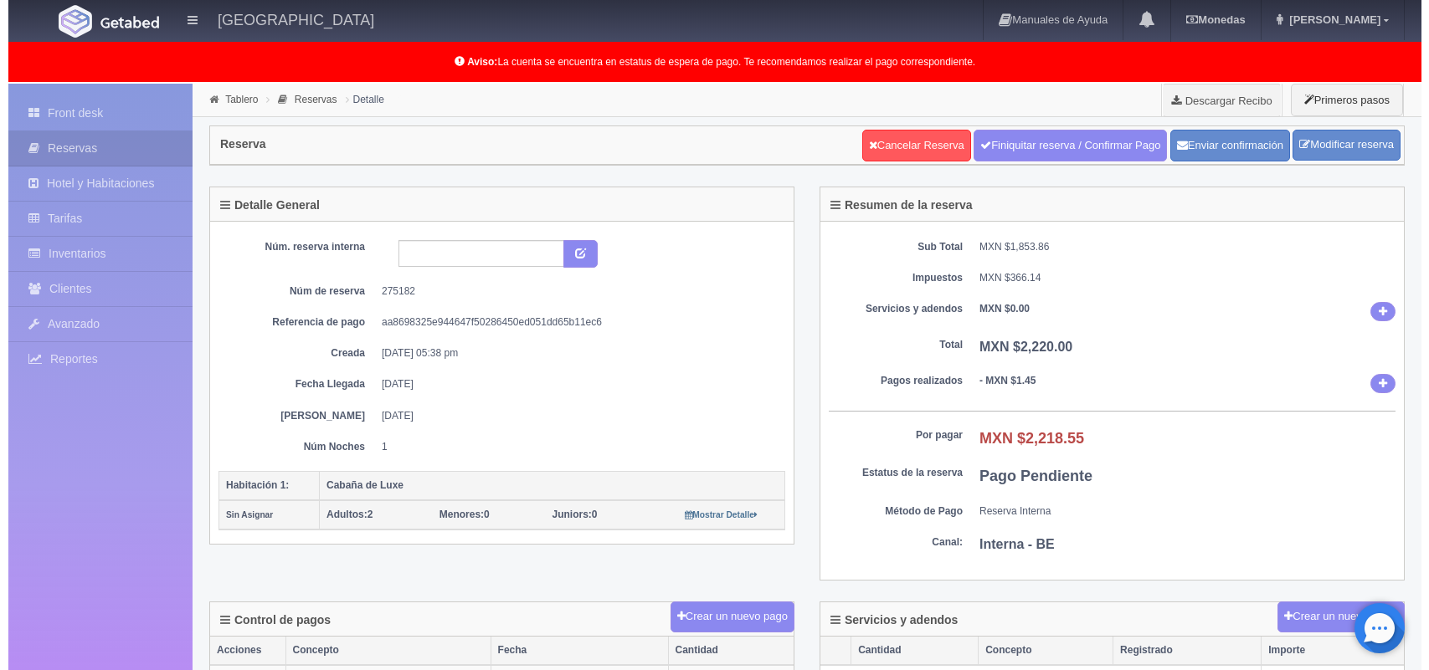
scroll to position [277, 0]
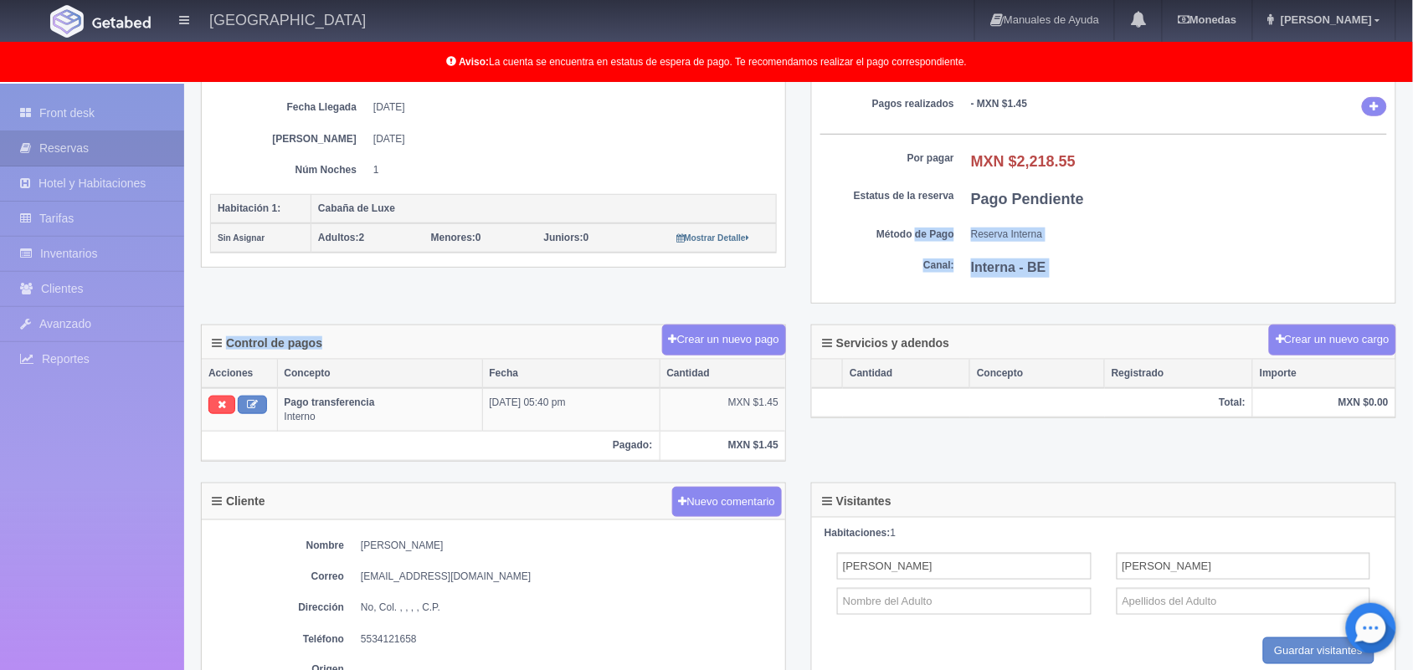
drag, startPoint x: 0, startPoint y: 0, endPoint x: 772, endPoint y: 365, distance: 853.7
click at [772, 365] on div "Tablero Reservas Detalle Descargar Recibo Primeros pasos Reserva Cancelar Reser…" at bounding box center [798, 355] width 1195 height 1097
drag, startPoint x: 779, startPoint y: 424, endPoint x: 335, endPoint y: 404, distance: 444.9
click at [335, 404] on b "Pago transferencia" at bounding box center [330, 403] width 90 height 12
click at [265, 408] on button at bounding box center [252, 405] width 29 height 18
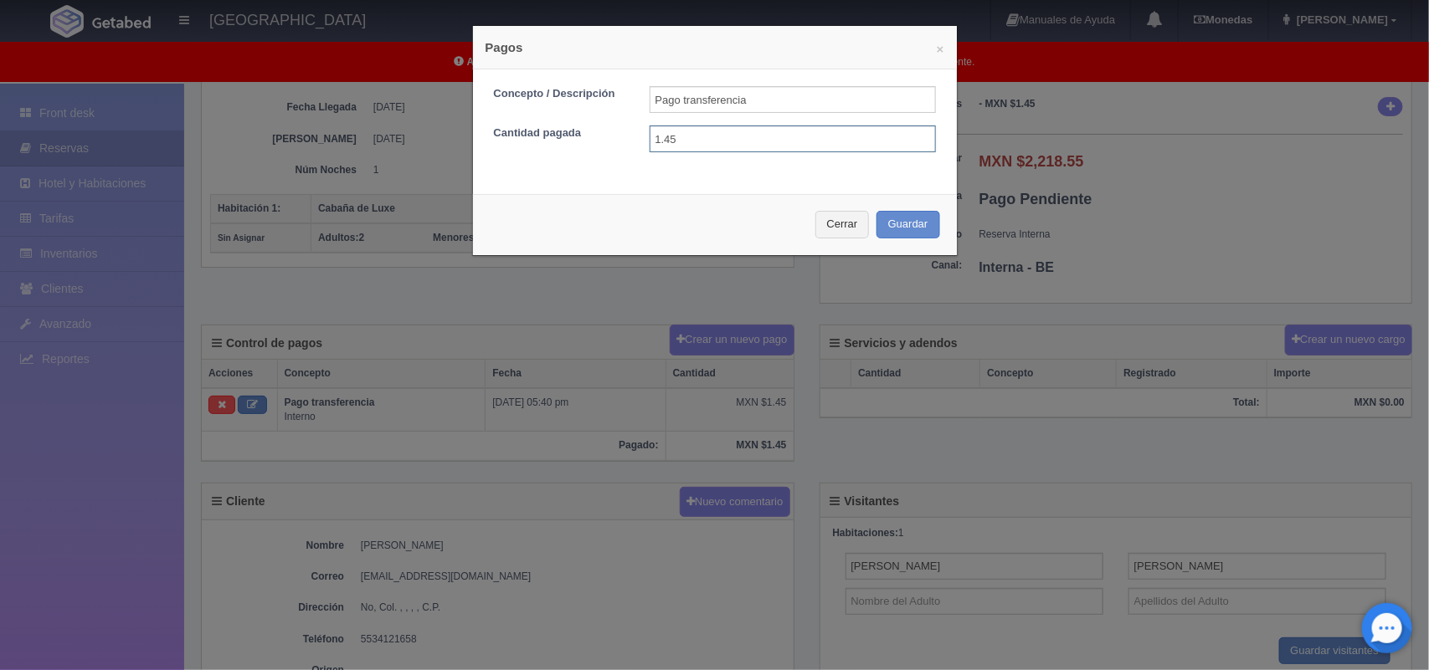
click at [727, 127] on input "1.45" at bounding box center [793, 139] width 286 height 27
type input "1.450.00"
drag, startPoint x: 756, startPoint y: 152, endPoint x: 819, endPoint y: 182, distance: 69.6
click at [819, 182] on div "× Pagos Concepto / Descripción Pago transferencia Cantidad pagada 1.450.00 Cerr…" at bounding box center [714, 140] width 485 height 231
click at [915, 219] on button "Guardar" at bounding box center [908, 225] width 64 height 28
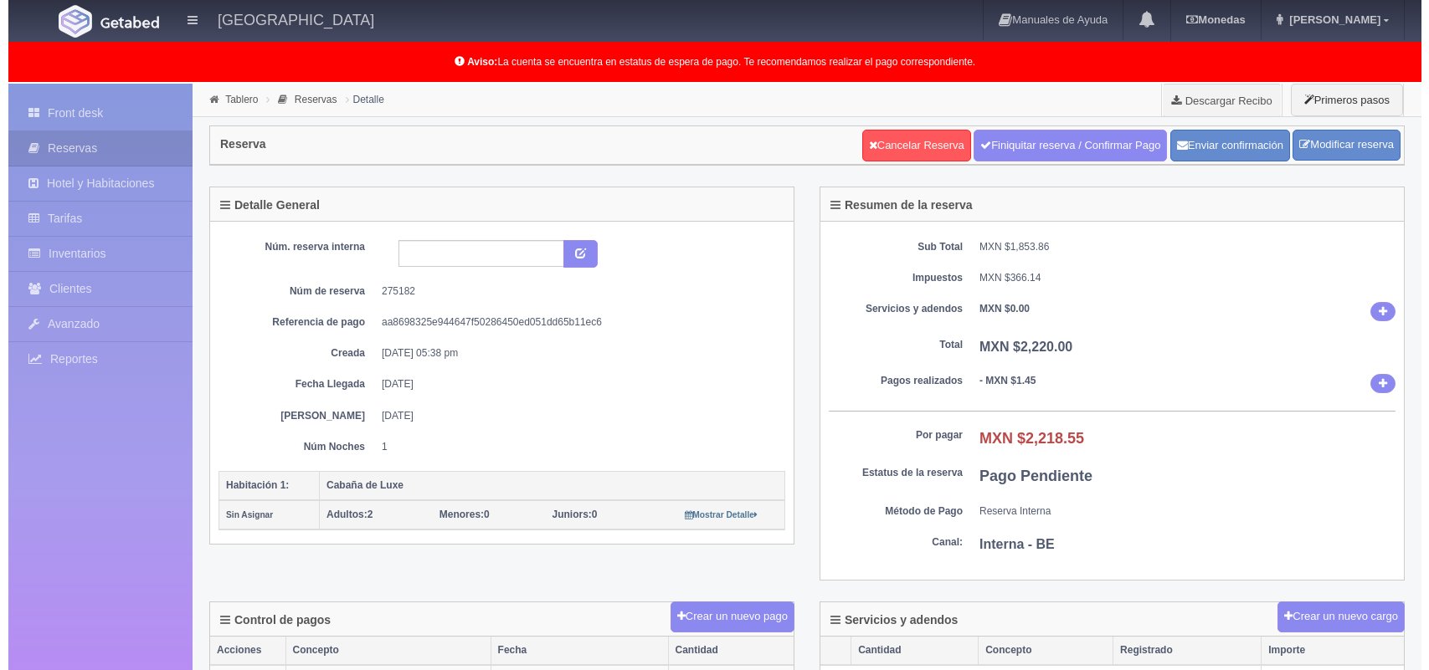
scroll to position [277, 0]
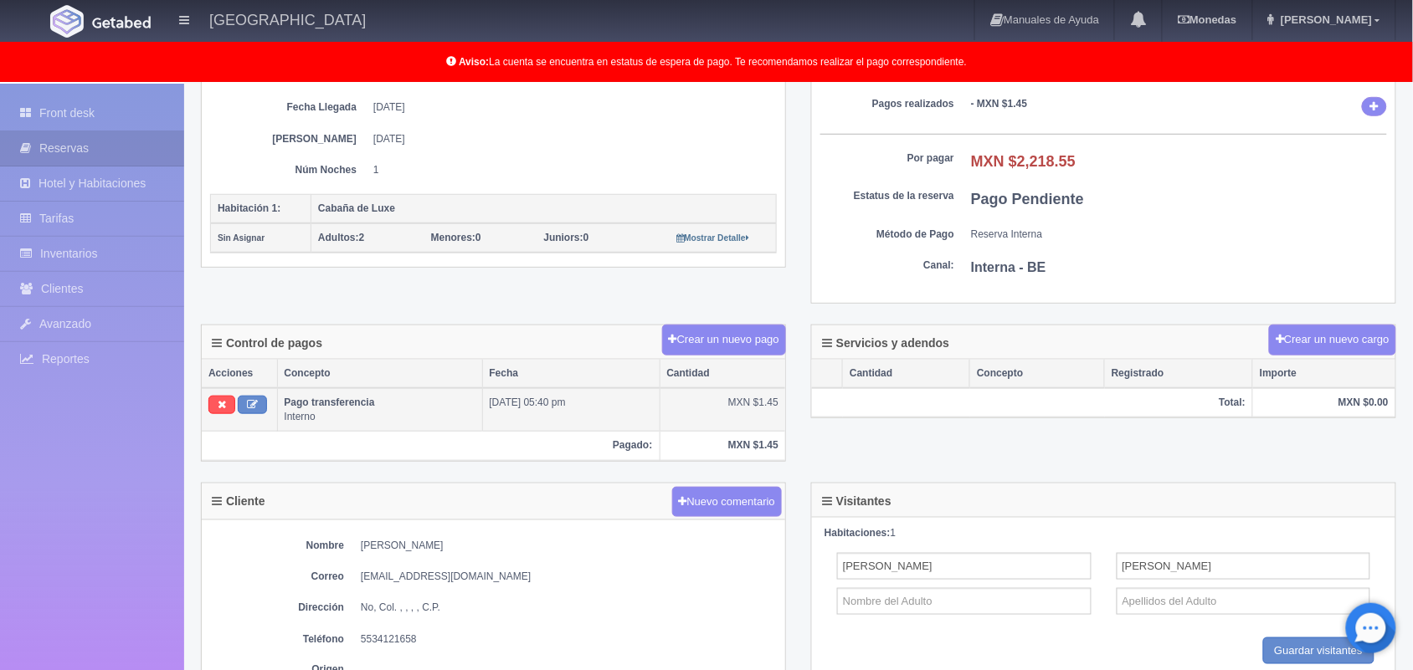
click at [256, 398] on th at bounding box center [239, 410] width 75 height 44
click at [254, 404] on icon at bounding box center [252, 404] width 11 height 11
type input "Pago transferencia"
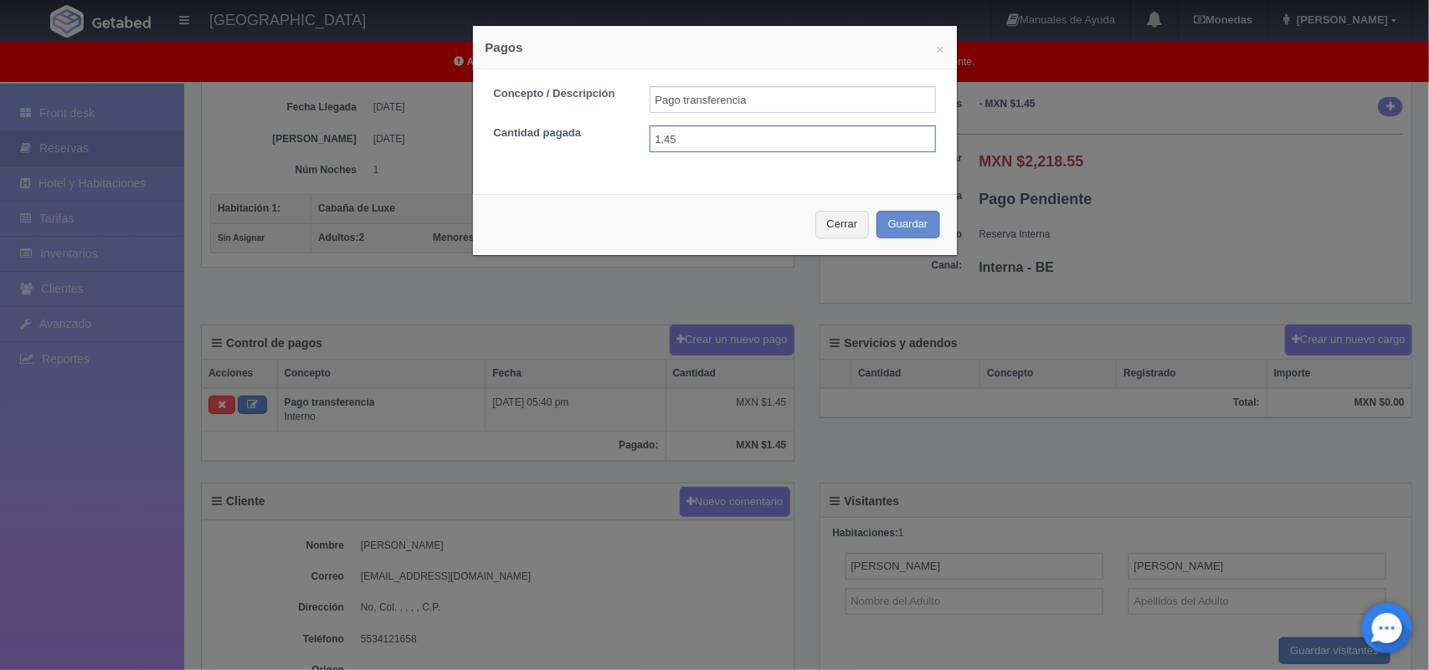
click at [718, 152] on input "1.45" at bounding box center [793, 139] width 286 height 27
type input "1.450.00"
drag, startPoint x: 754, startPoint y: 160, endPoint x: 821, endPoint y: 180, distance: 69.9
click at [821, 180] on div "Concepto / Descripción Pago transferencia Cantidad pagada 1.450.00" at bounding box center [715, 125] width 484 height 112
click at [909, 234] on button "Guardar" at bounding box center [908, 225] width 64 height 28
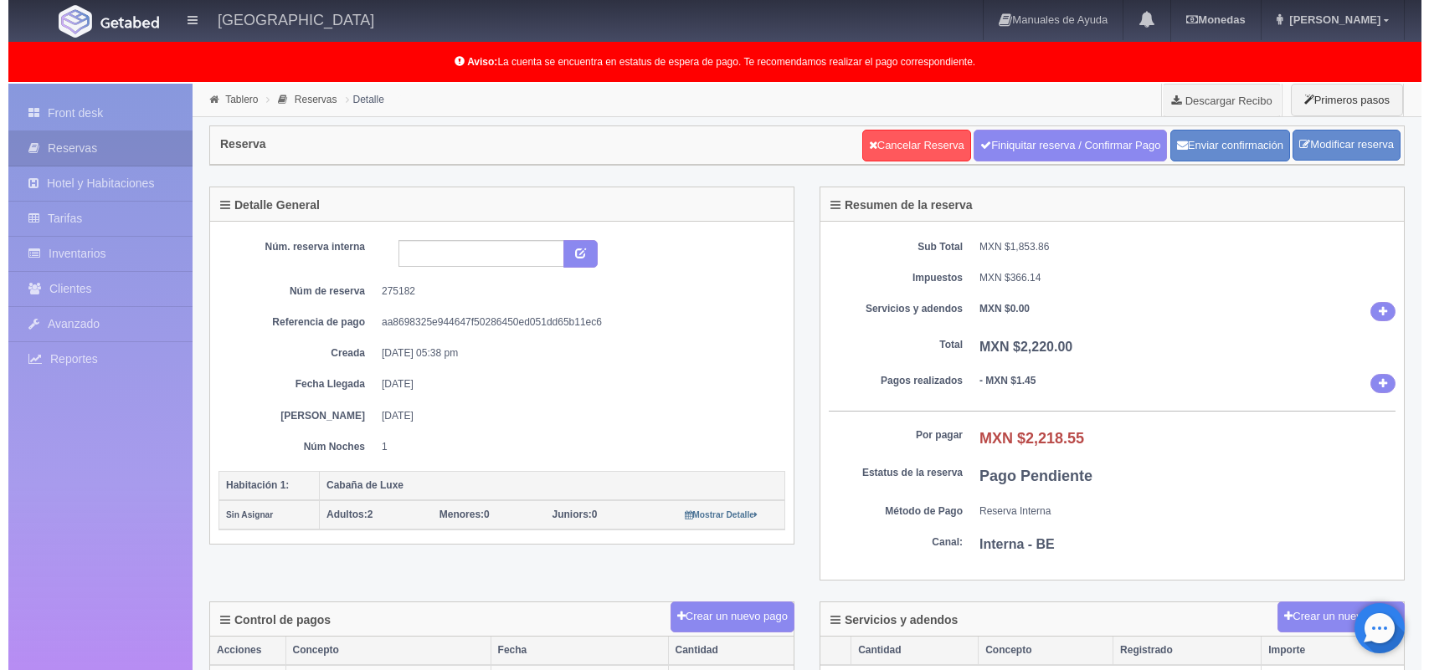
scroll to position [277, 0]
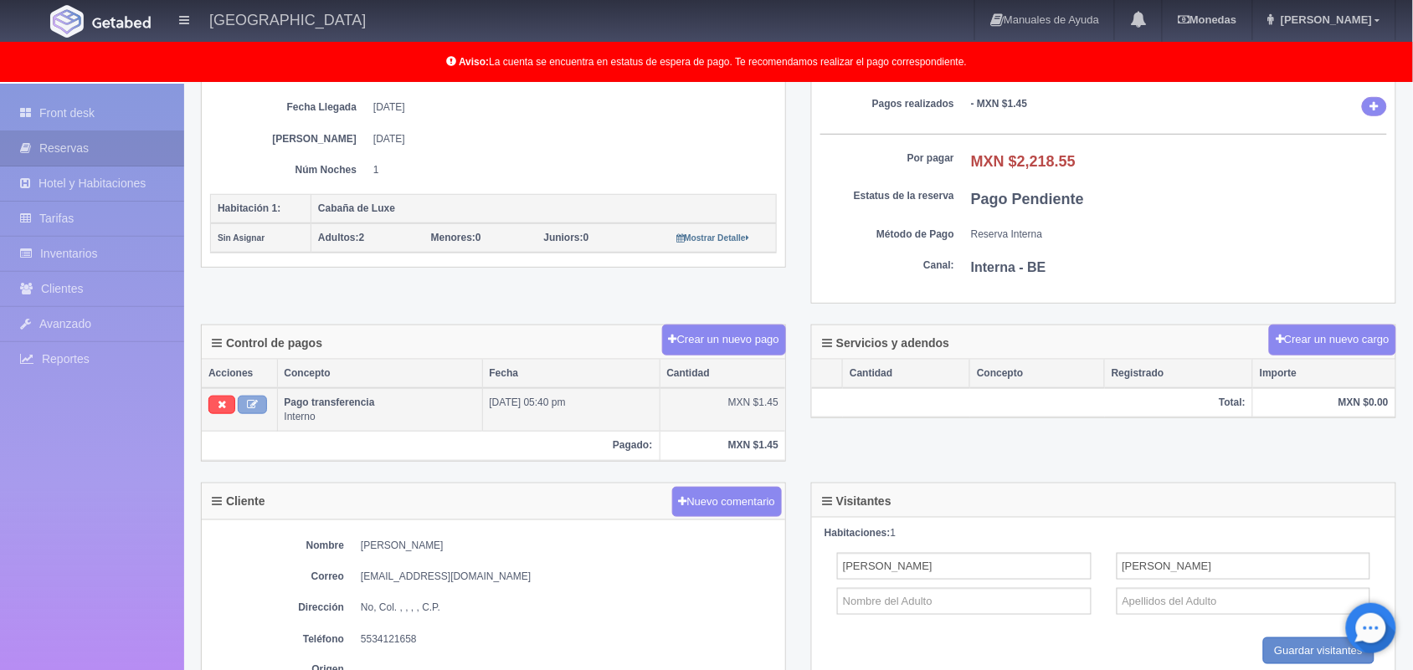
click at [240, 402] on button at bounding box center [252, 405] width 29 height 18
type input "Pago transferencia"
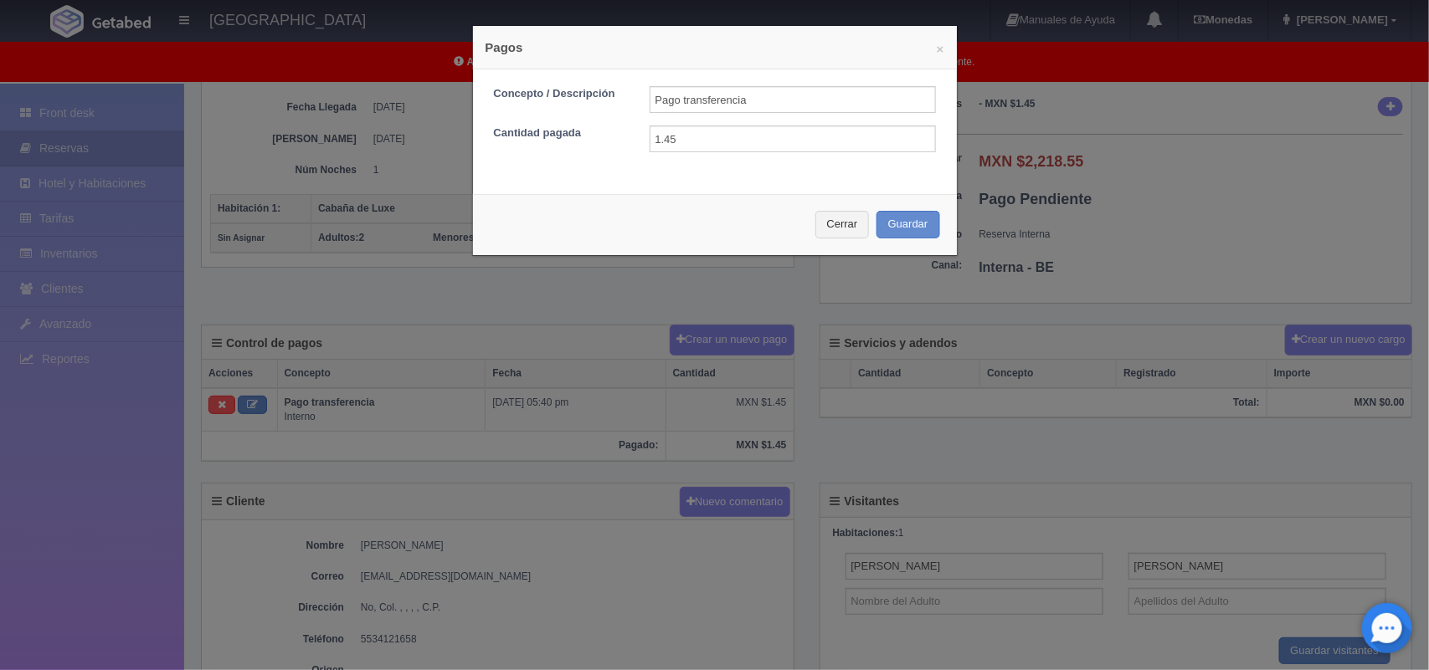
click at [692, 124] on form "Concepto / Descripción Pago transferencia Cantidad pagada 1.45" at bounding box center [715, 119] width 442 height 66
click at [701, 146] on input "1.45" at bounding box center [793, 139] width 286 height 27
type input "1450.00"
click at [905, 222] on button "Guardar" at bounding box center [908, 225] width 64 height 28
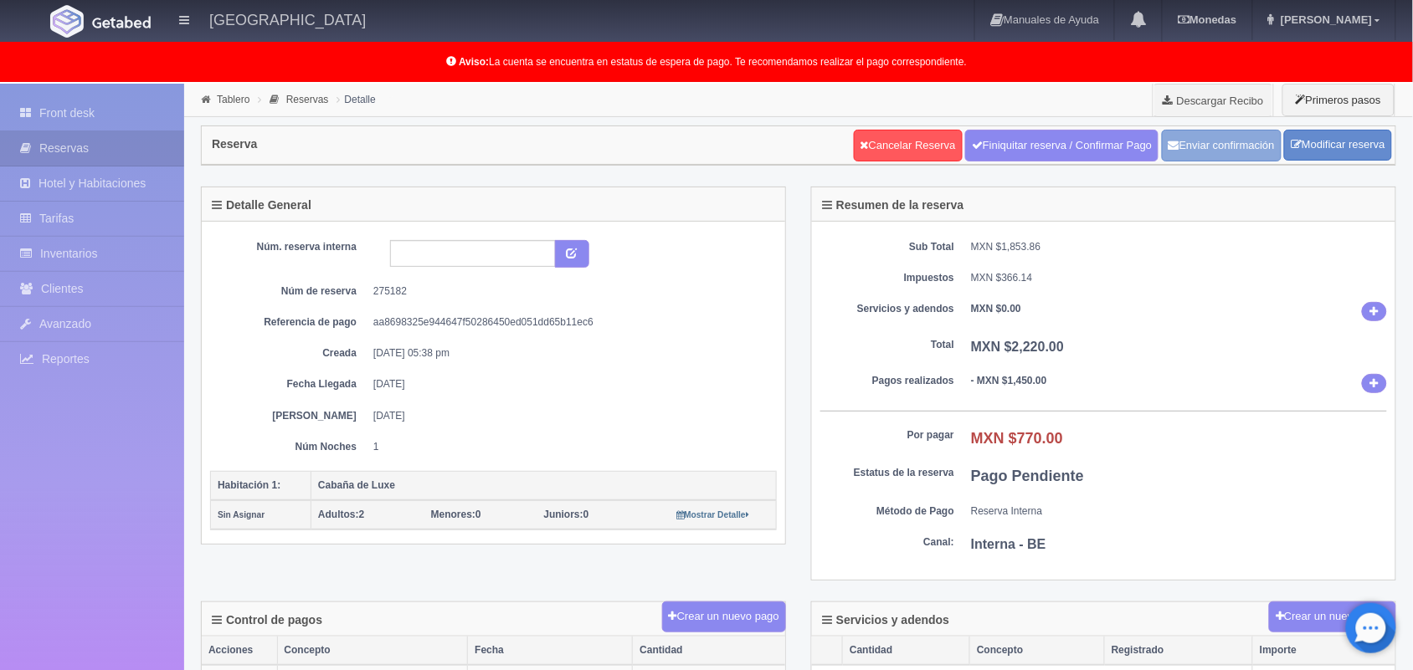
click at [1185, 142] on button "Enviar confirmación" at bounding box center [1222, 146] width 120 height 32
click at [82, 105] on link "Front desk" at bounding box center [92, 113] width 184 height 34
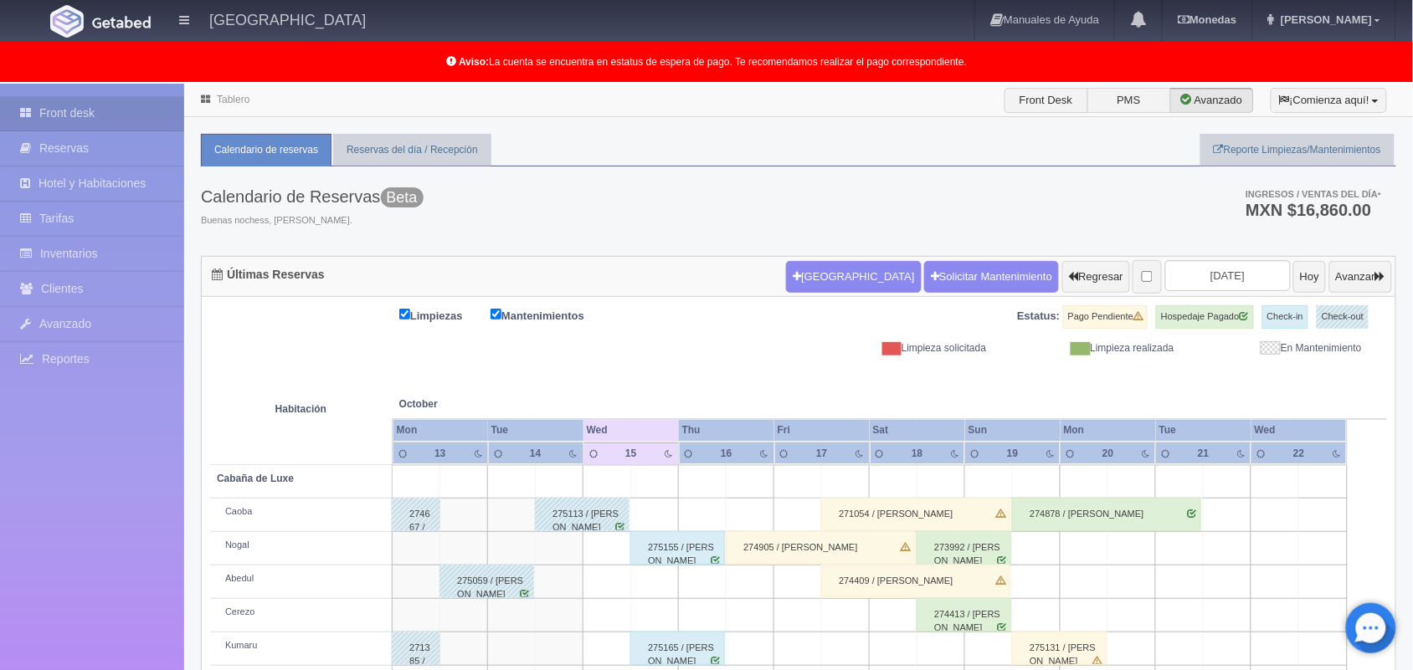
click at [713, 207] on div "Calendario de Reservas Beta Buenas nochess, Mariana. Ingresos / Ventas del día …" at bounding box center [798, 212] width 1195 height 90
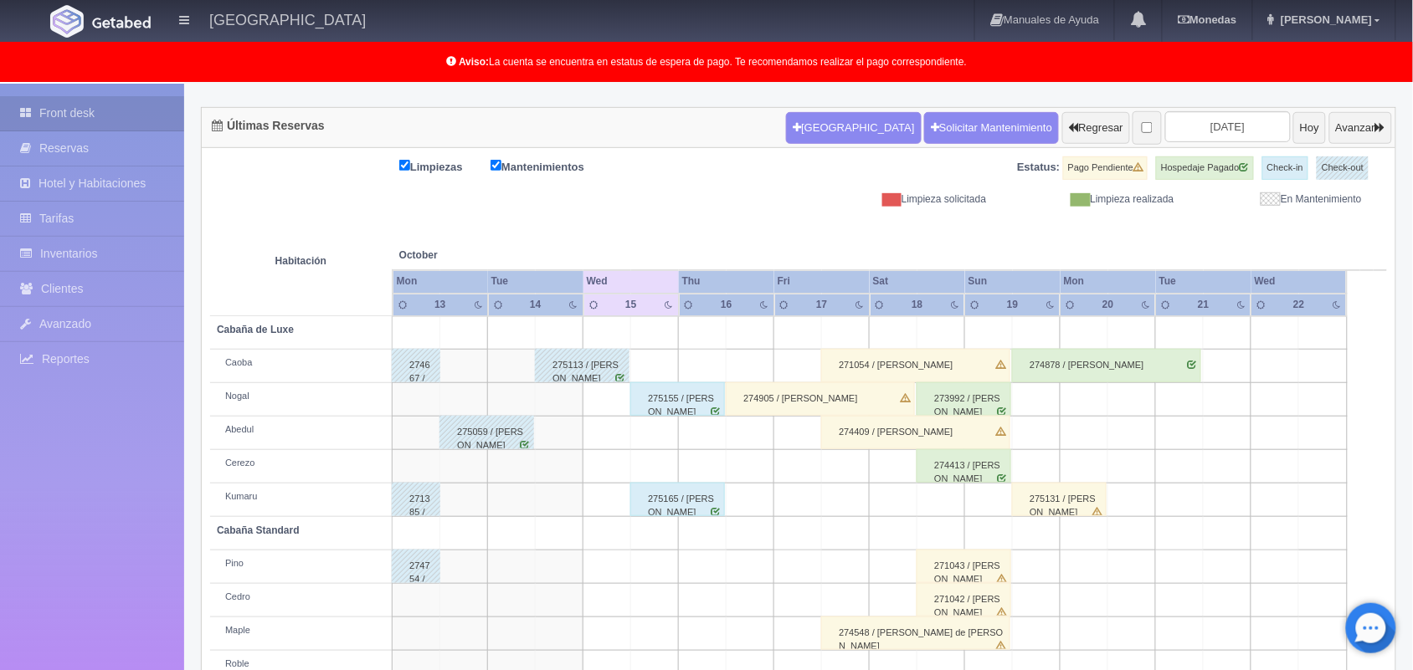
scroll to position [107, 0]
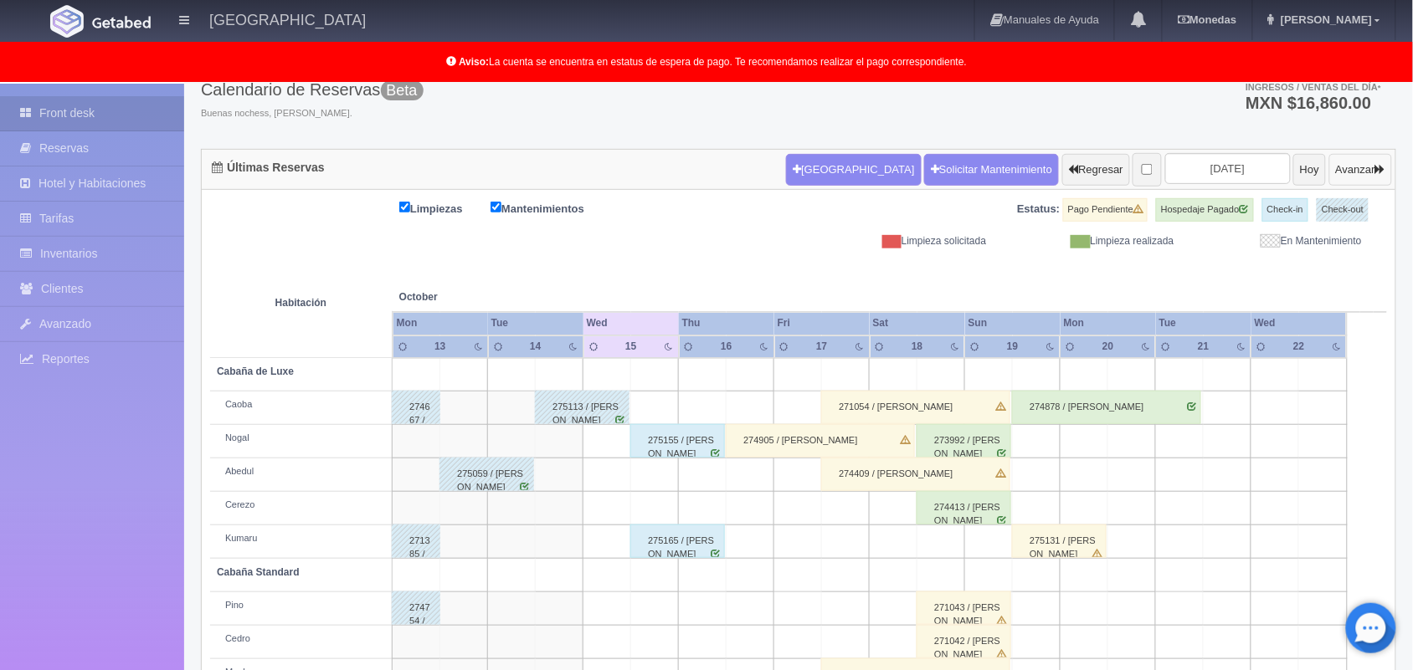
click at [1349, 154] on button "Avanzar" at bounding box center [1360, 170] width 63 height 32
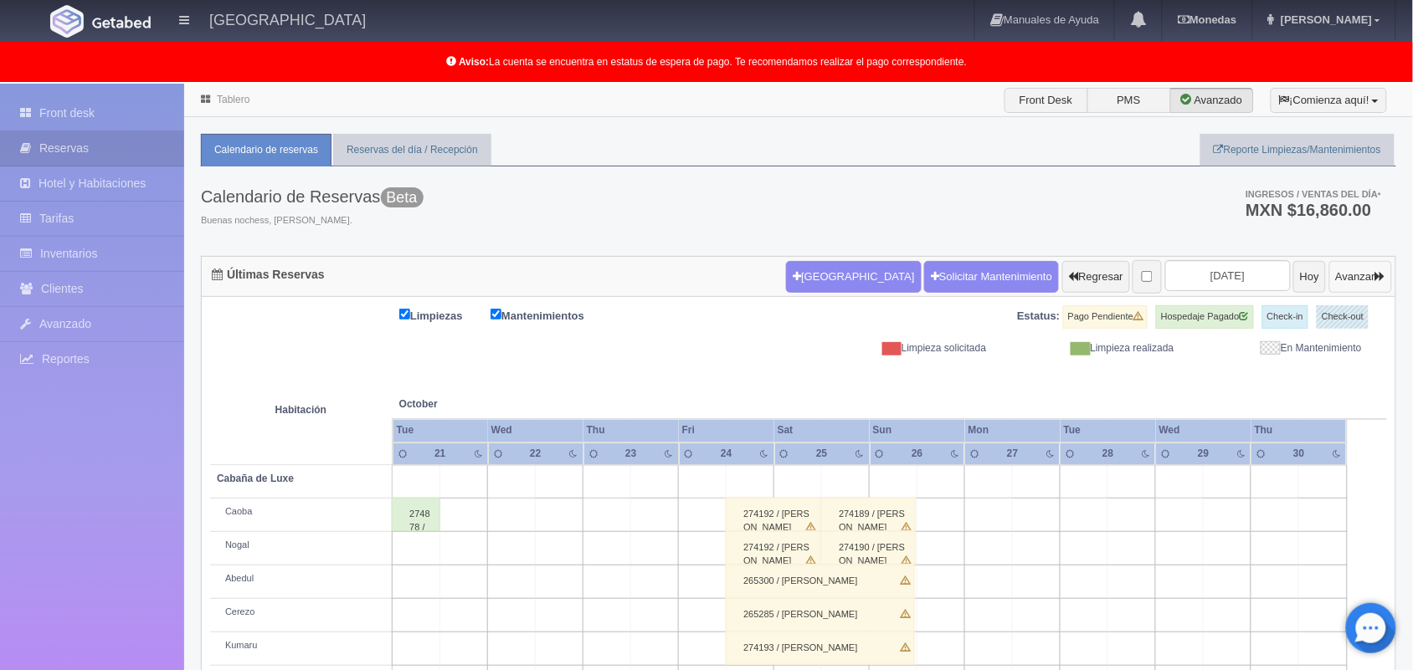
click at [1366, 285] on button "Avanzar" at bounding box center [1360, 277] width 63 height 32
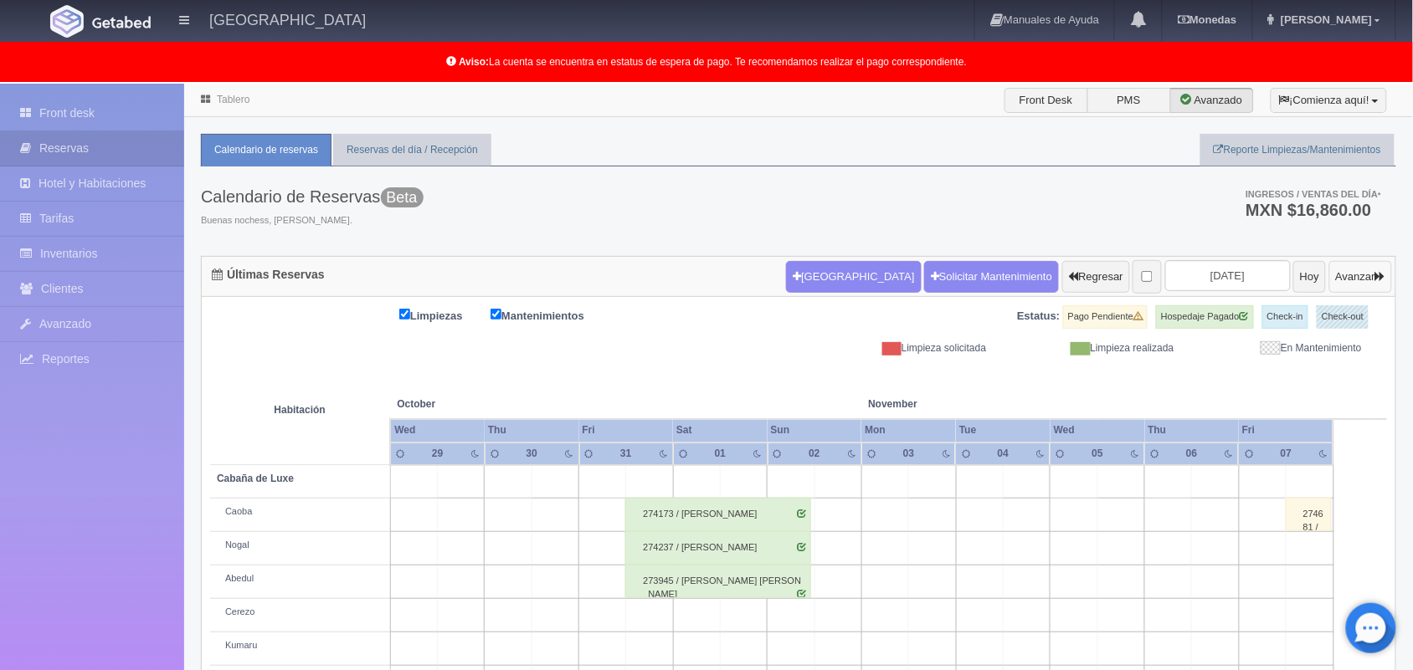
click at [1365, 270] on button "Avanzar" at bounding box center [1360, 277] width 63 height 32
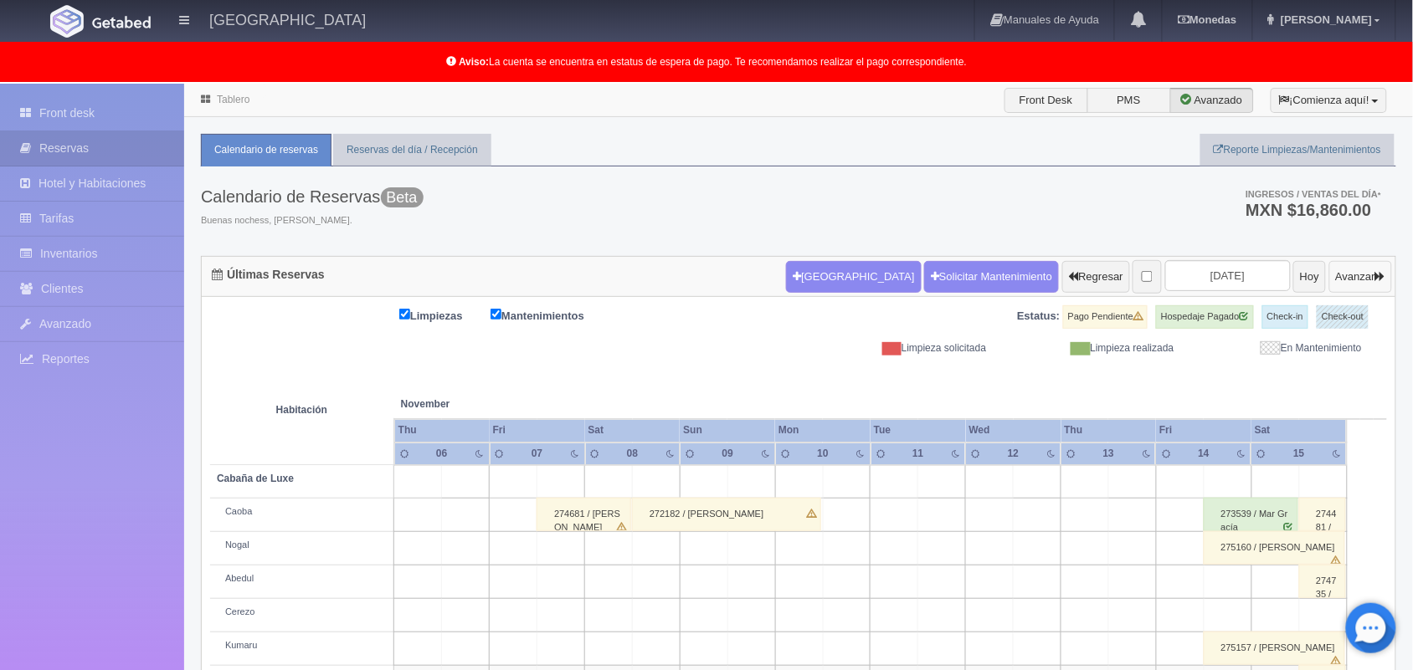
click at [1365, 270] on button "Avanzar" at bounding box center [1360, 277] width 63 height 32
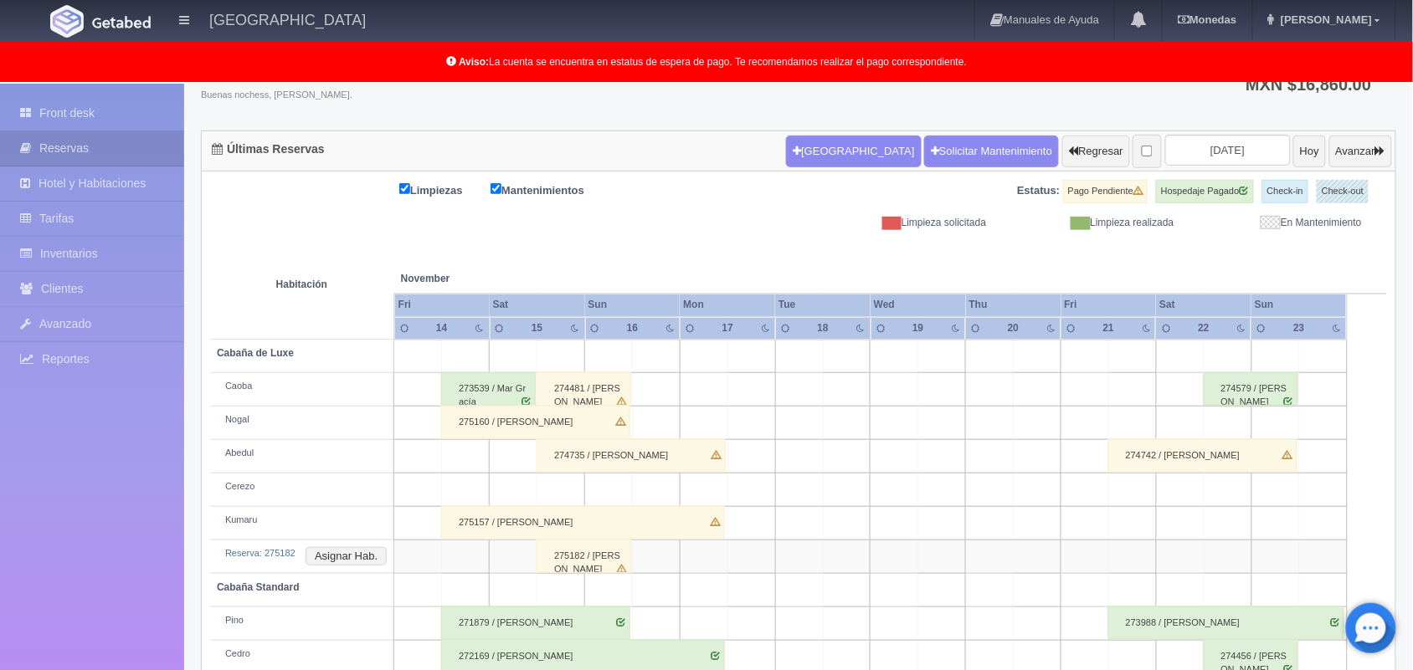
scroll to position [167, 0]
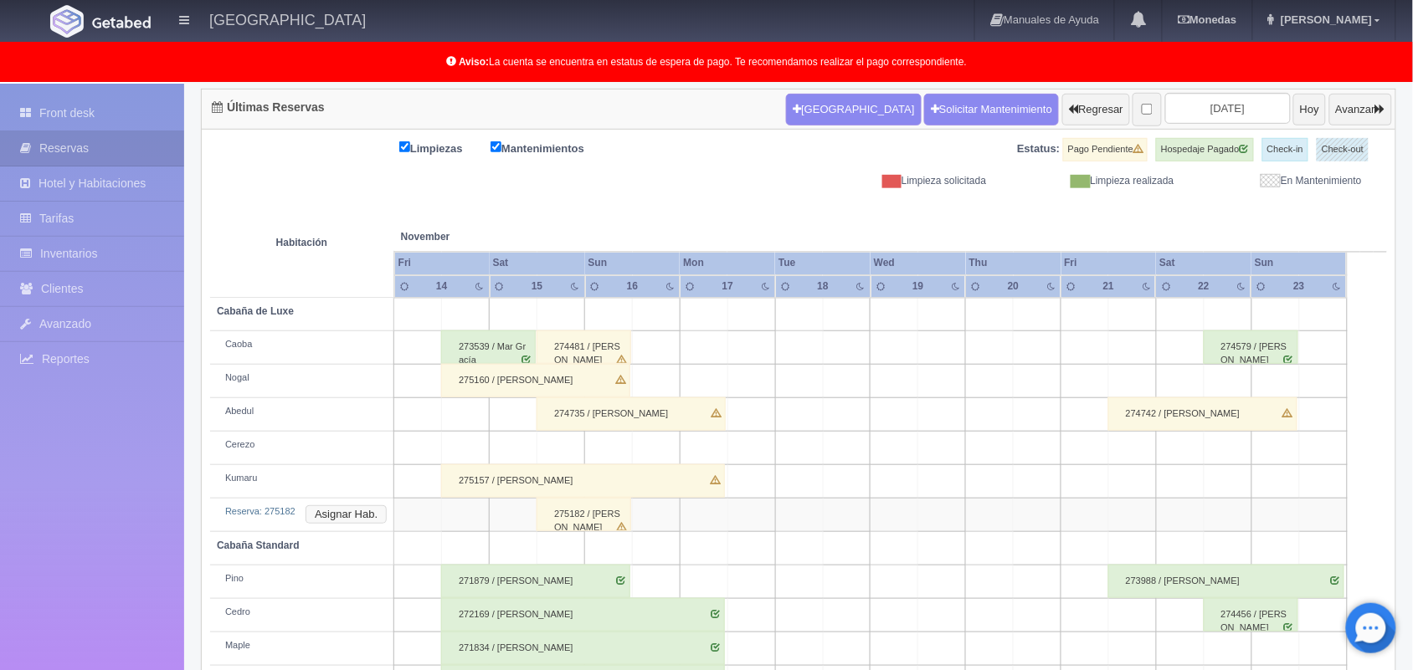
click at [348, 517] on button "Asignar Hab." at bounding box center [346, 515] width 81 height 18
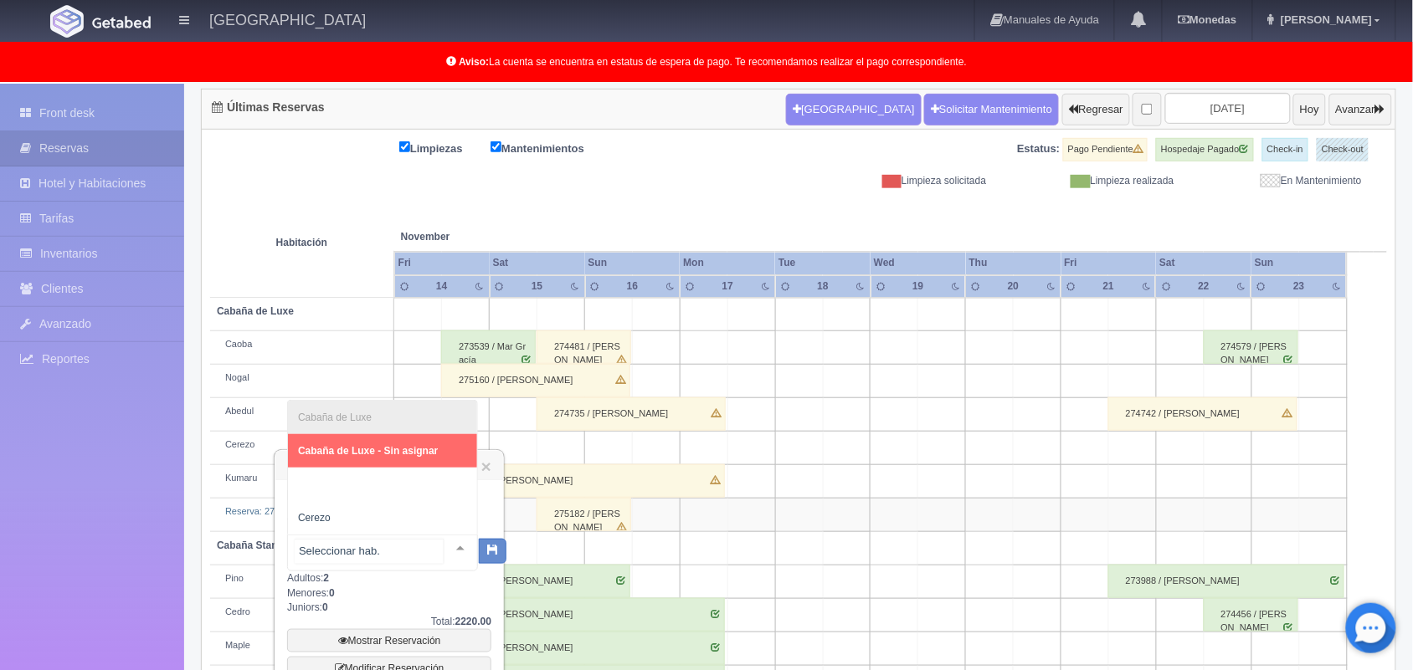
click at [450, 554] on div at bounding box center [460, 548] width 33 height 25
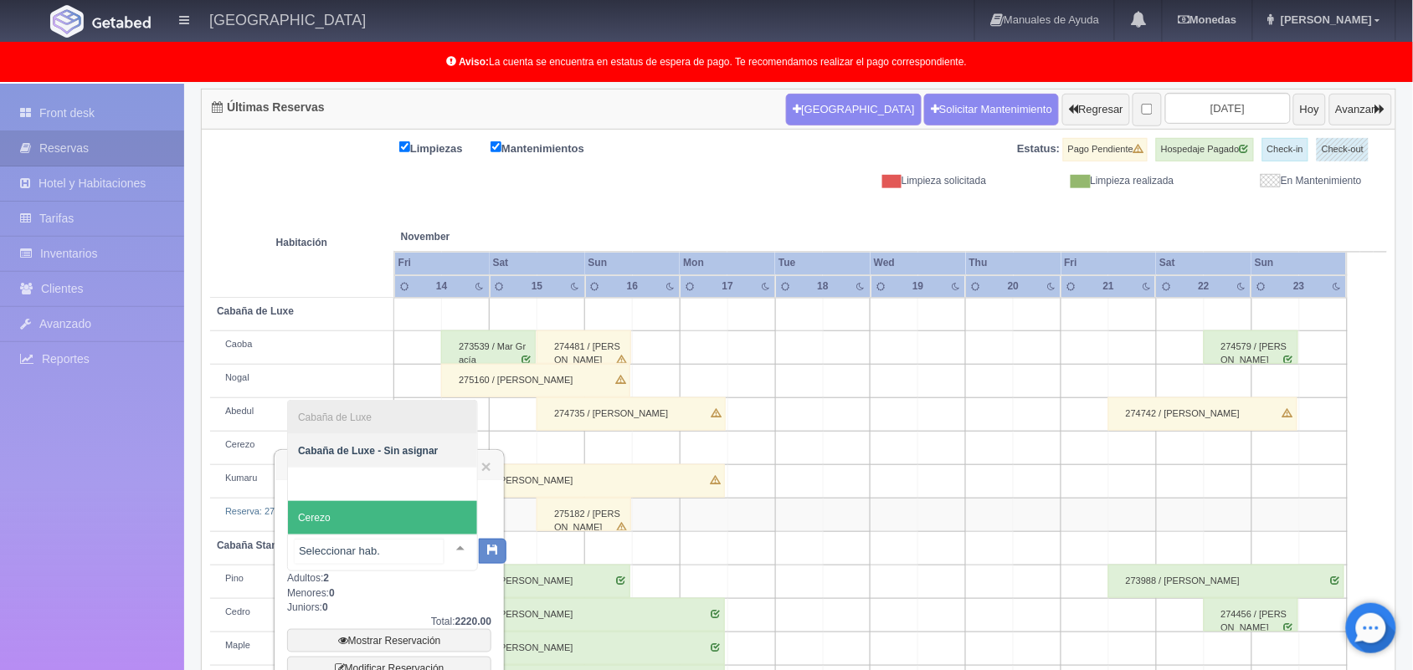
click at [371, 521] on span "Cerezo" at bounding box center [382, 517] width 189 height 33
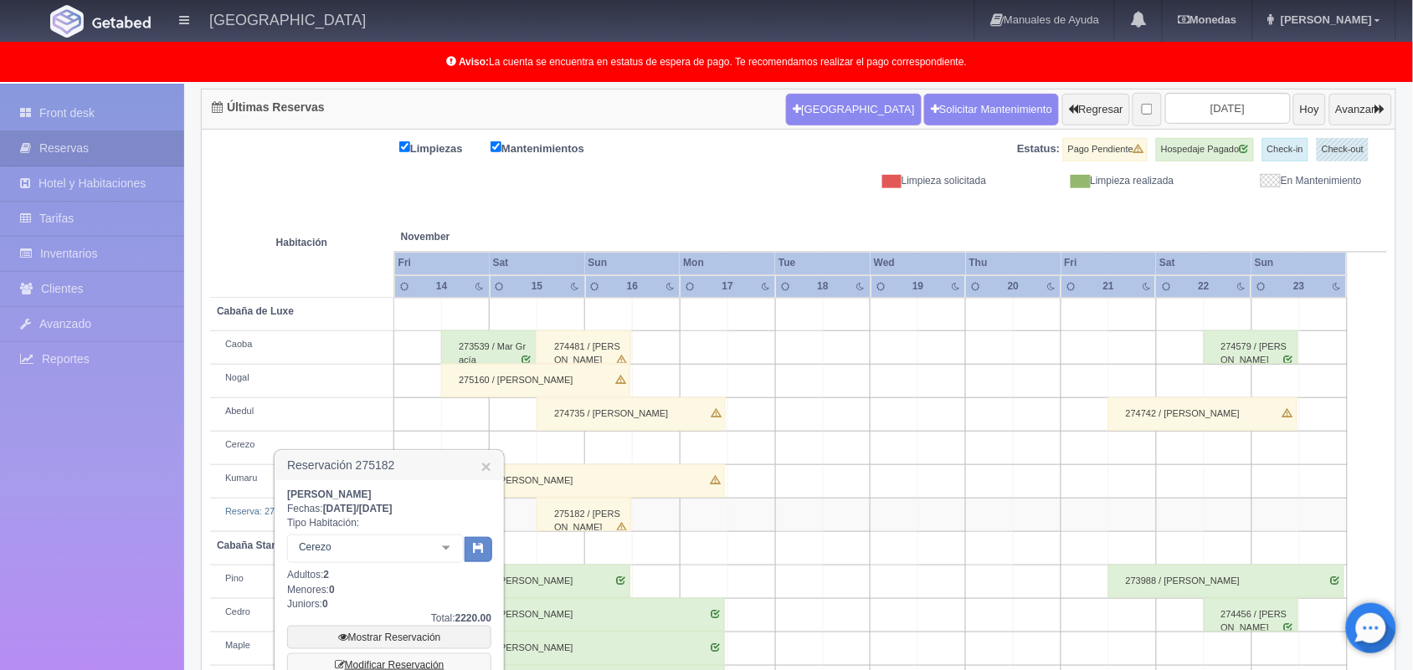
click at [433, 663] on link "Modificar Reservación" at bounding box center [389, 665] width 204 height 23
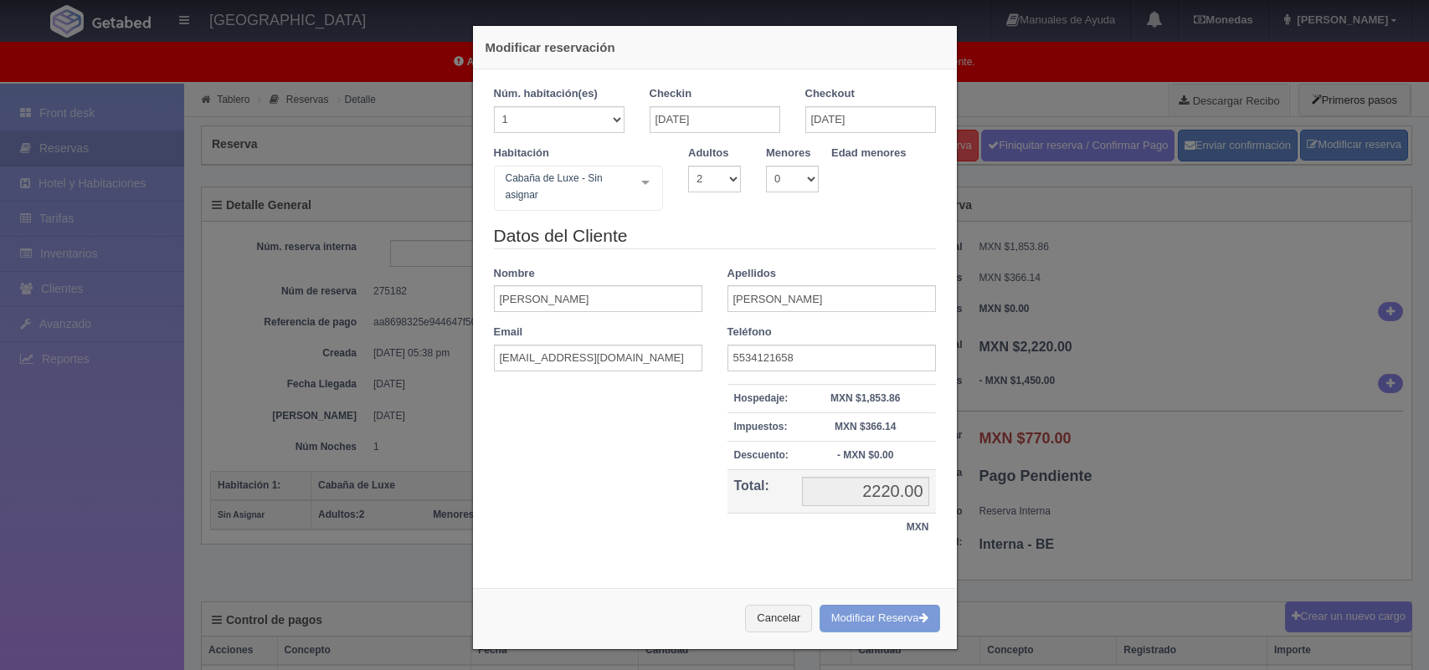
select select "2"
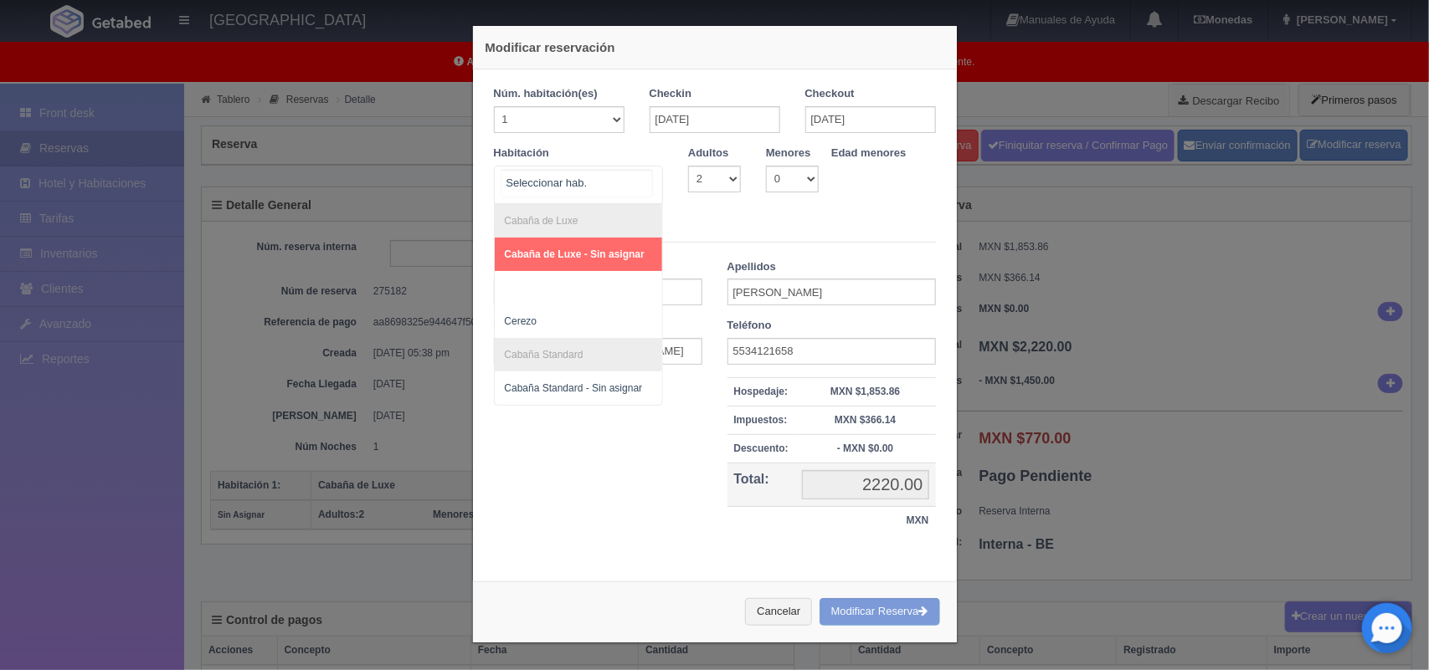
click at [561, 257] on span "Cabaña de Luxe - Sin asignar" at bounding box center [575, 255] width 140 height 12
click at [637, 184] on div at bounding box center [645, 183] width 33 height 32
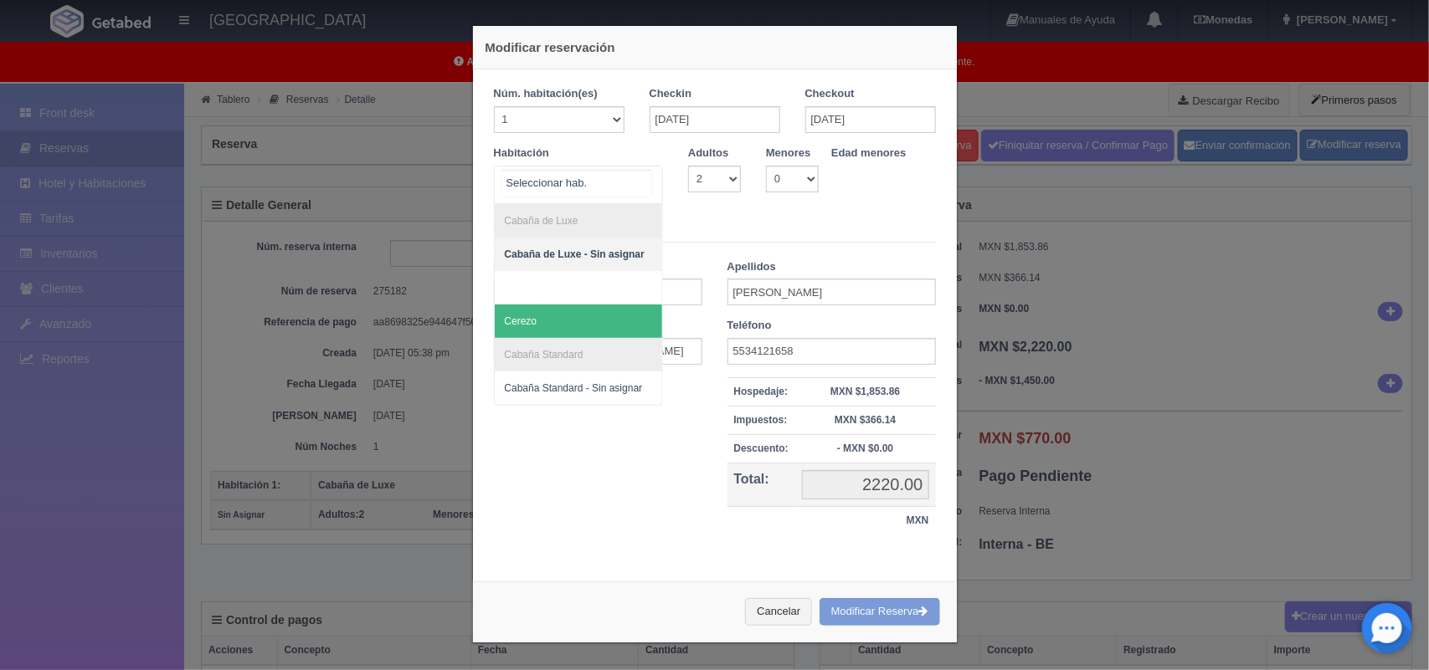
click at [547, 322] on span "Cerezo" at bounding box center [579, 321] width 168 height 33
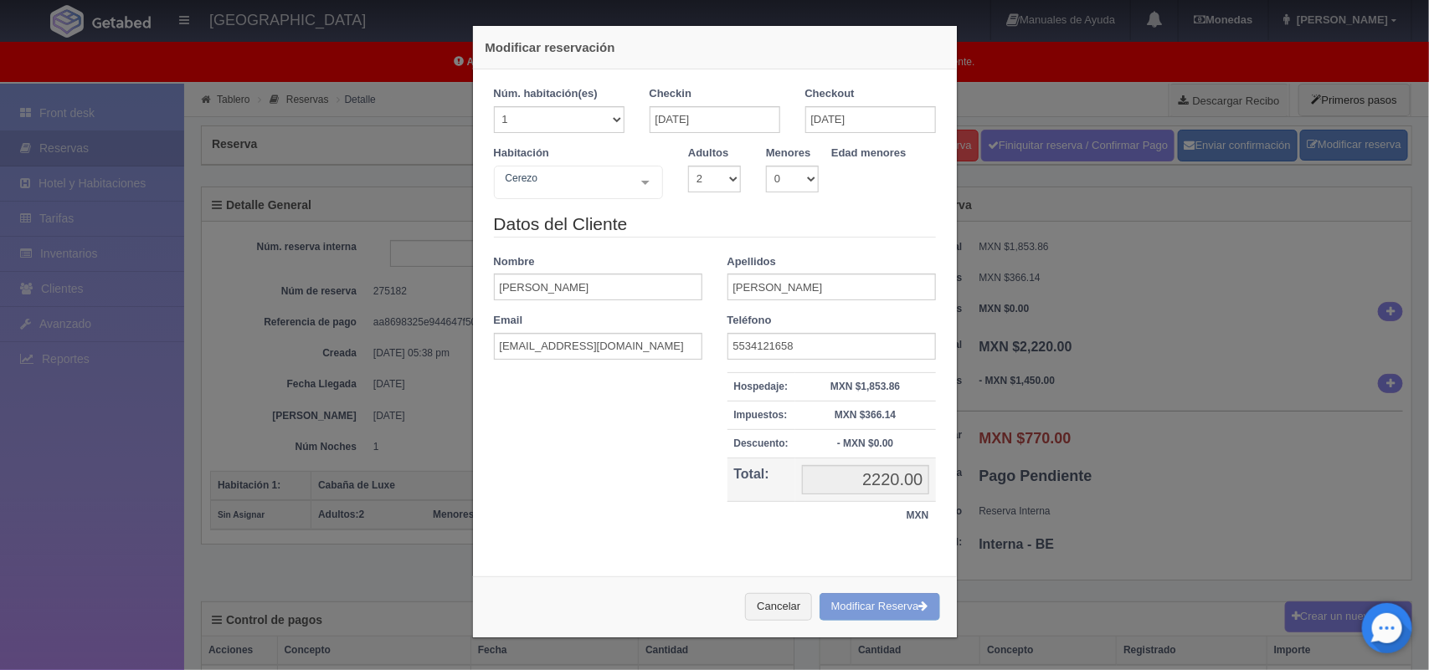
checkbox input "false"
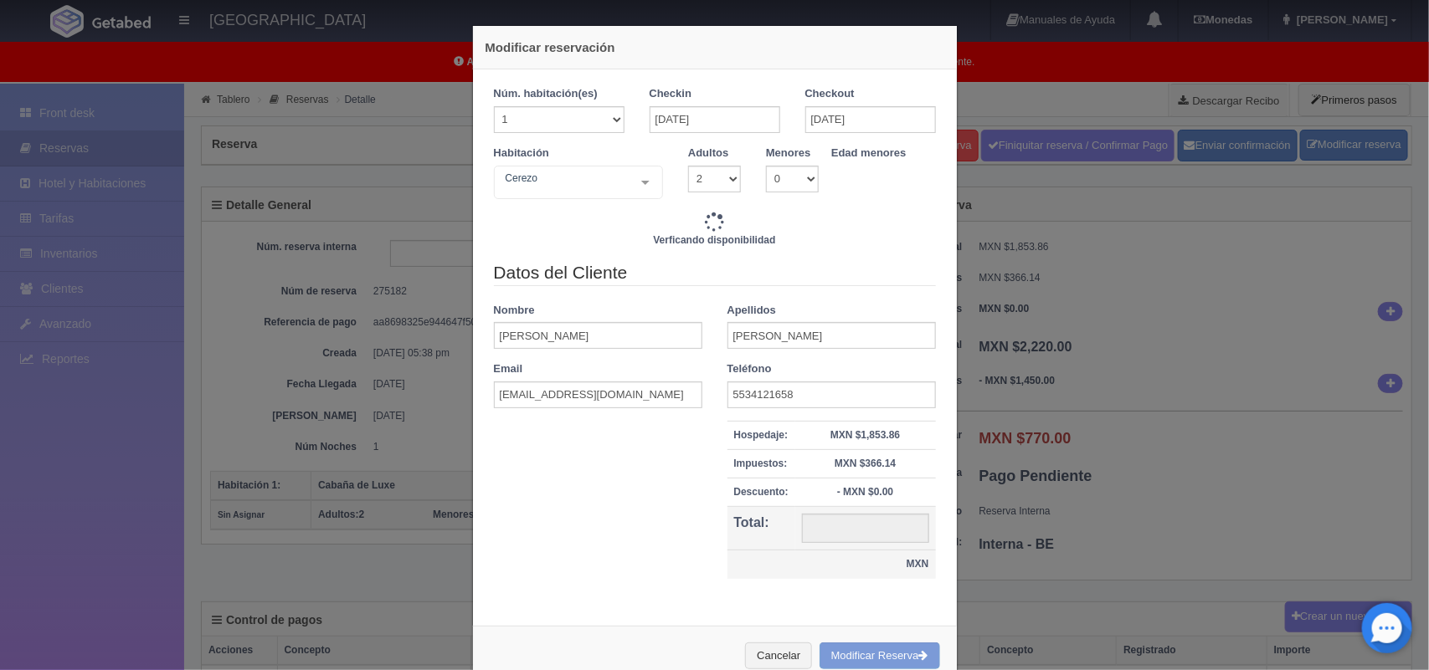
type input "2220.00"
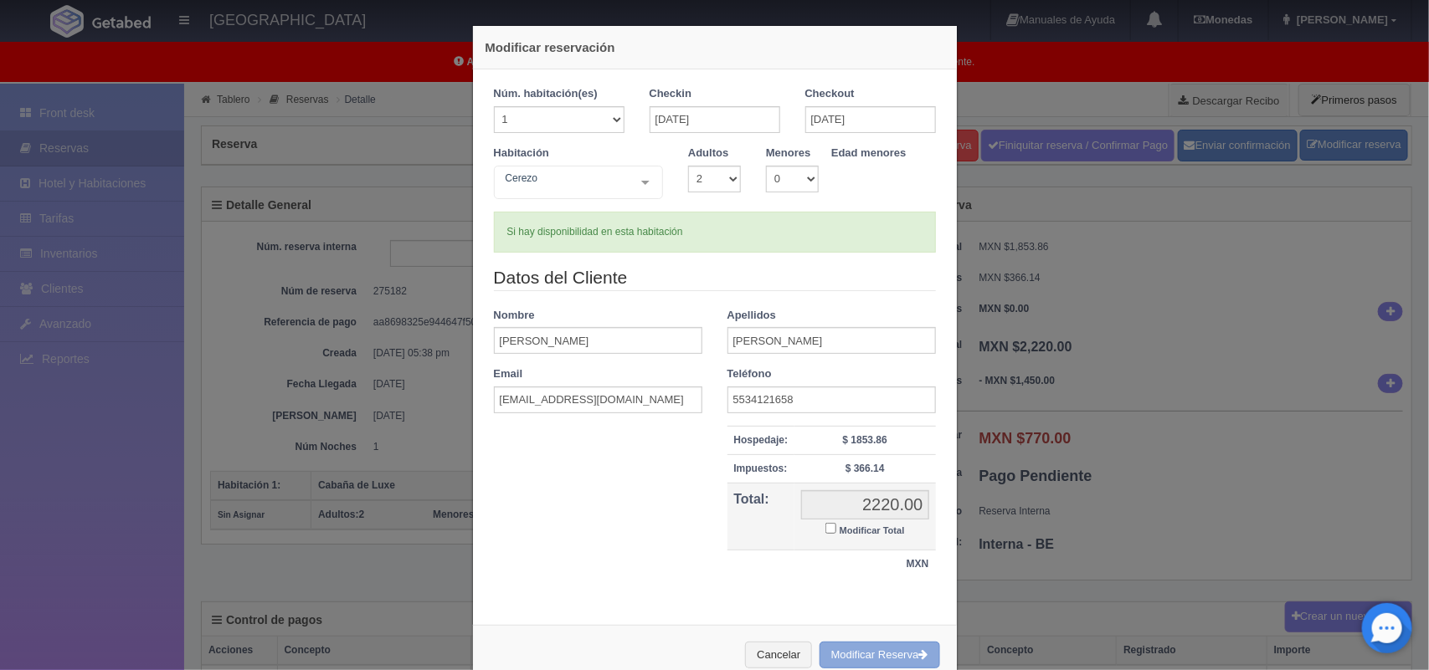
click at [884, 657] on button "Modificar Reserva" at bounding box center [879, 656] width 121 height 28
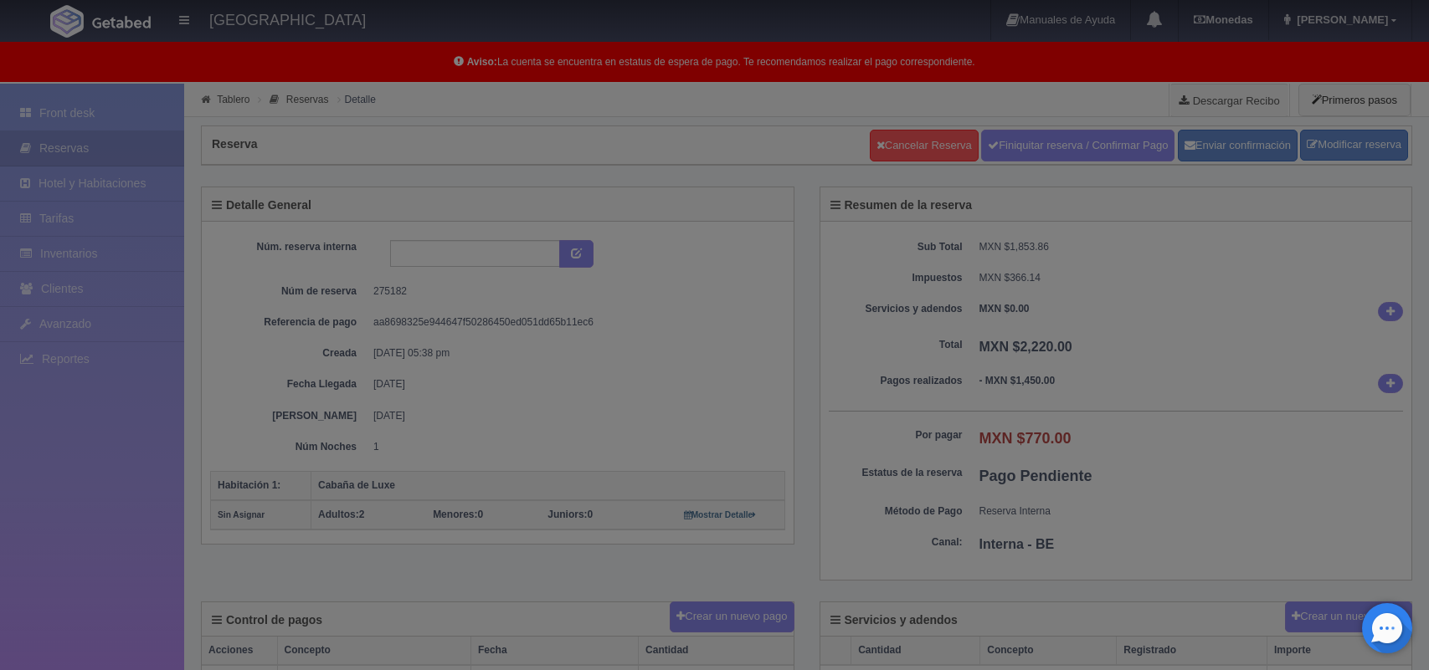
select select "2"
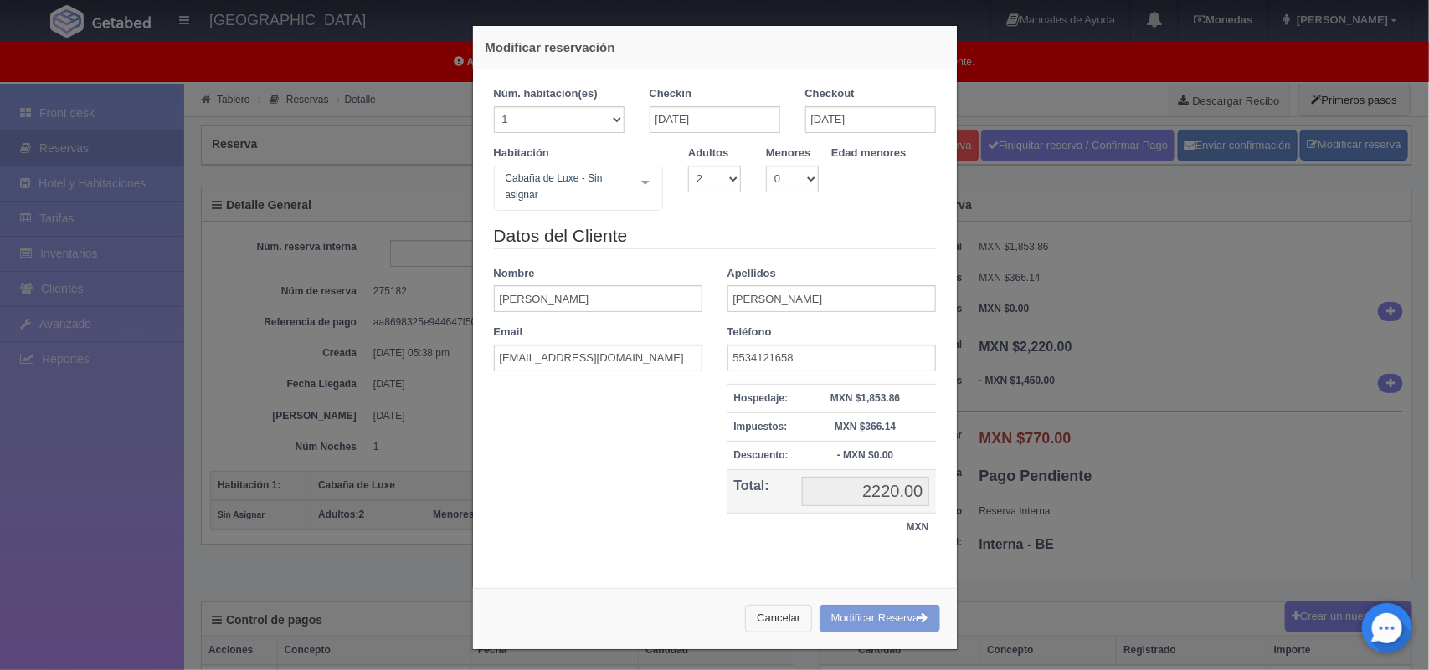
click at [778, 629] on button "Cancelar" at bounding box center [778, 619] width 67 height 28
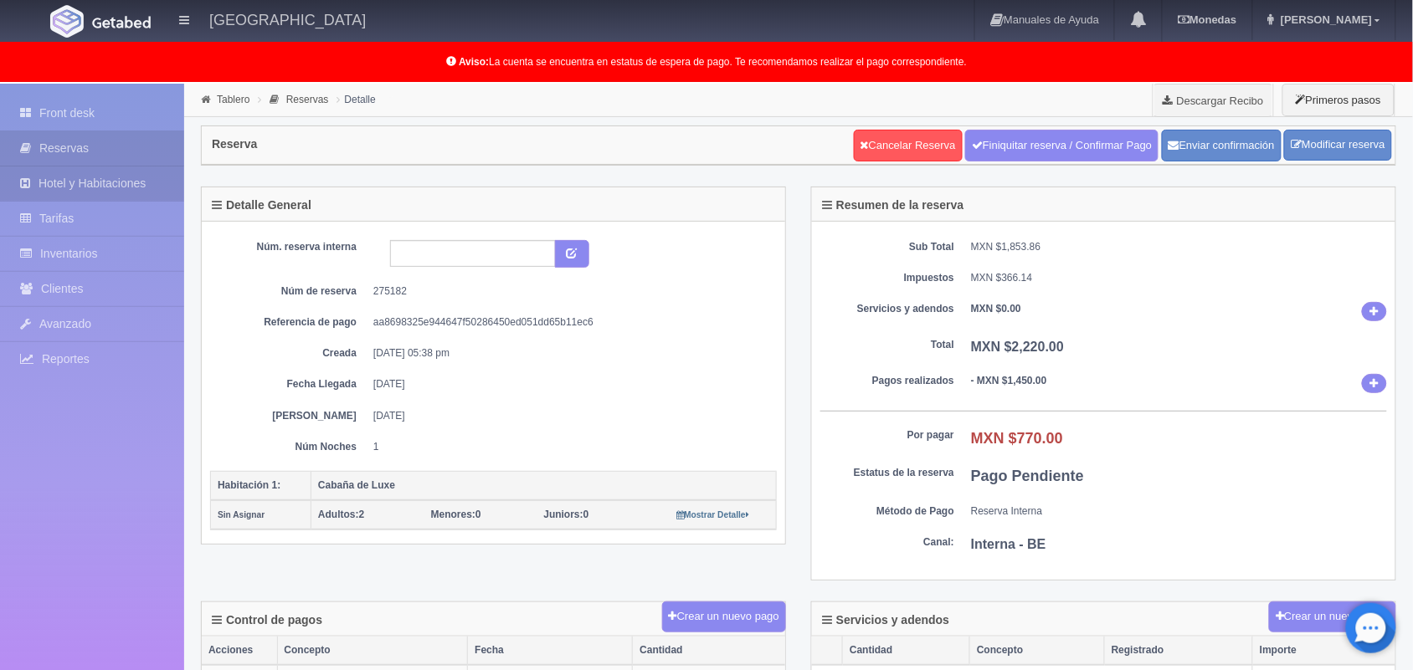
click at [68, 167] on link "Hotel y Habitaciones" at bounding box center [92, 184] width 184 height 34
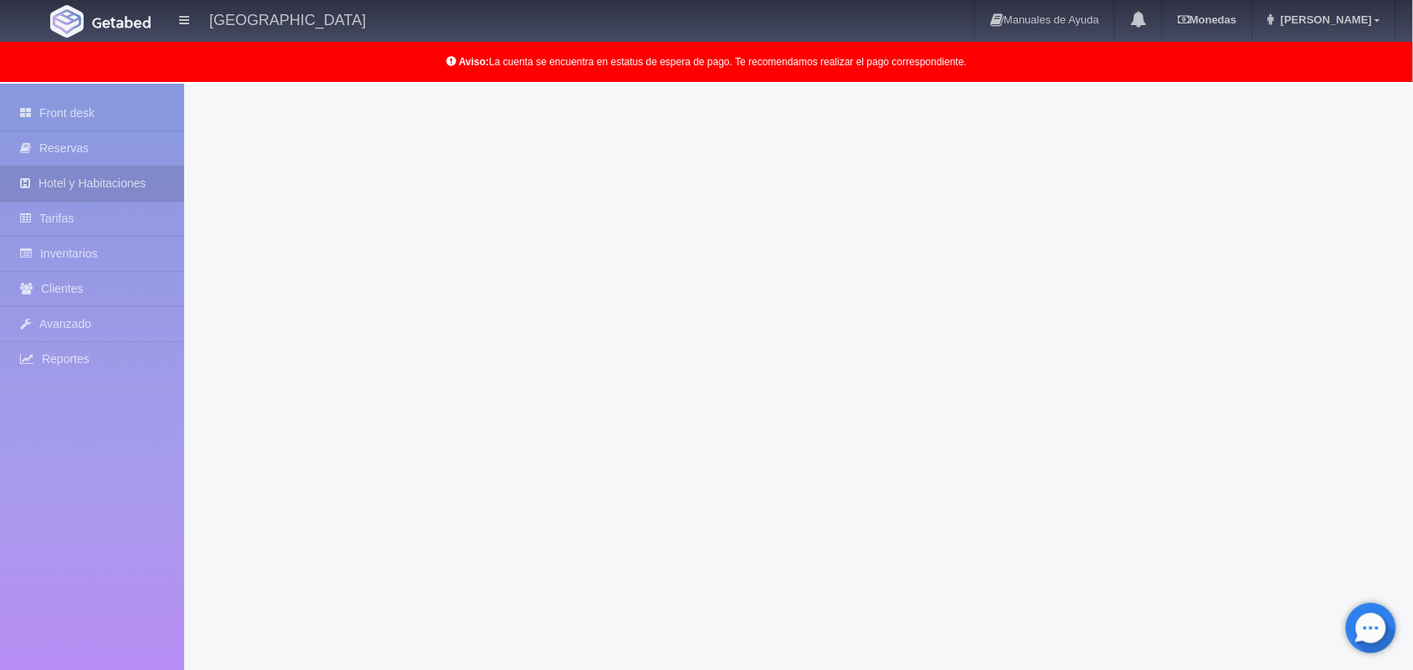
click at [76, 149] on link "Reservas" at bounding box center [92, 148] width 184 height 34
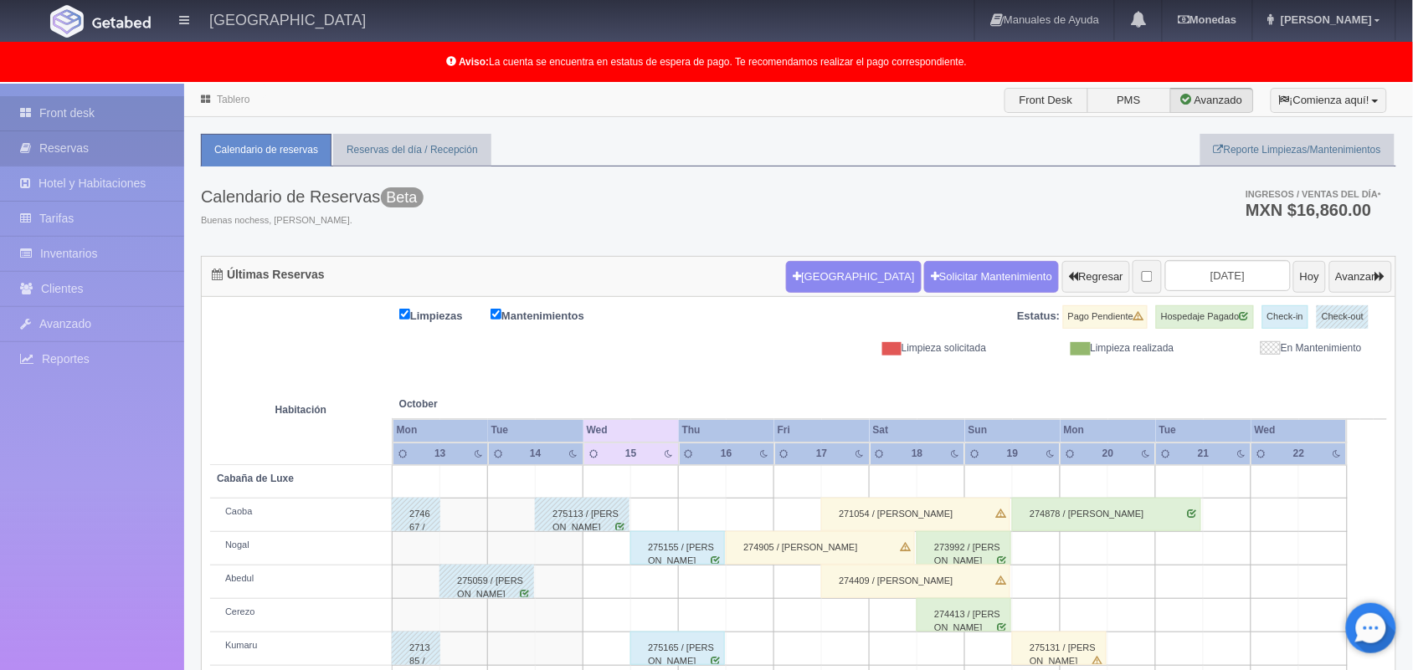
click at [95, 136] on link "Reservas" at bounding box center [92, 148] width 184 height 34
click at [1374, 265] on button "Avanzar" at bounding box center [1360, 277] width 63 height 32
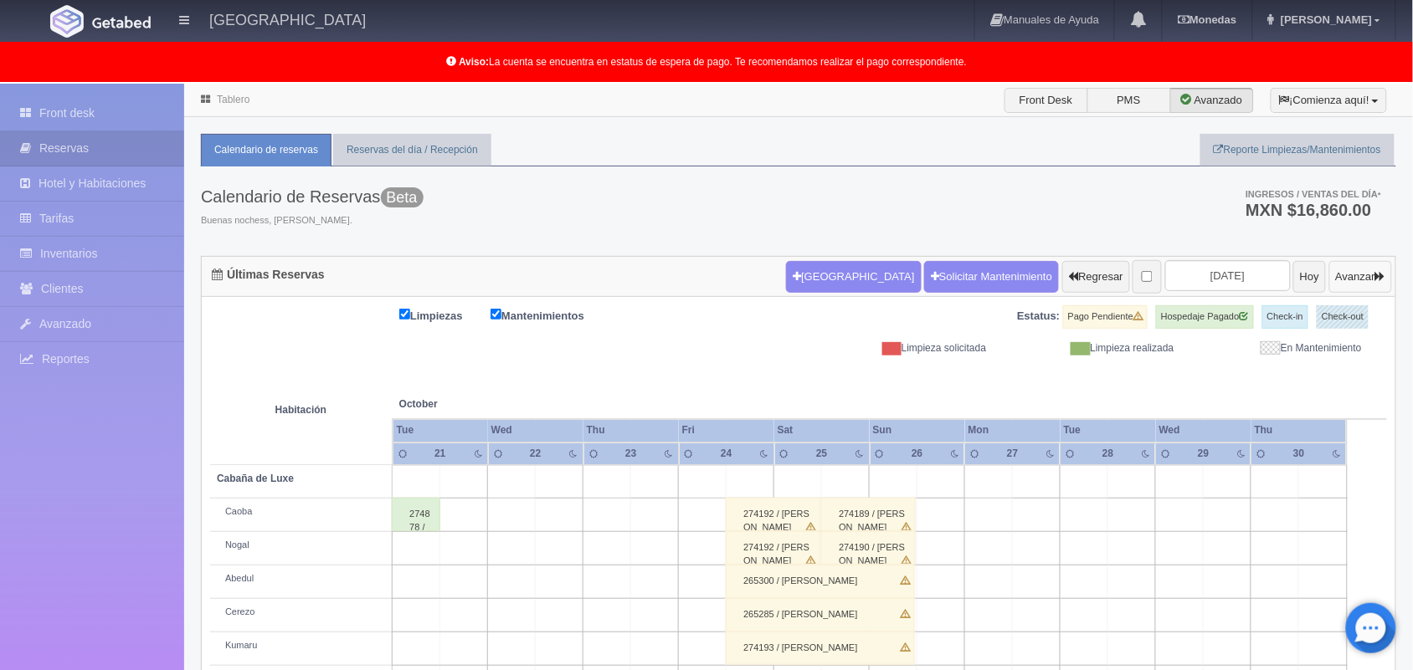
click at [1357, 279] on button "Avanzar" at bounding box center [1360, 277] width 63 height 32
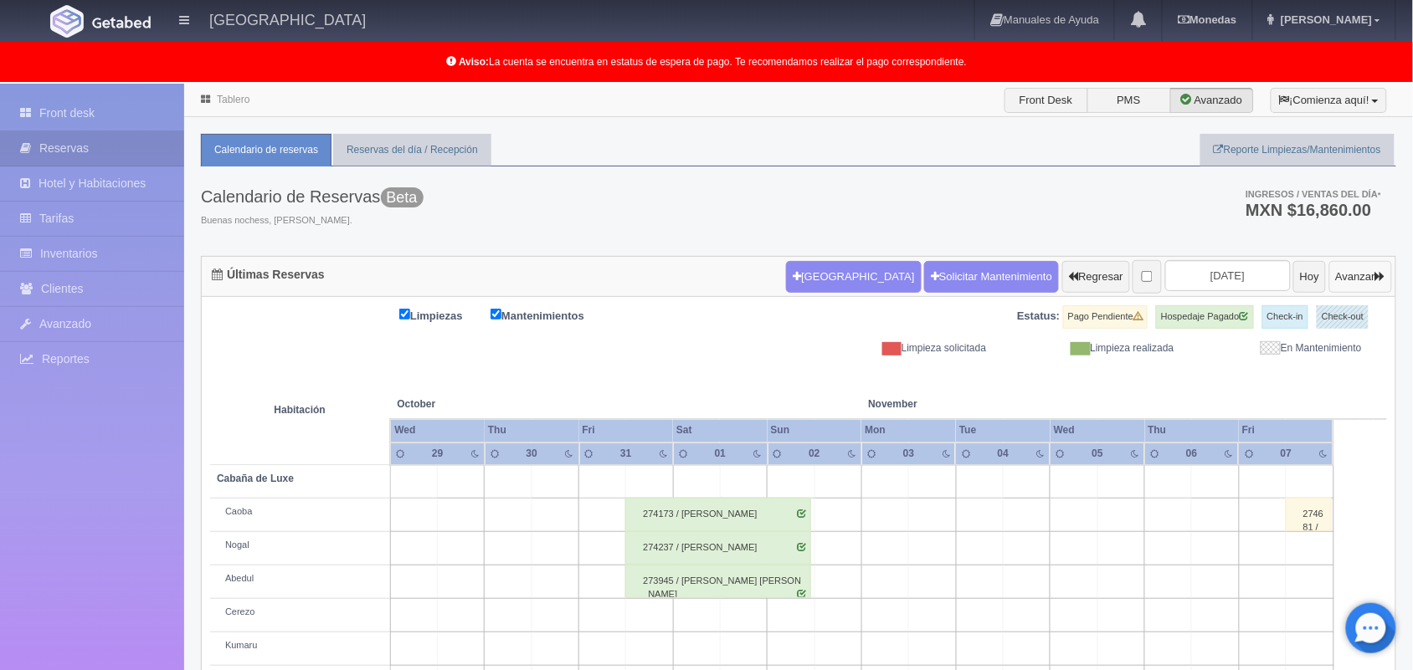
click at [1357, 279] on button "Avanzar" at bounding box center [1360, 277] width 63 height 32
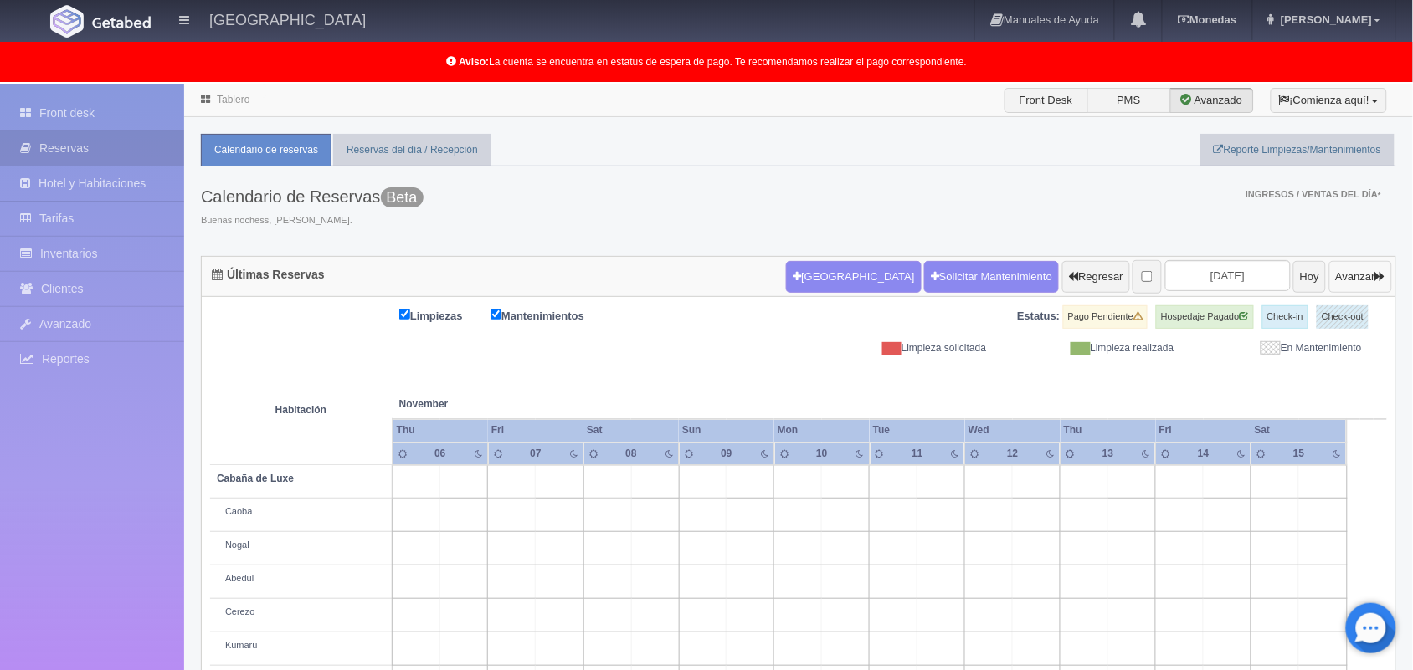
click at [1357, 279] on button "Avanzar" at bounding box center [1360, 277] width 63 height 32
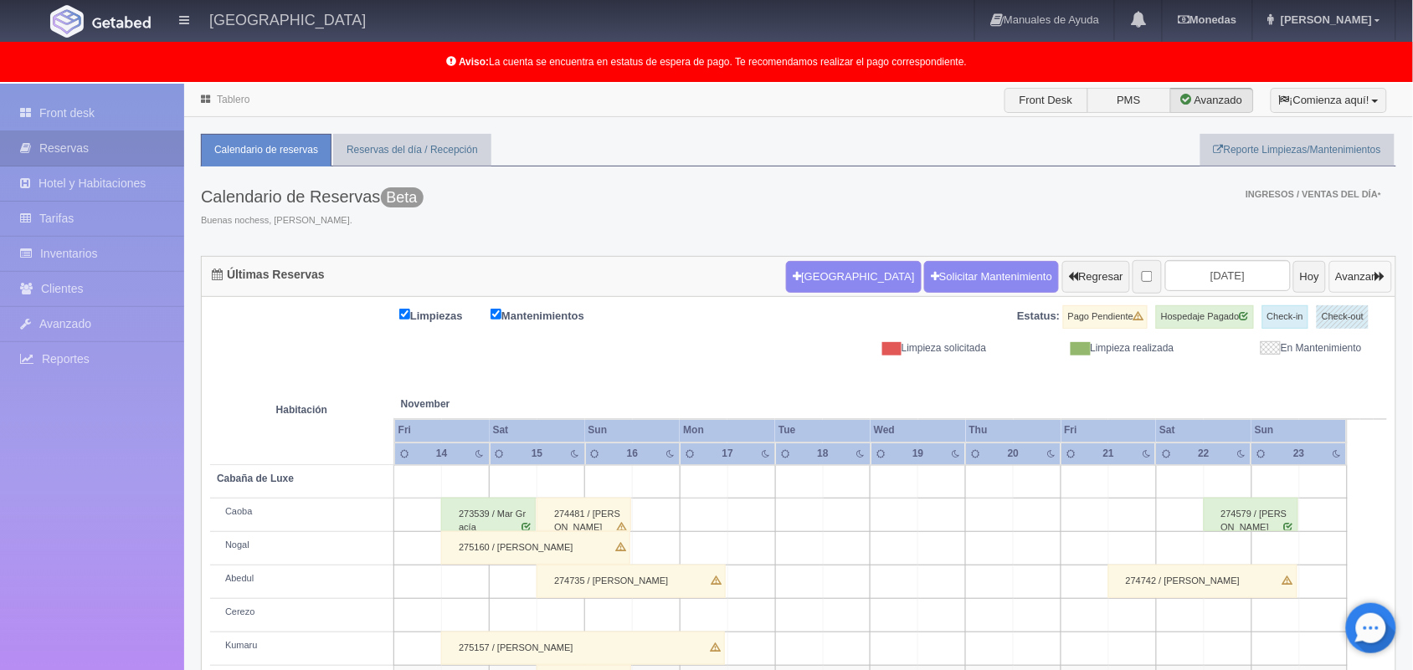
click at [1357, 279] on button "Avanzar" at bounding box center [1360, 277] width 63 height 32
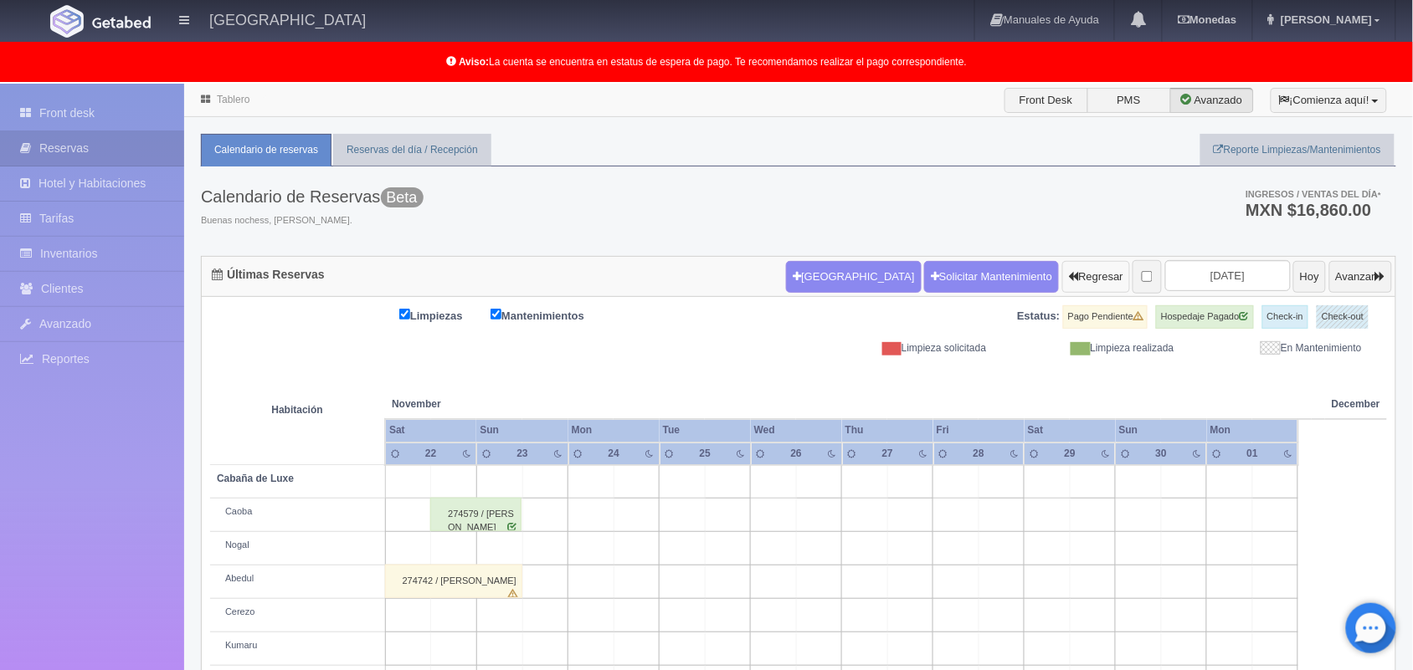
click at [1062, 281] on button "Regresar" at bounding box center [1096, 277] width 68 height 32
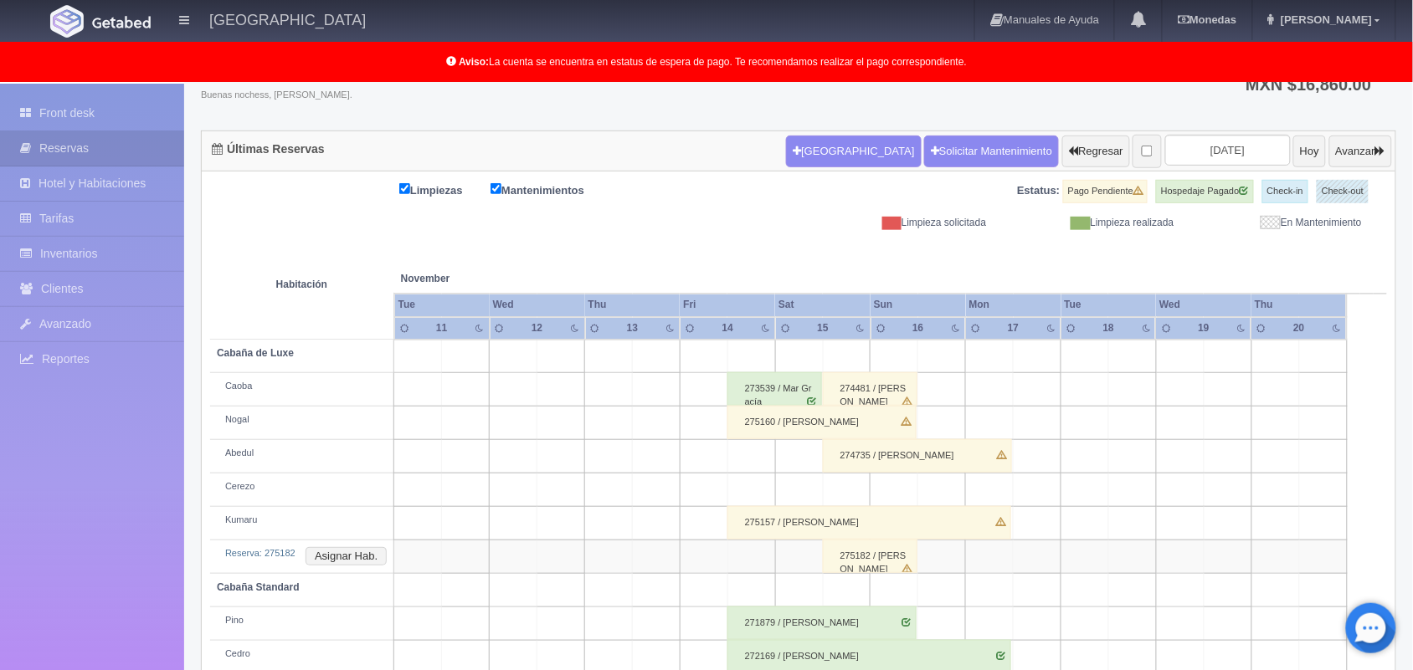
scroll to position [167, 0]
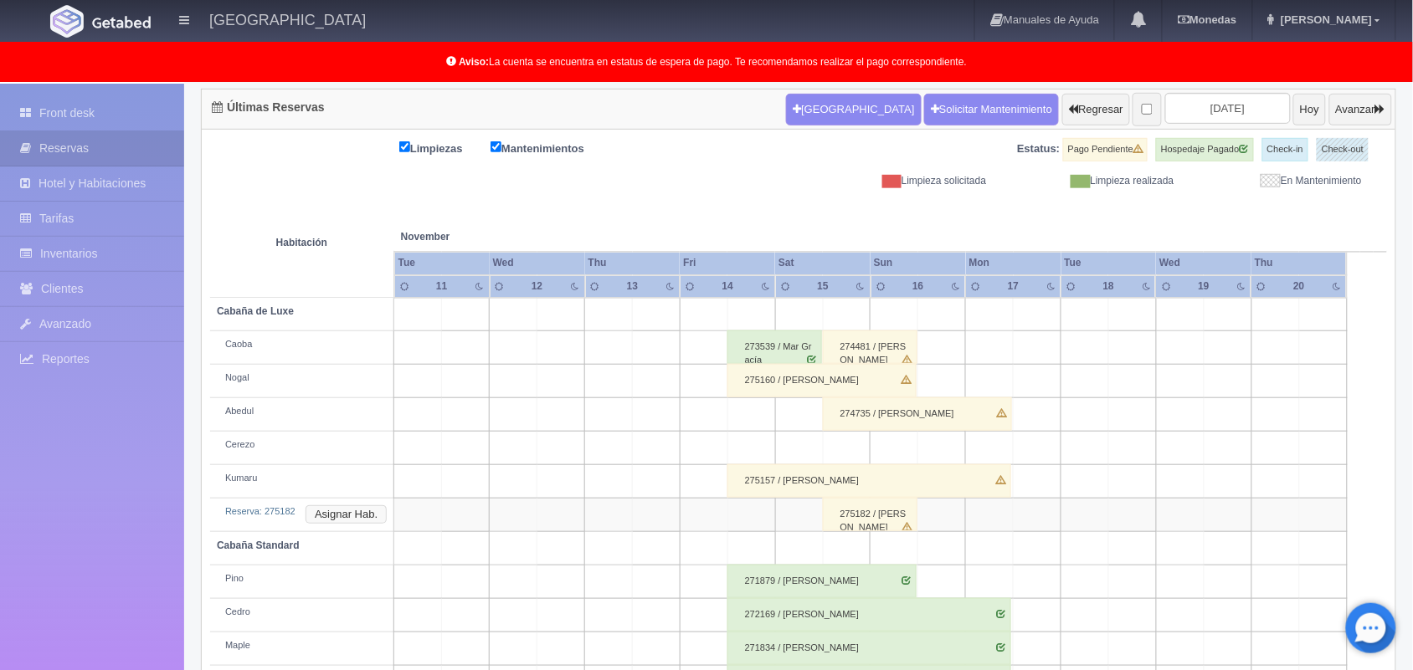
click at [352, 519] on button "Asignar Hab." at bounding box center [346, 515] width 81 height 18
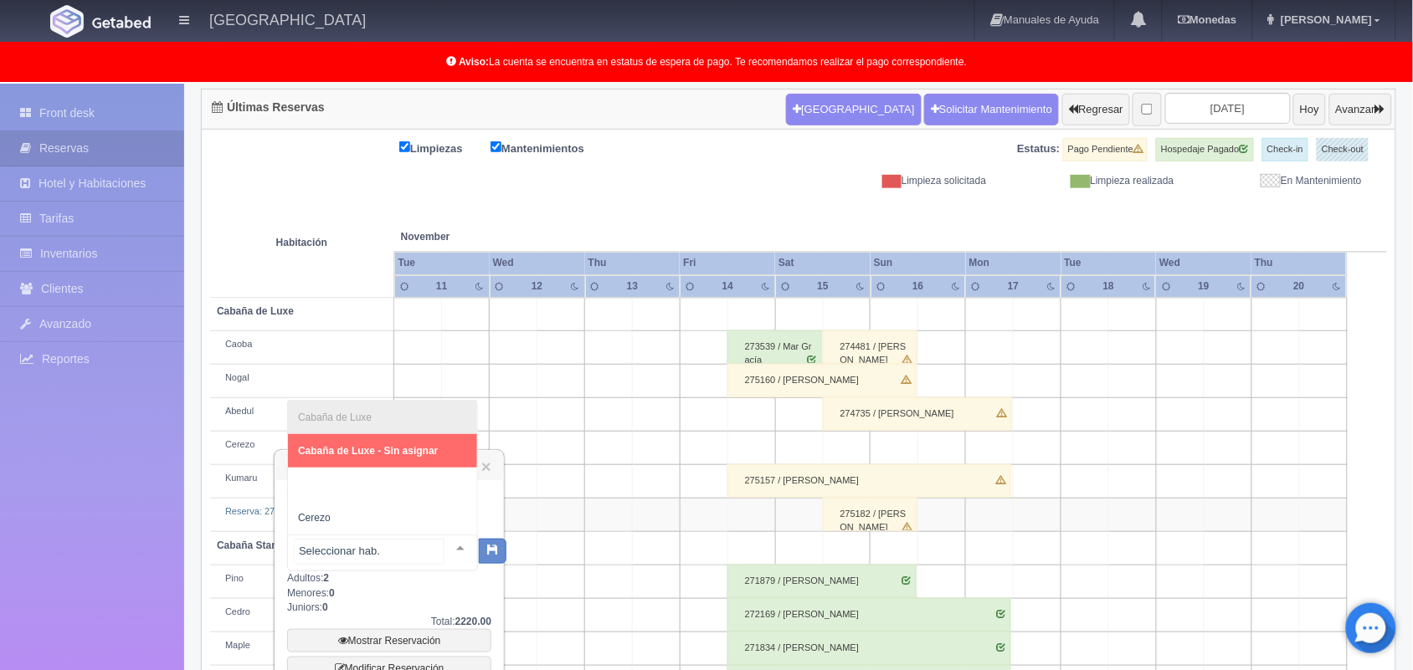
click at [449, 538] on div at bounding box center [460, 548] width 33 height 25
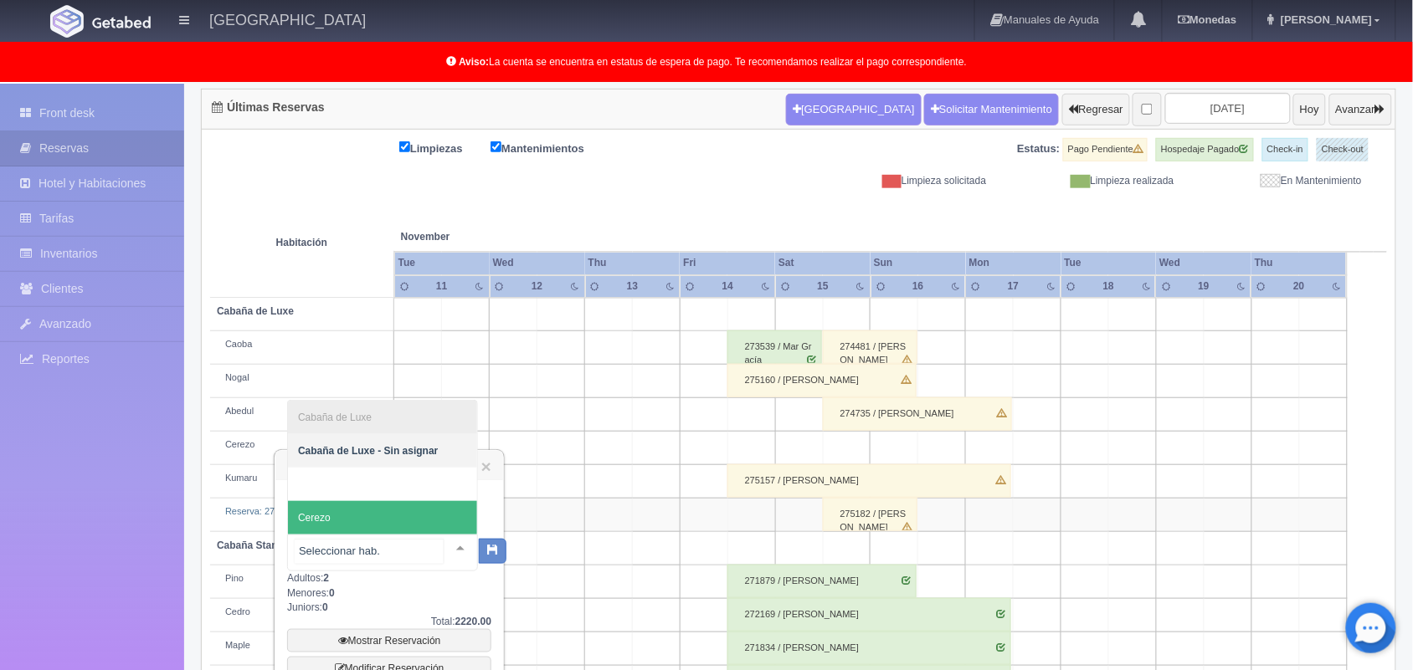
click at [354, 532] on span "Cerezo" at bounding box center [382, 517] width 189 height 33
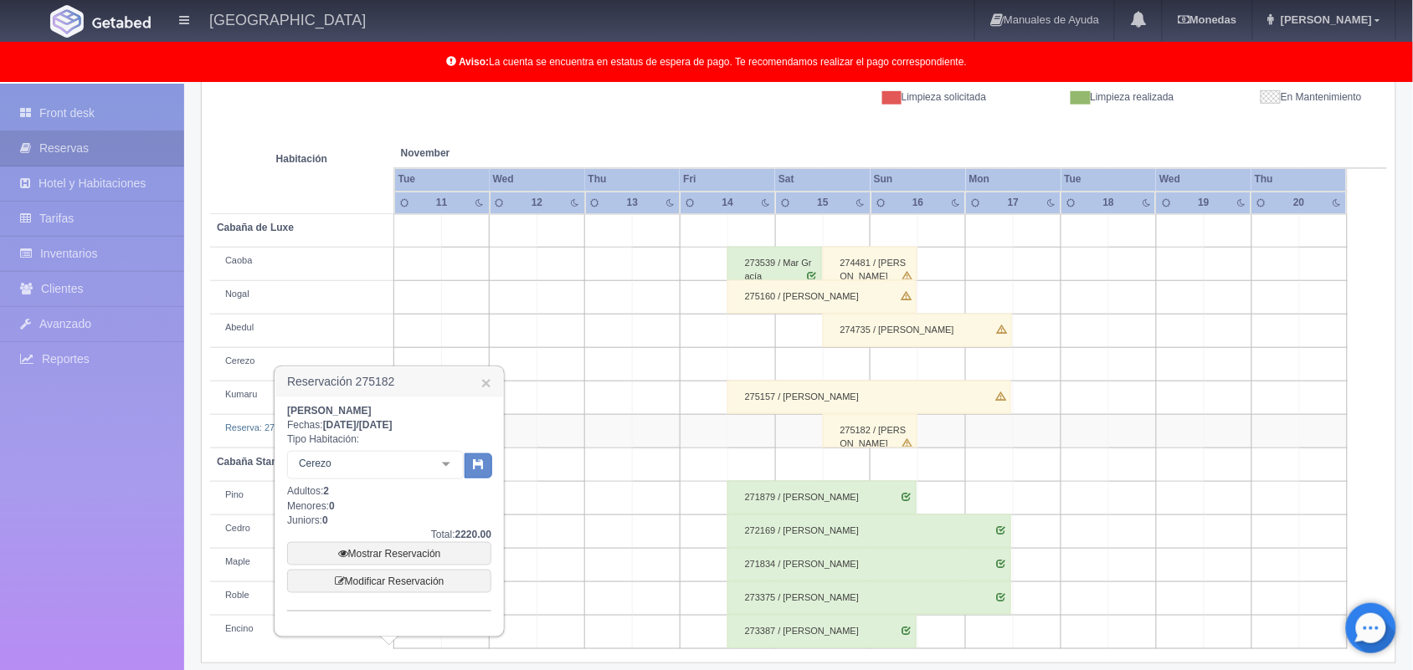
scroll to position [266, 0]
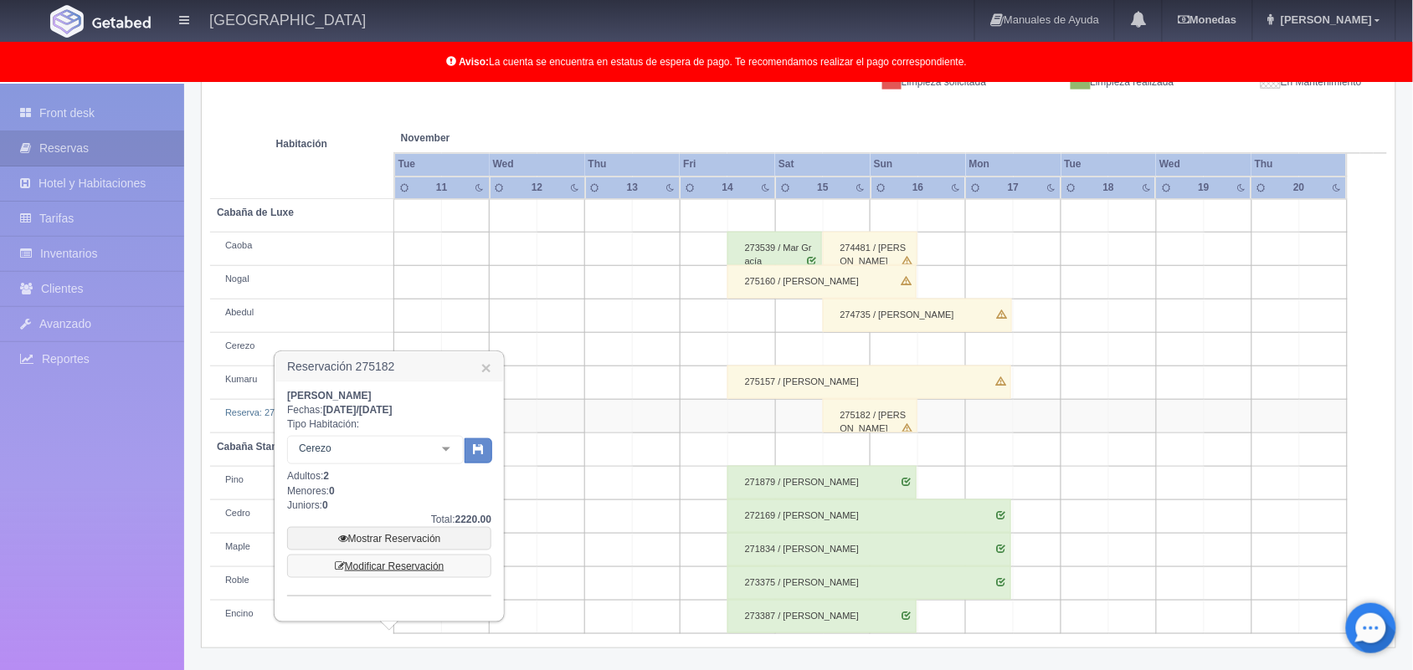
click at [403, 555] on link "Modificar Reservación" at bounding box center [389, 566] width 204 height 23
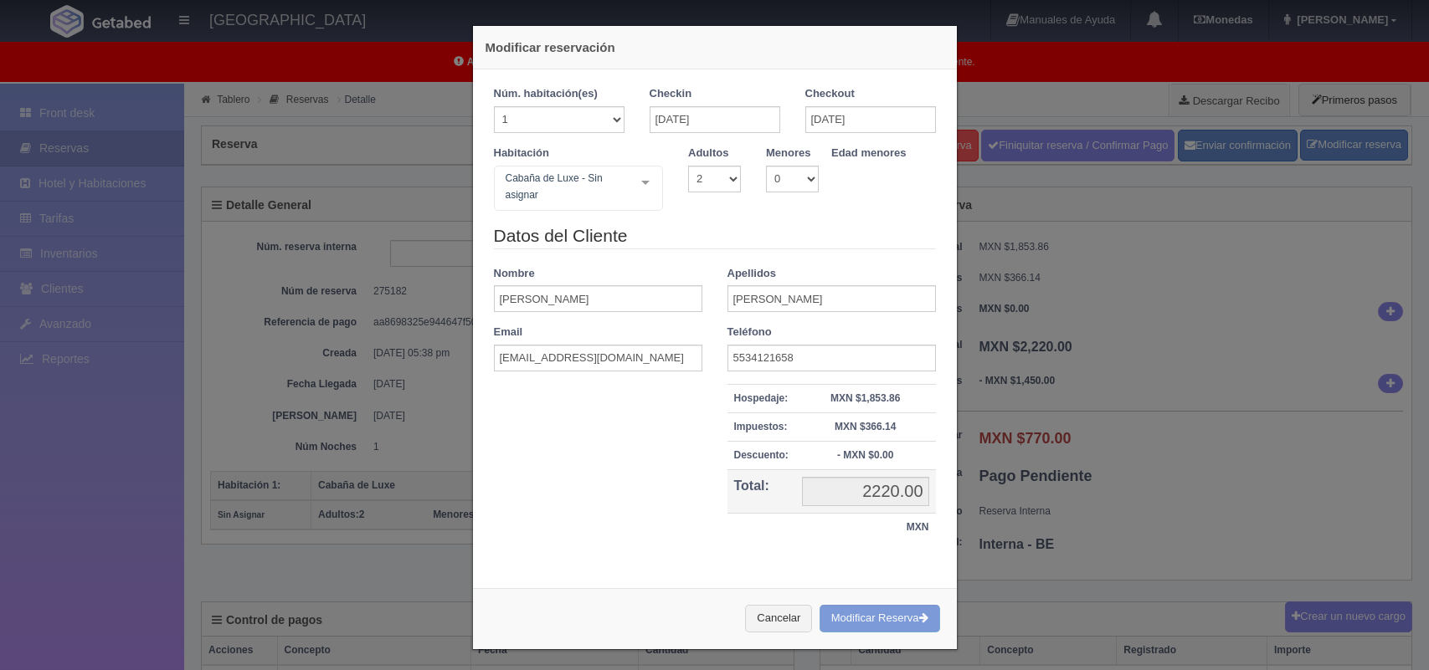
select select "2"
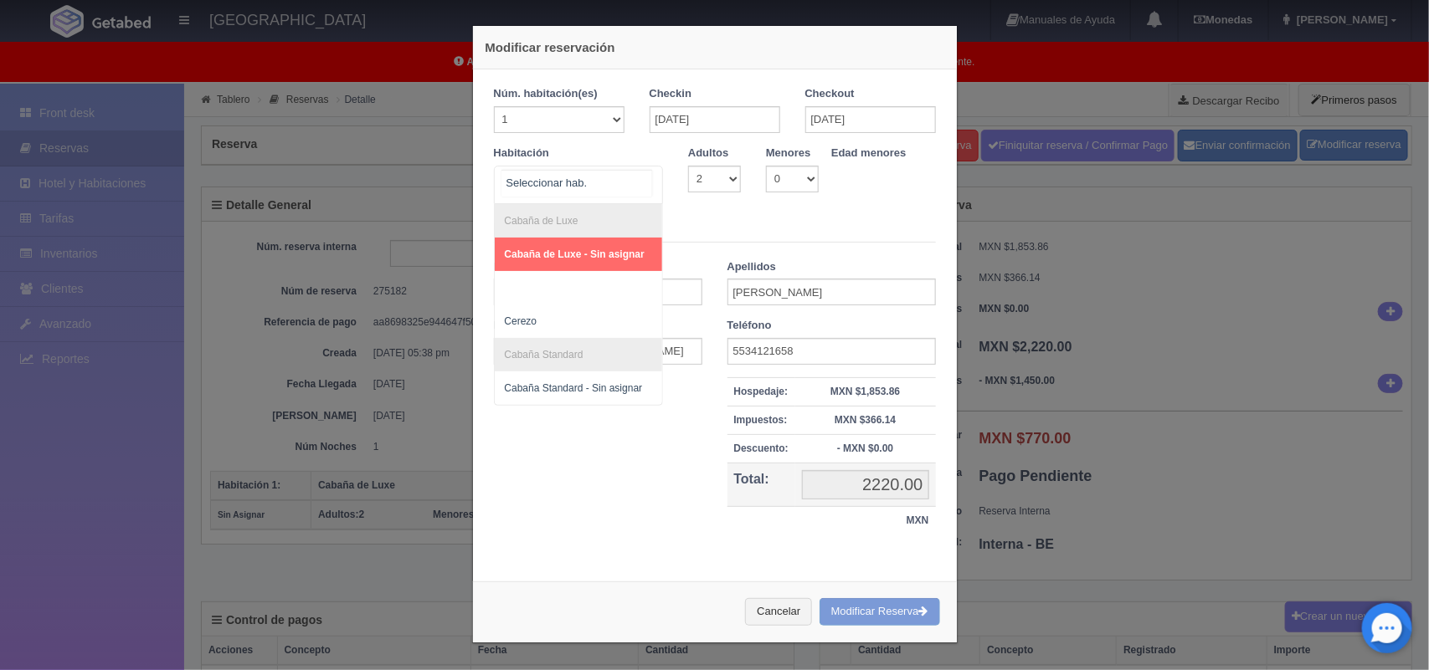
click at [626, 172] on div "Cabaña de Luxe Cabaña de Luxe - Sin asignar Cerezo Cabaña Standard Cabaña Stand…" at bounding box center [579, 185] width 170 height 39
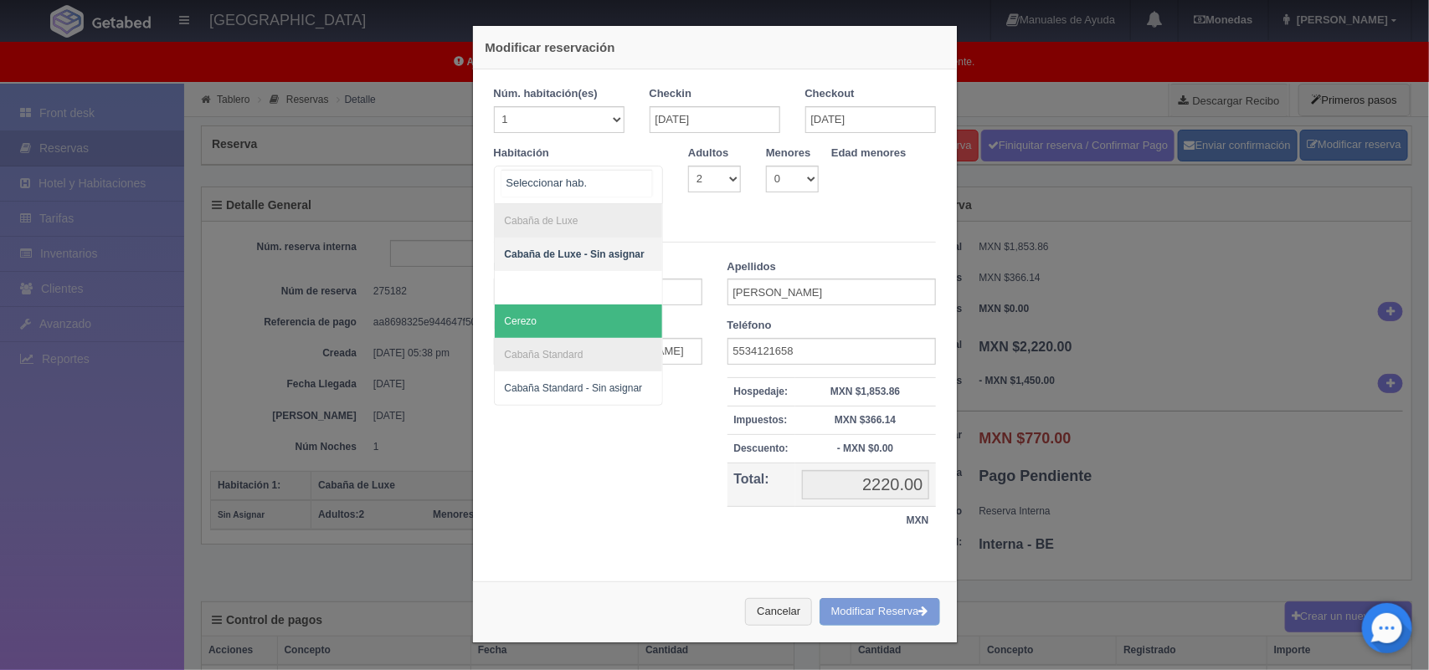
click at [563, 323] on span "Cerezo" at bounding box center [579, 321] width 168 height 33
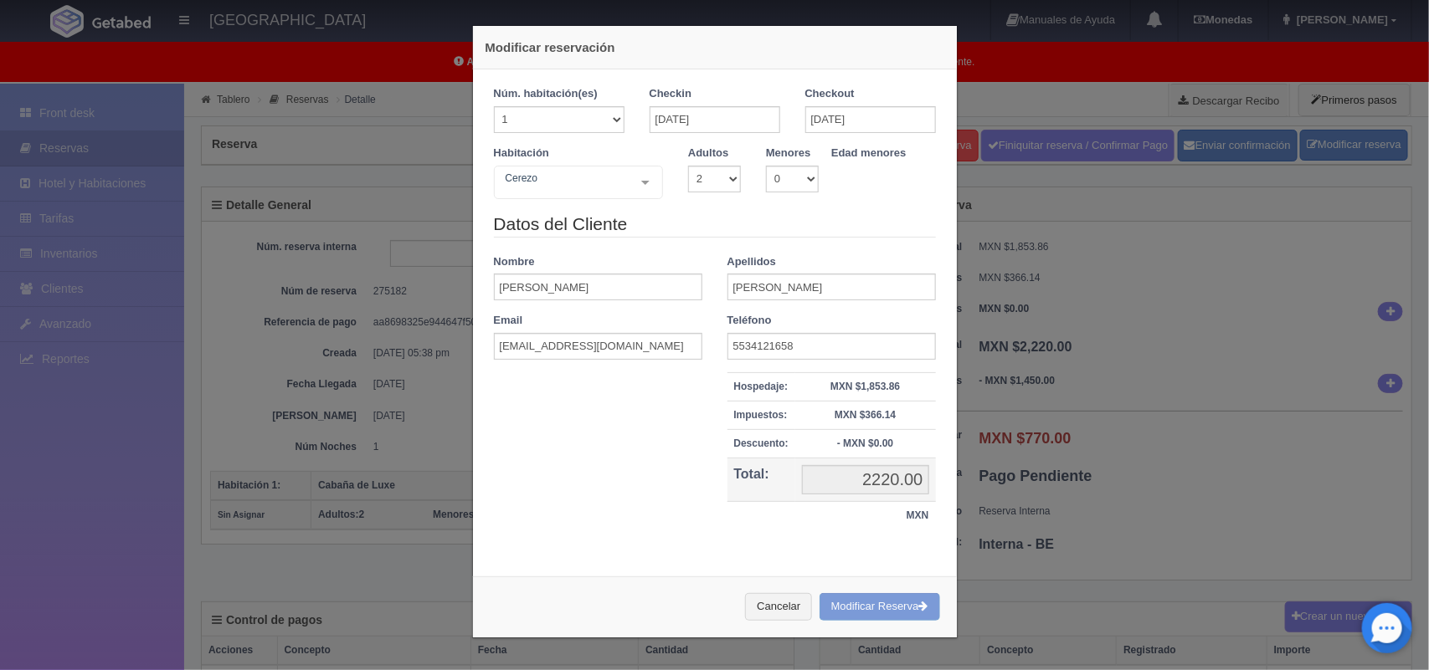
checkbox input "false"
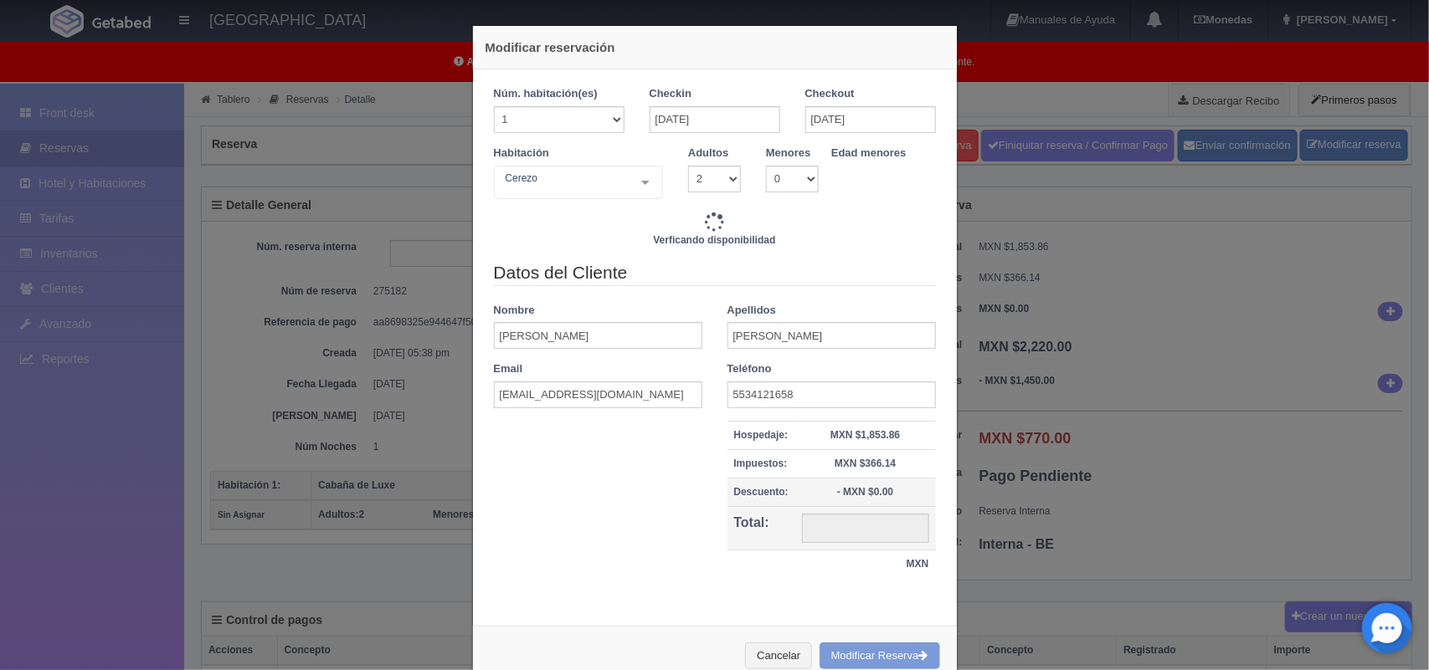
type input "2220.00"
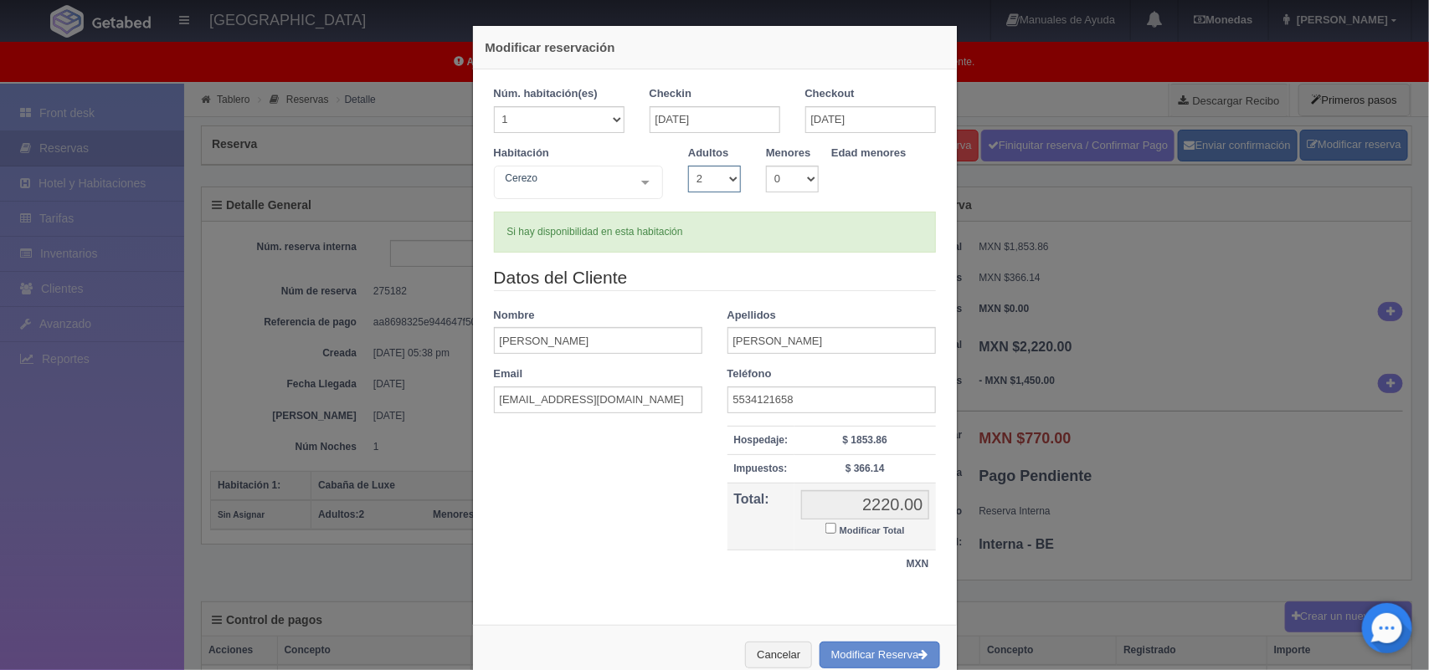
click at [712, 178] on select "1 2 3 4 5 6 7 8 9 10" at bounding box center [714, 179] width 53 height 27
click at [688, 166] on select "1 2 3 4 5 6 7 8 9 10" at bounding box center [714, 179] width 53 height 27
click at [722, 166] on select "1 2 3 4 5 6 7 8 9 10" at bounding box center [714, 179] width 53 height 27
select select "1"
click at [688, 166] on select "1 2 3 4 5 6 7 8 9 10" at bounding box center [714, 179] width 53 height 27
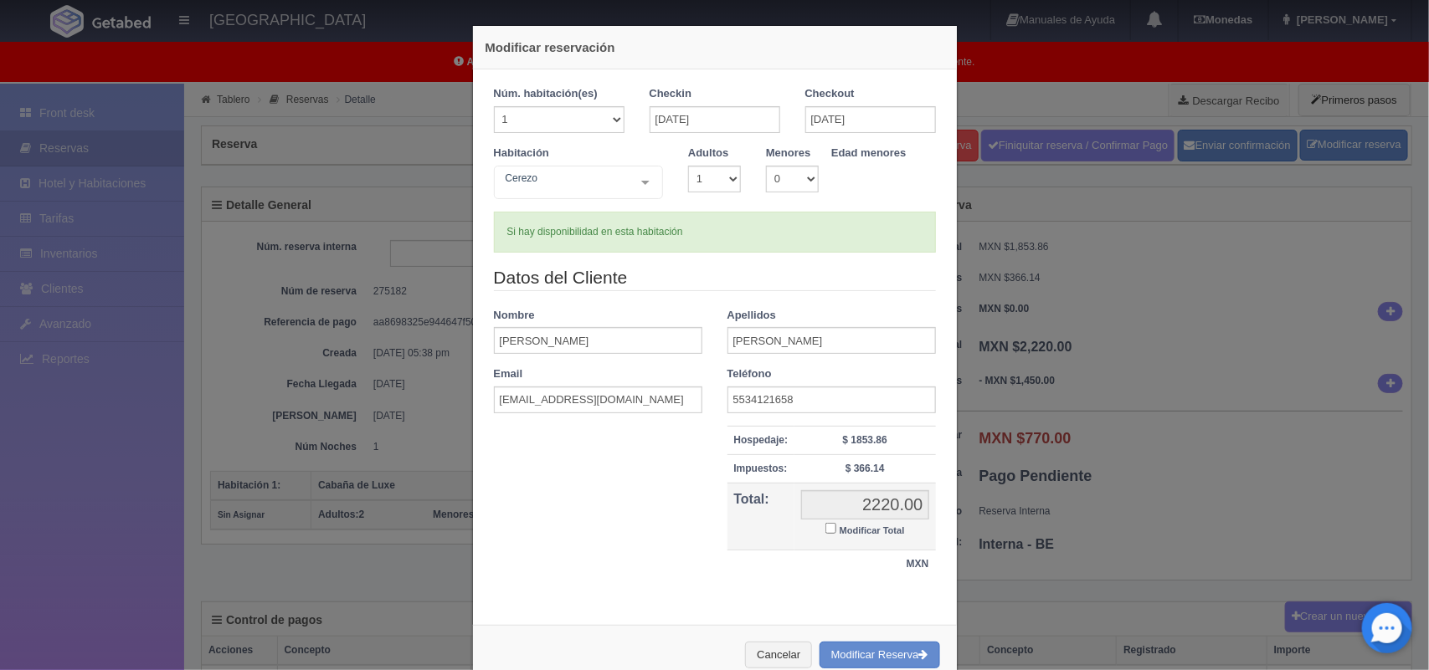
click at [683, 214] on div "Si hay disponibilidad en esta habitación" at bounding box center [715, 232] width 442 height 41
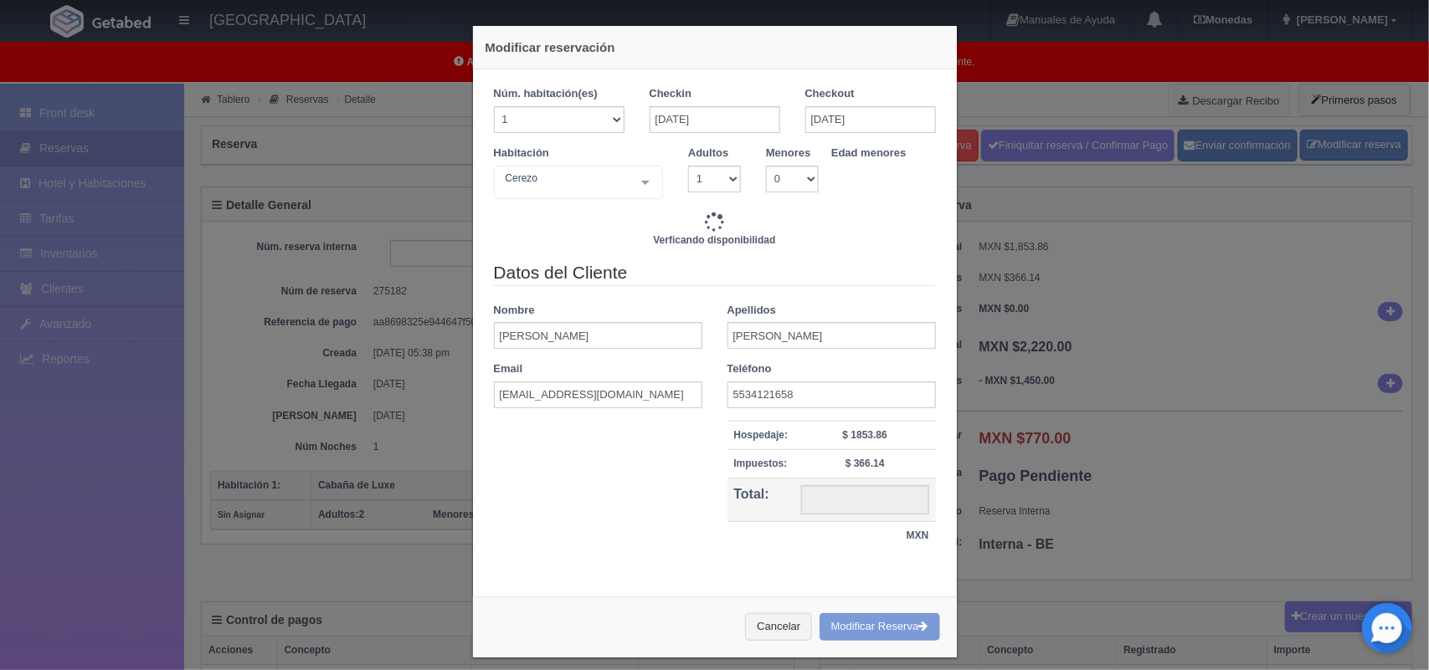
type input "2220.00"
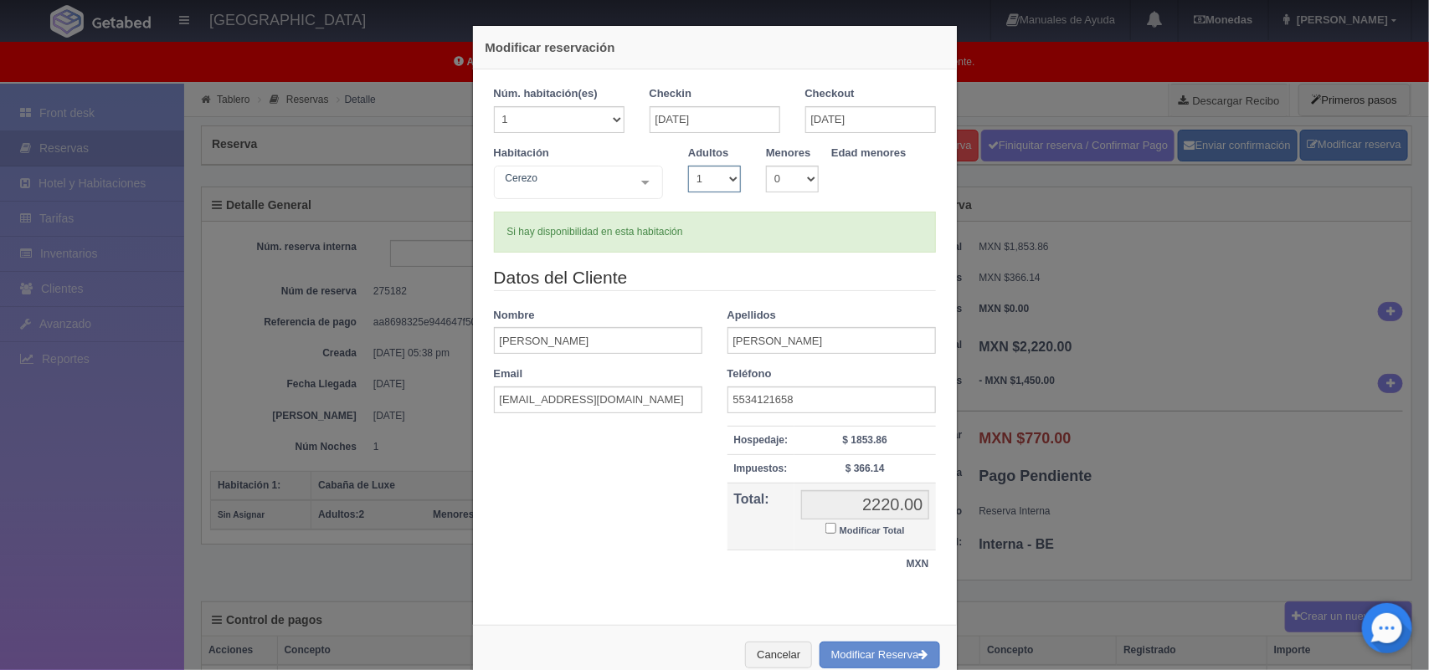
click at [709, 178] on select "1 2 3 4 5 6 7 8 9 10" at bounding box center [714, 179] width 53 height 27
select select "2"
click at [688, 166] on select "1 2 3 4 5 6 7 8 9 10" at bounding box center [714, 179] width 53 height 27
checkbox input "false"
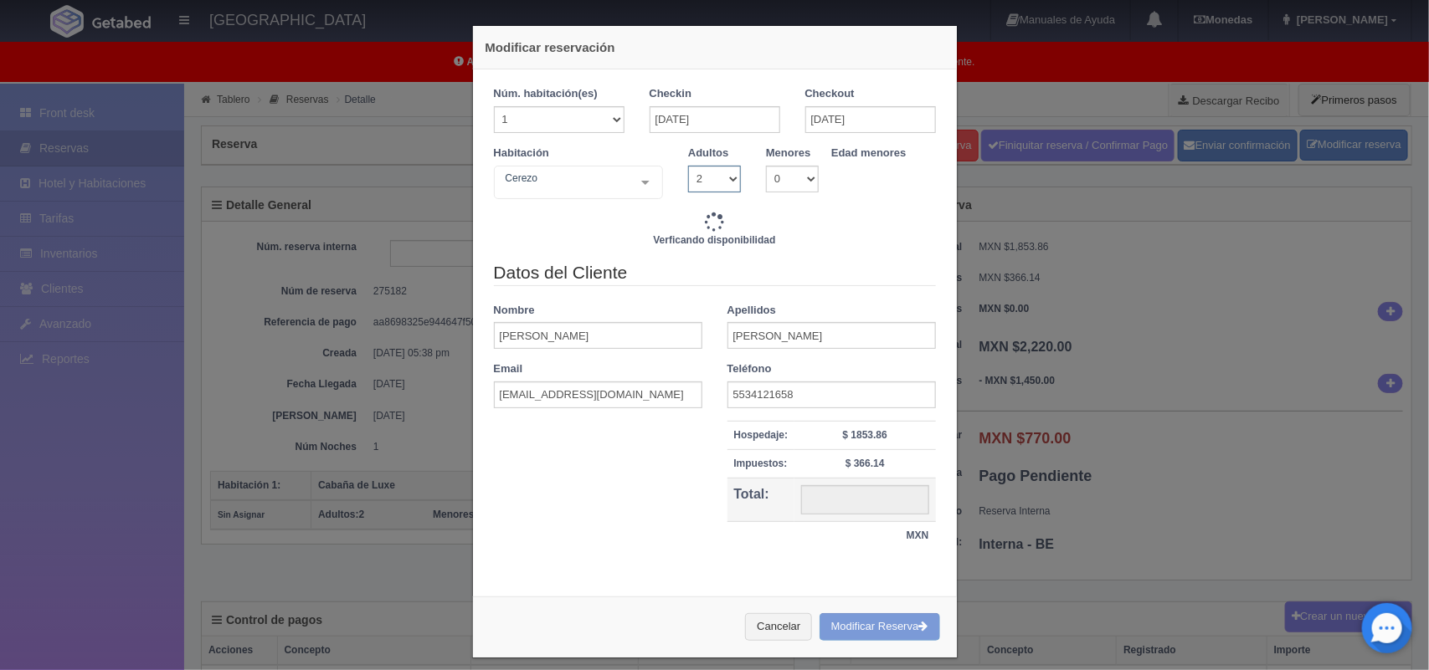
type input "2220.00"
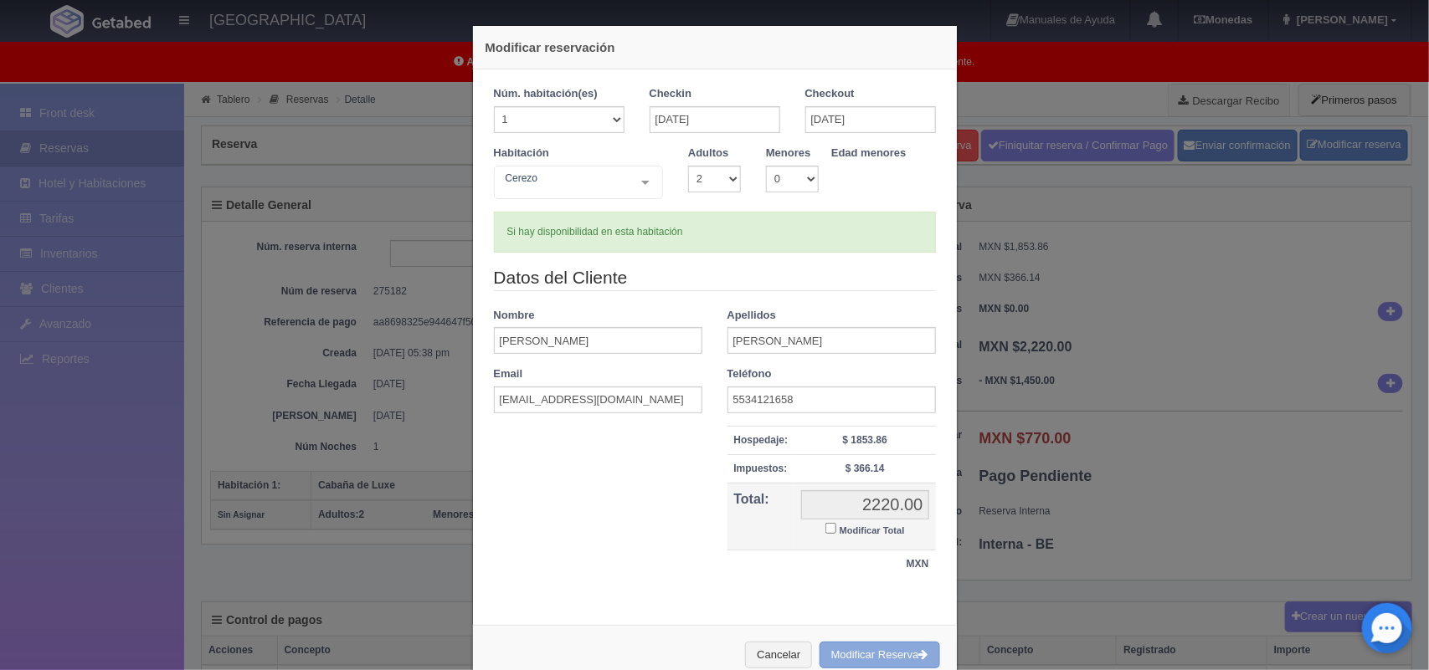
click at [875, 654] on button "Modificar Reserva" at bounding box center [879, 656] width 121 height 28
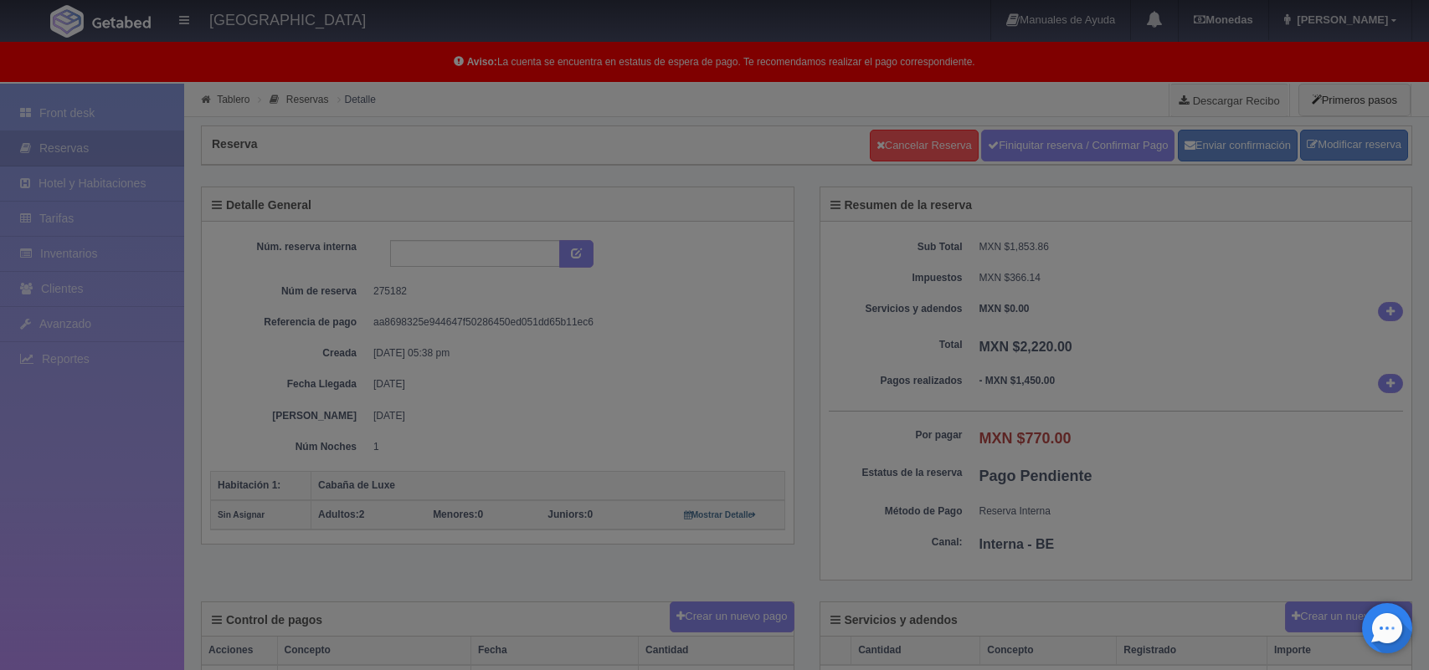
select select "2"
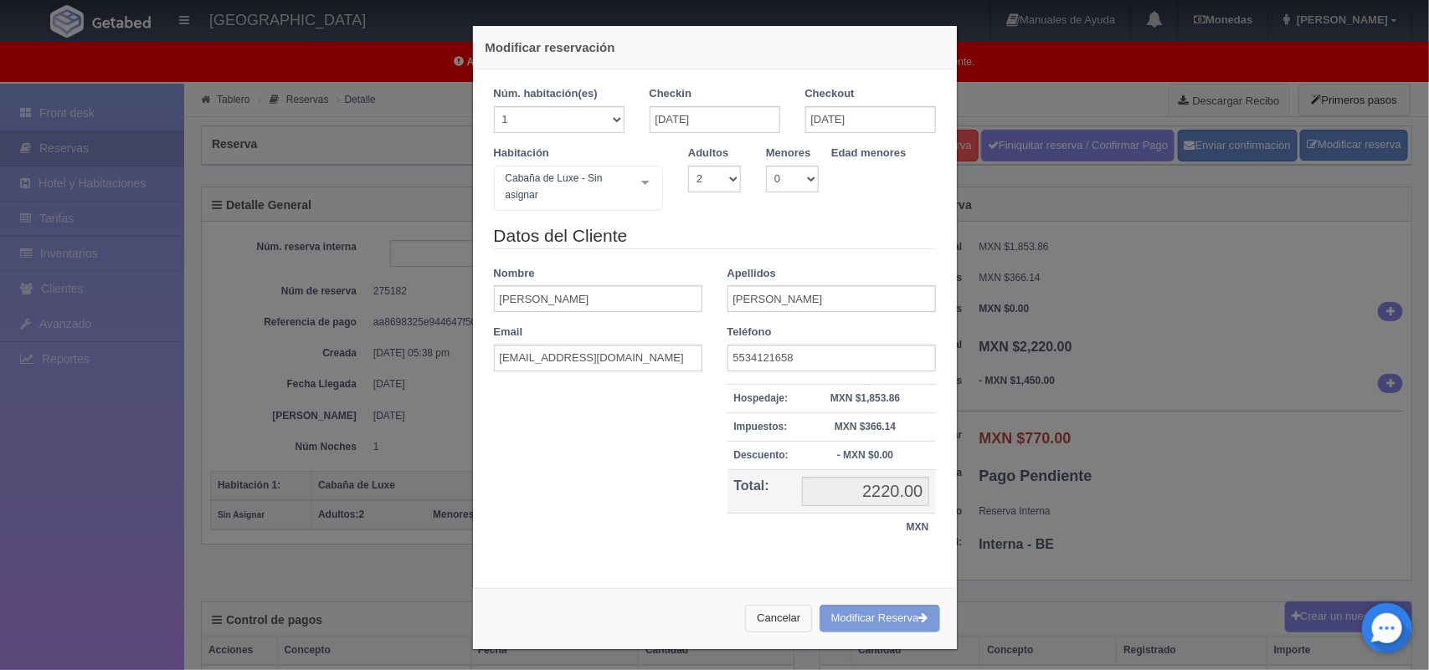
click at [763, 616] on button "Cancelar" at bounding box center [778, 619] width 67 height 28
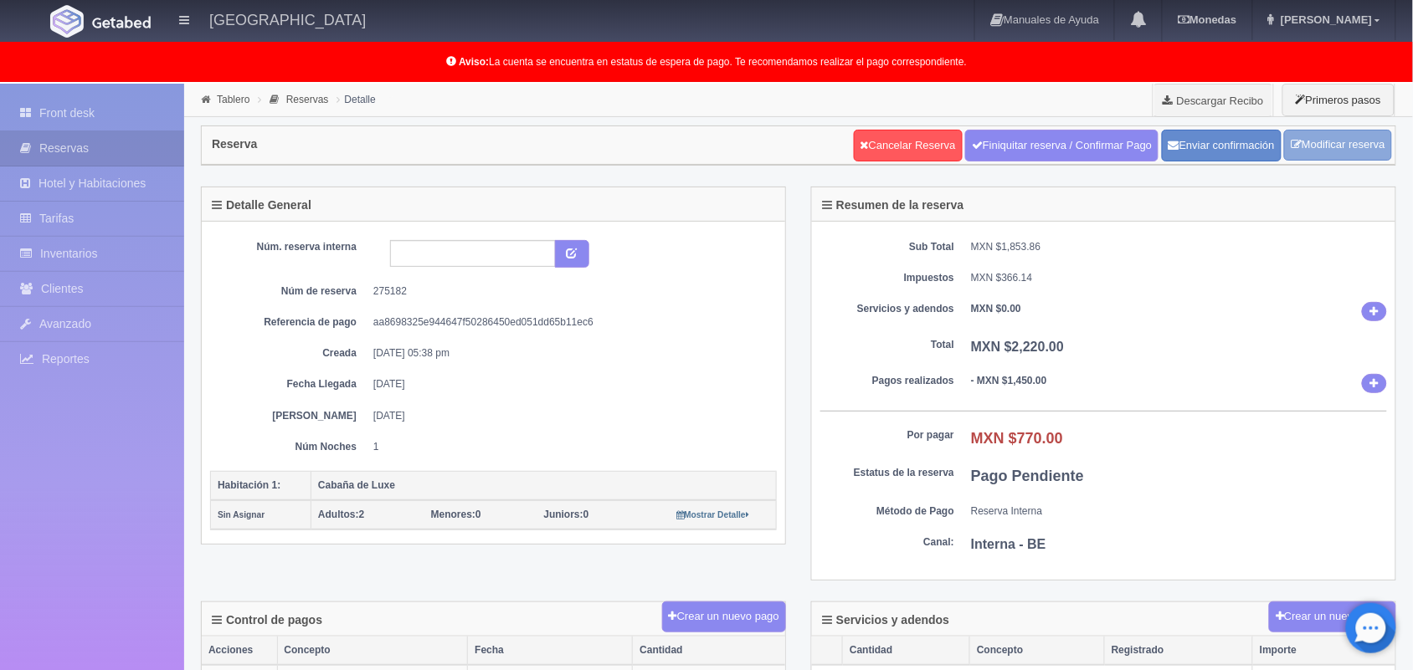
click at [1315, 149] on link "Modificar reserva" at bounding box center [1338, 145] width 108 height 31
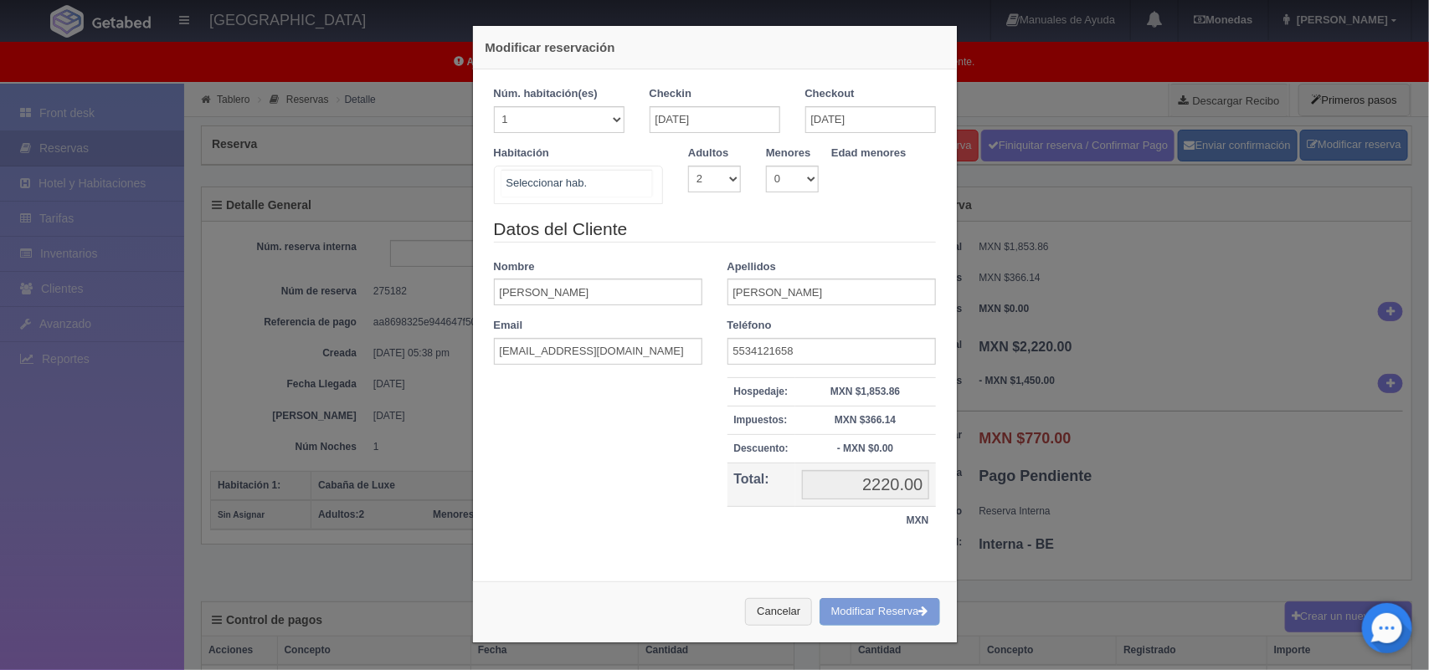
click at [626, 178] on div "Cabaña de Luxe Cabaña de Luxe - Sin asignar [PERSON_NAME] Cabaña Standard Cabañ…" at bounding box center [579, 185] width 170 height 39
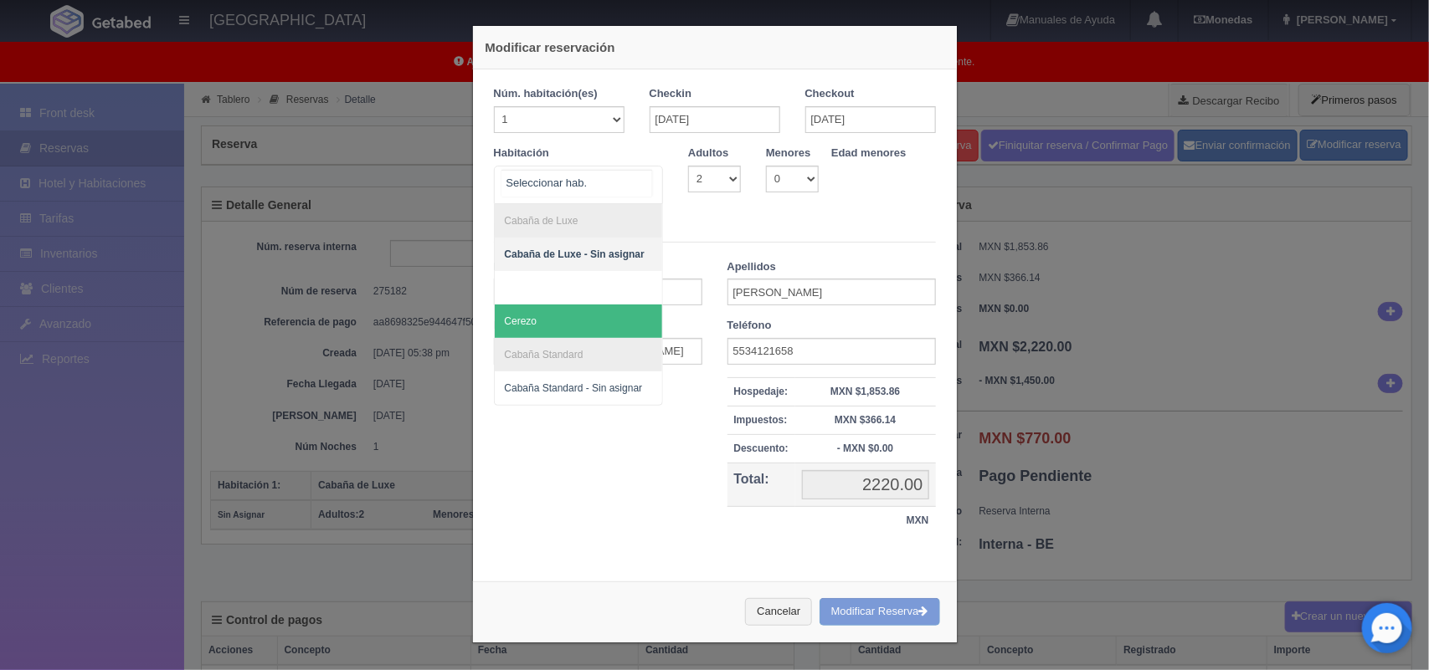
click at [545, 316] on span "Cerezo" at bounding box center [579, 321] width 168 height 33
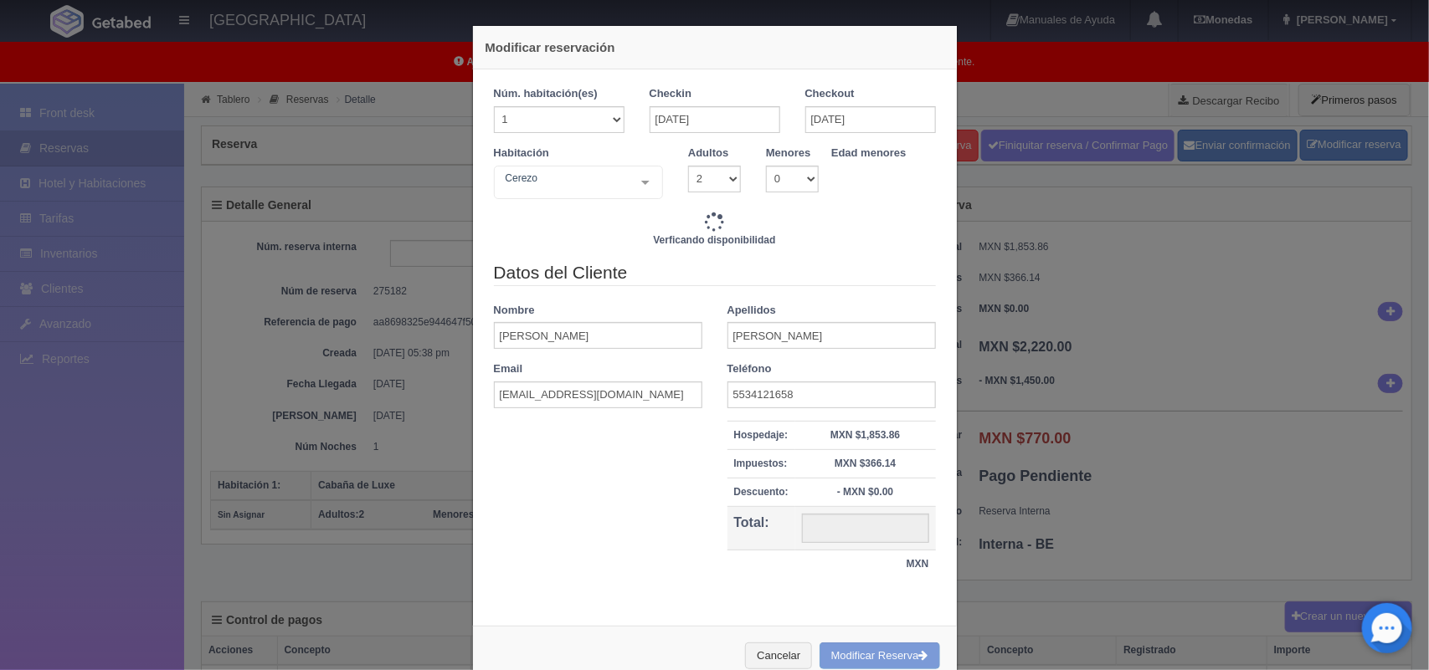
type input "2220.00"
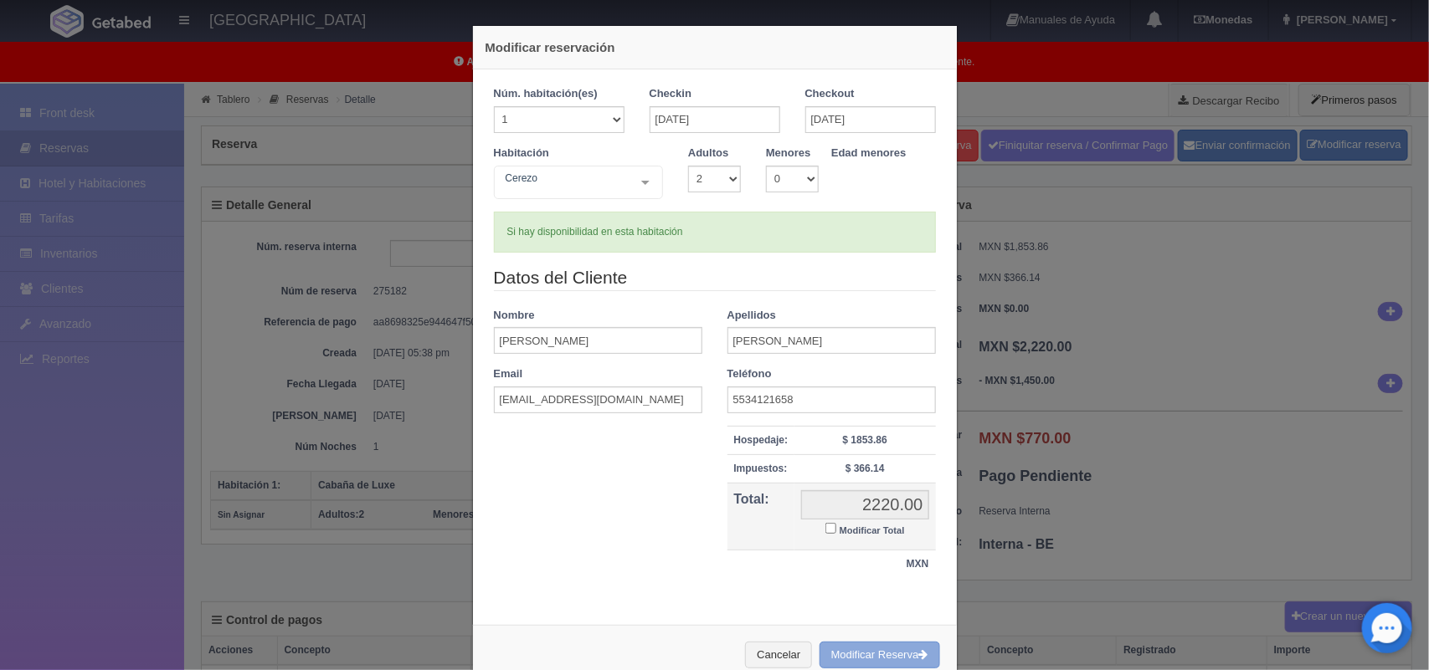
click at [879, 650] on button "Modificar Reserva" at bounding box center [879, 656] width 121 height 28
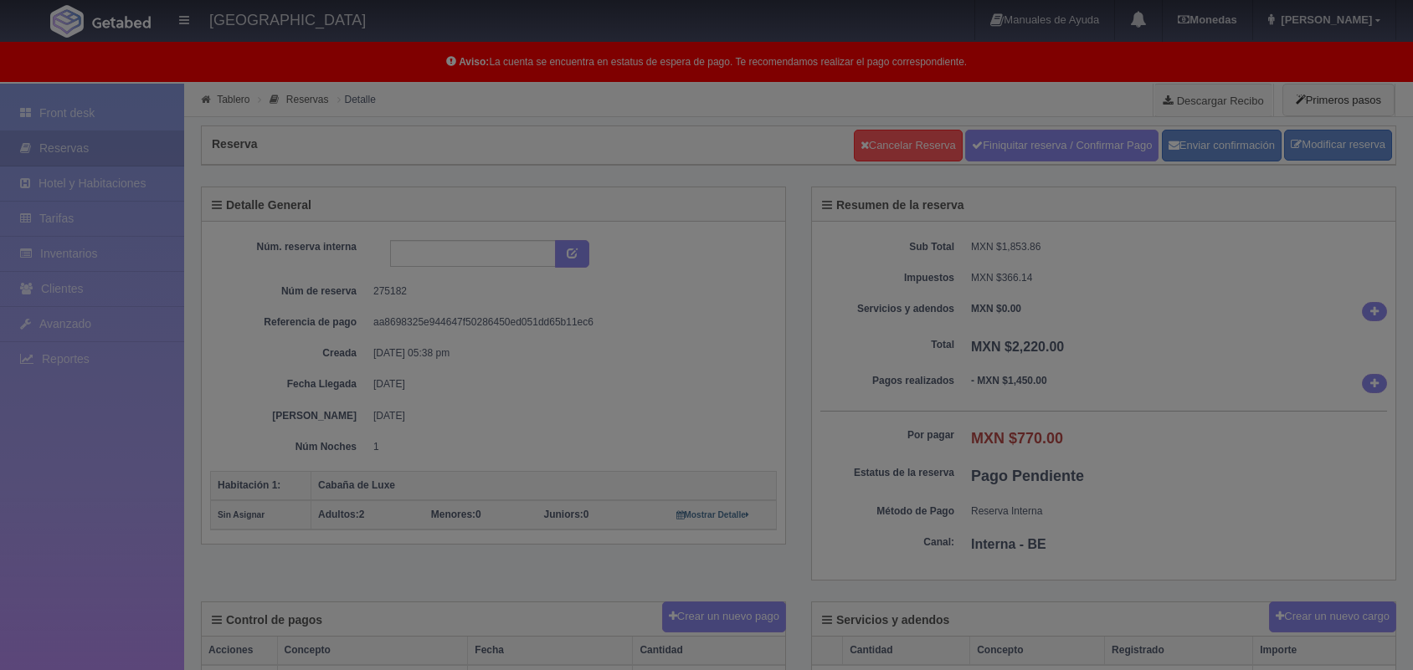
select select "2"
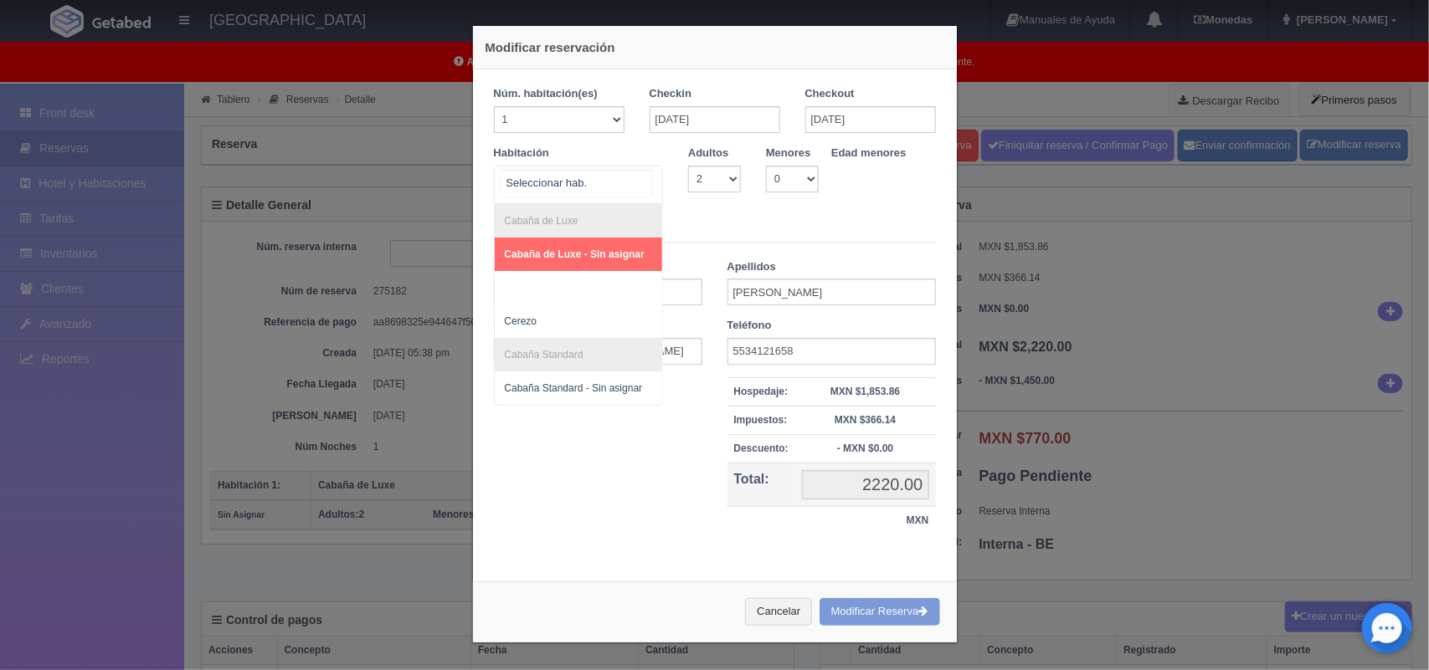
click at [632, 187] on div "Cabaña de Luxe Cabaña de Luxe - Sin asignar [PERSON_NAME] Cabaña Standard Cabañ…" at bounding box center [579, 185] width 170 height 39
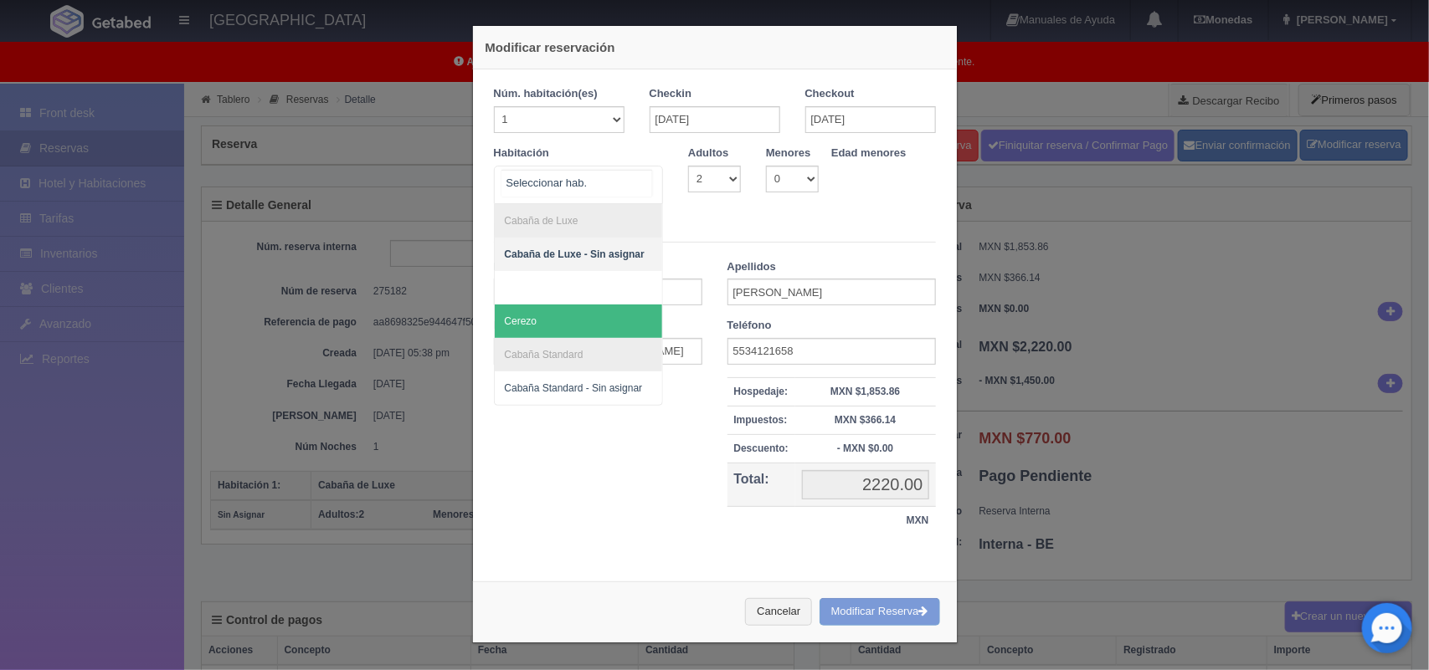
click at [548, 320] on span "Cerezo" at bounding box center [579, 321] width 168 height 33
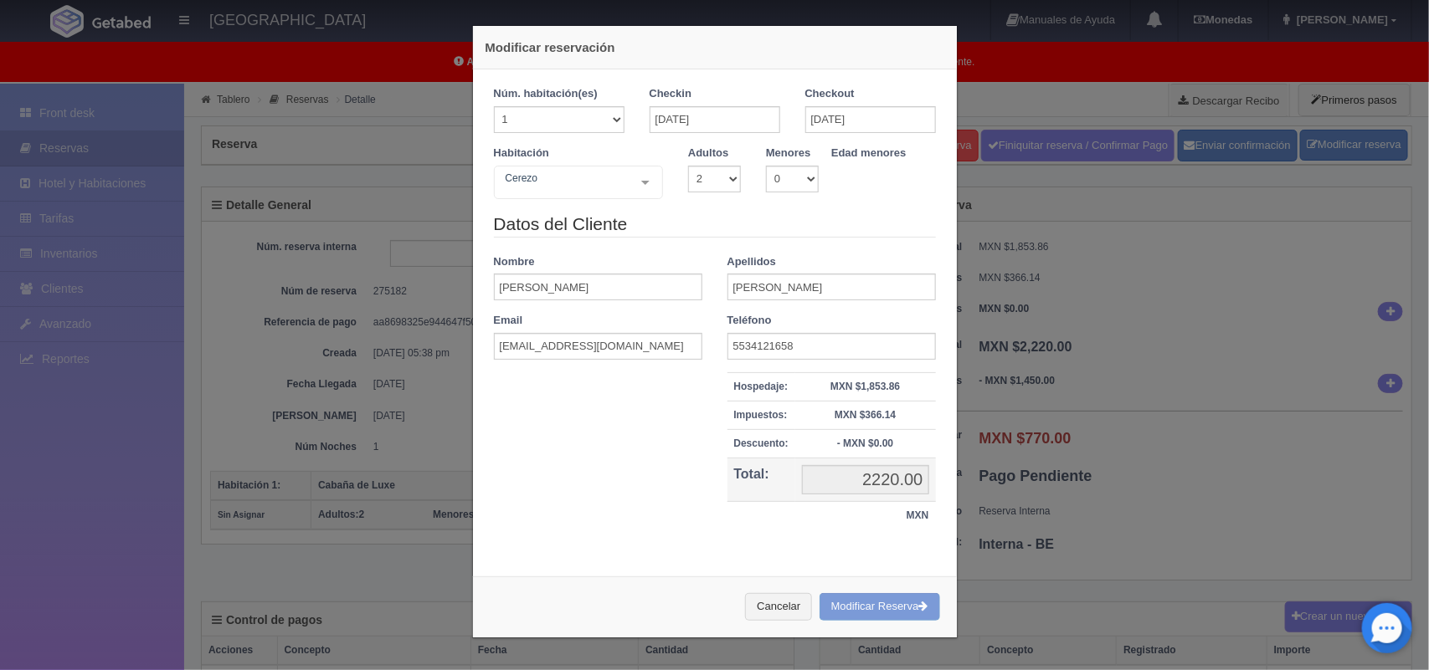
checkbox input "false"
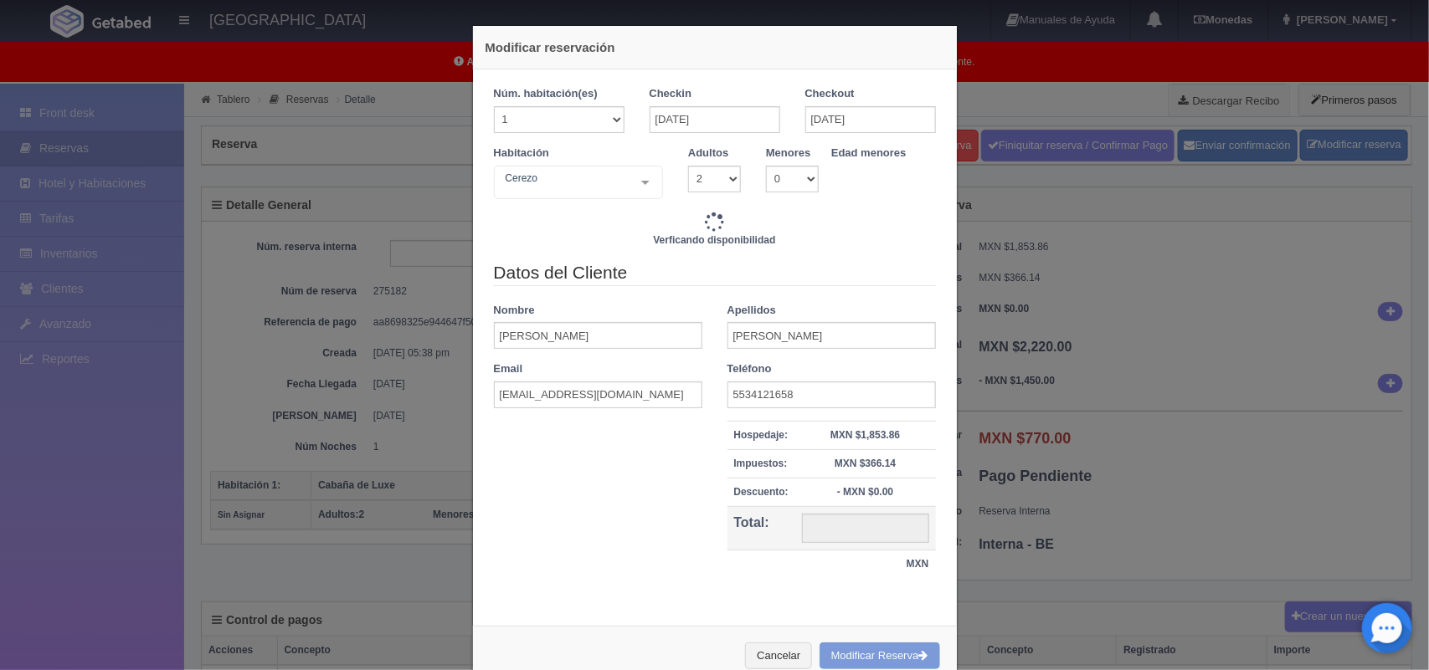
type input "2220.00"
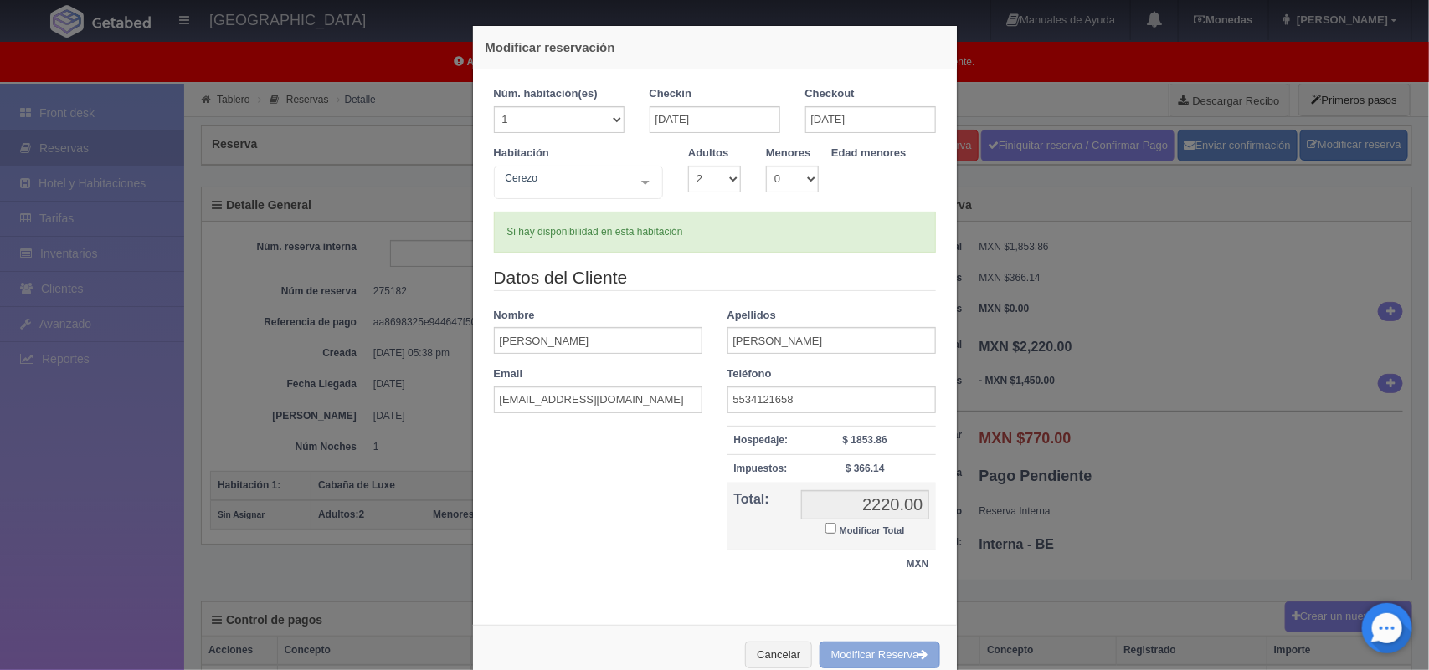
click at [873, 650] on button "Modificar Reserva" at bounding box center [879, 656] width 121 height 28
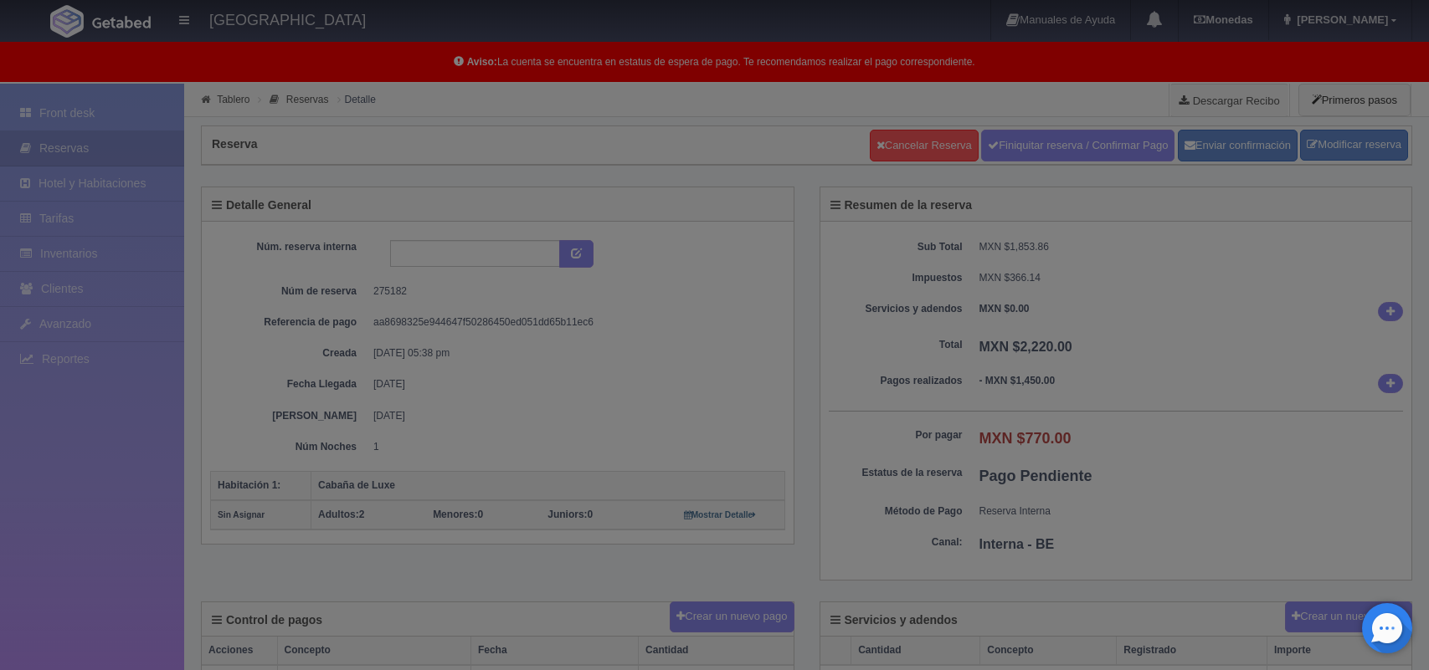
select select "2"
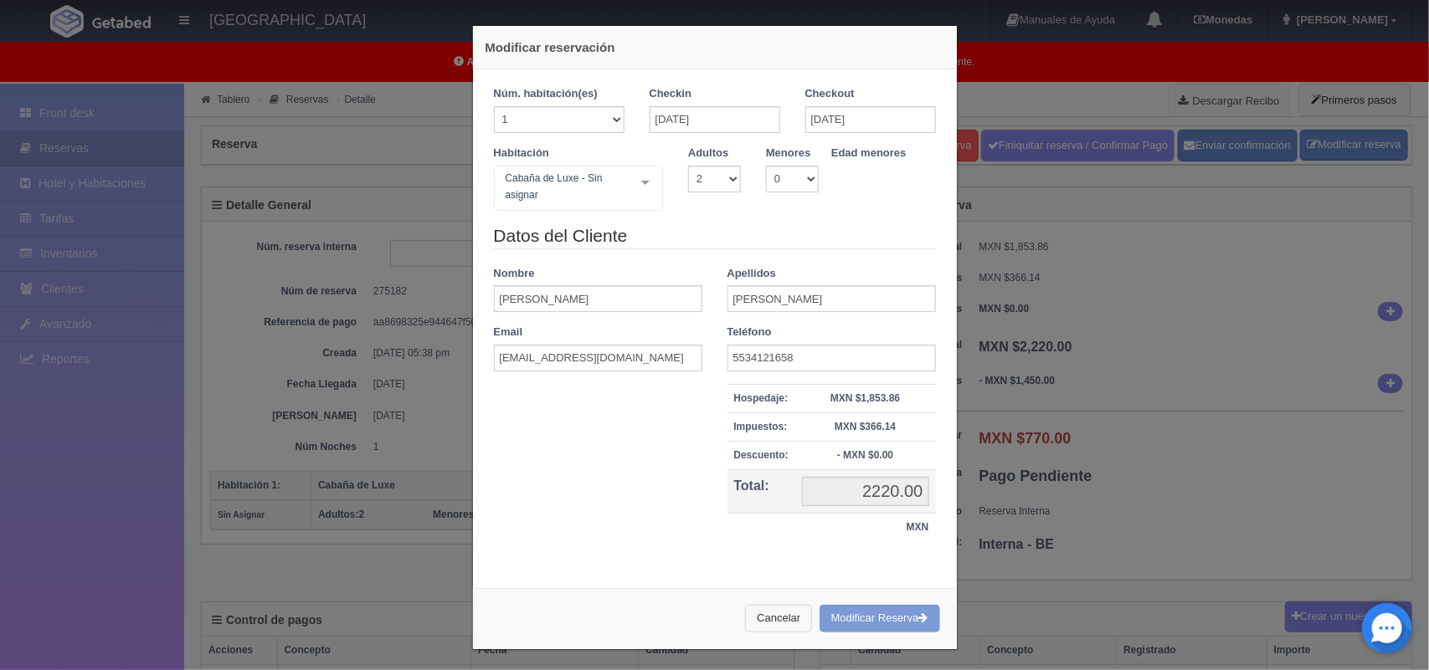
click at [759, 619] on button "Cancelar" at bounding box center [778, 619] width 67 height 28
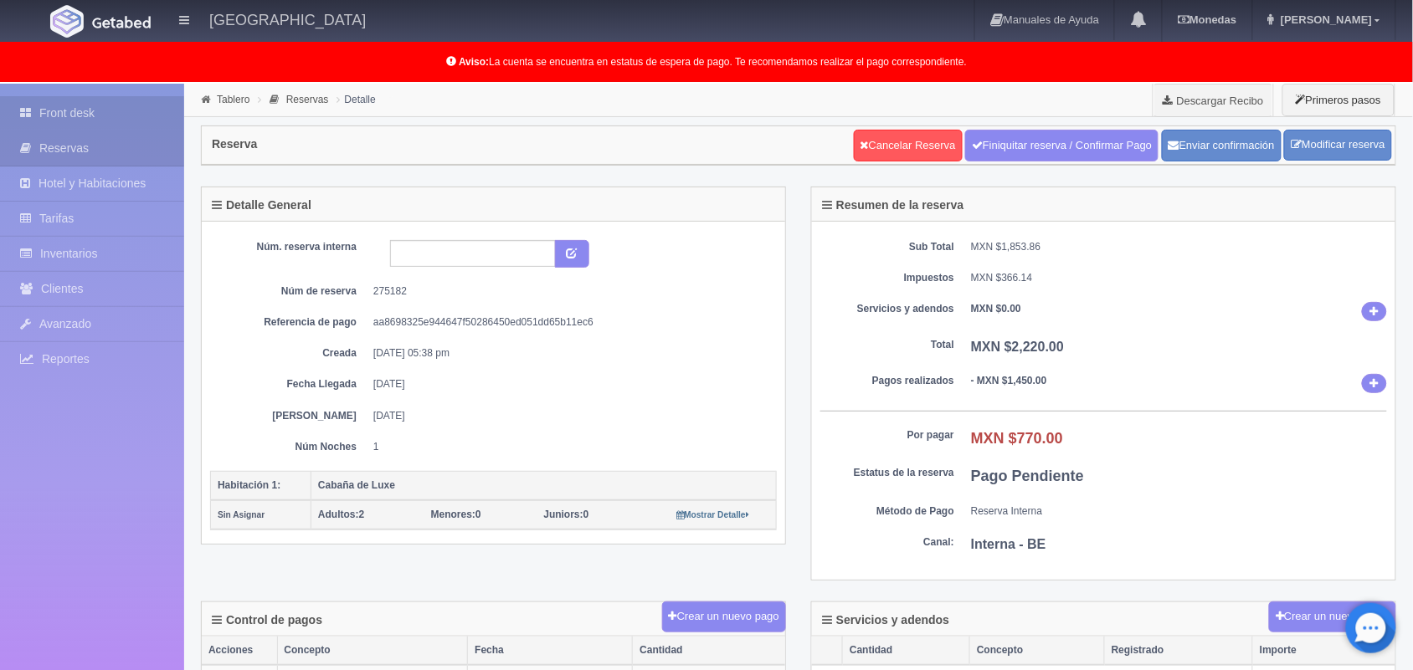
click at [98, 114] on link "Front desk" at bounding box center [92, 113] width 184 height 34
